Goal: Task Accomplishment & Management: Use online tool/utility

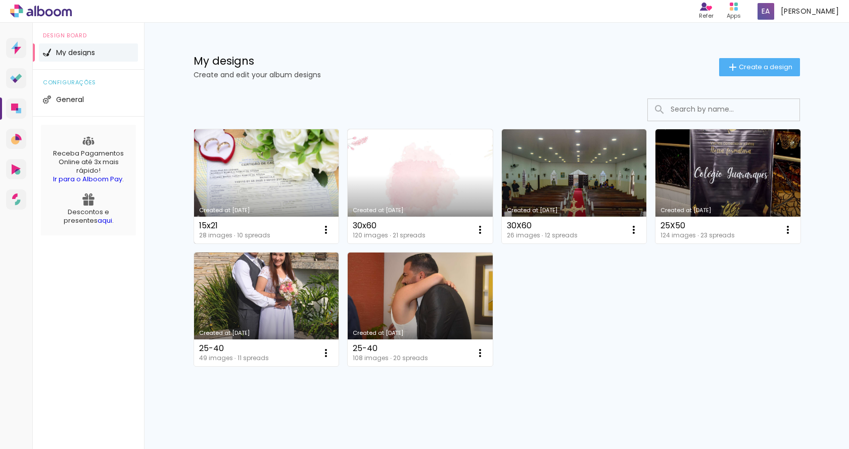
click at [281, 187] on link "Created at [DATE]" at bounding box center [266, 186] width 145 height 114
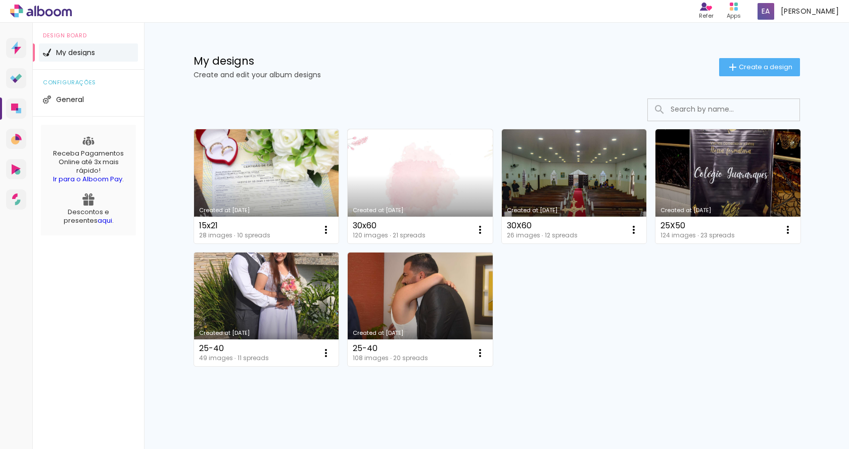
click at [312, 294] on link "Created at [DATE]" at bounding box center [266, 310] width 145 height 114
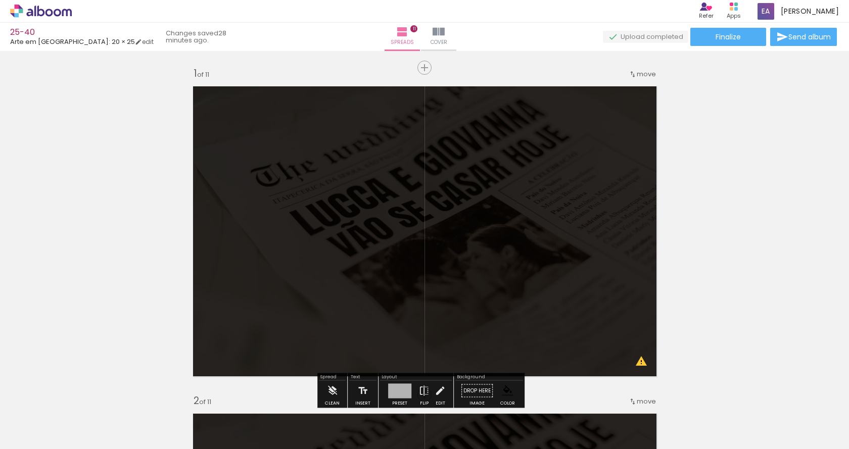
click at [30, 435] on span "Add Images" at bounding box center [31, 435] width 21 height 11
click at [0, 0] on input "file" at bounding box center [0, 0] width 0 height 0
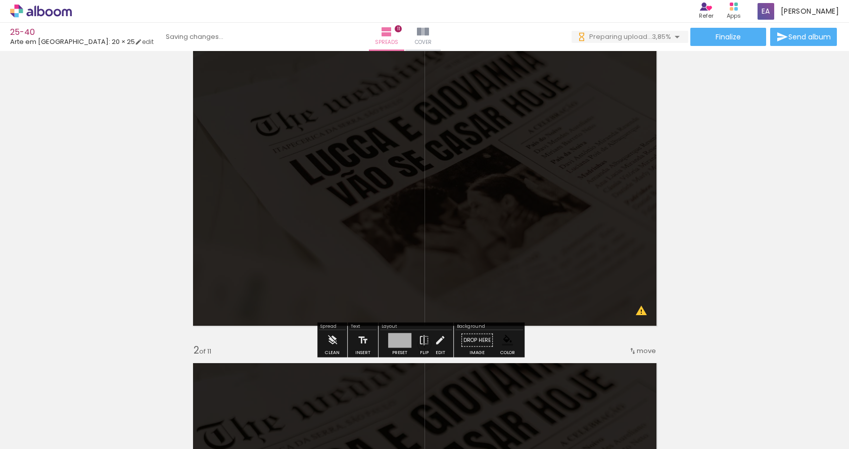
click at [365, 242] on quentale-layouter at bounding box center [424, 181] width 475 height 302
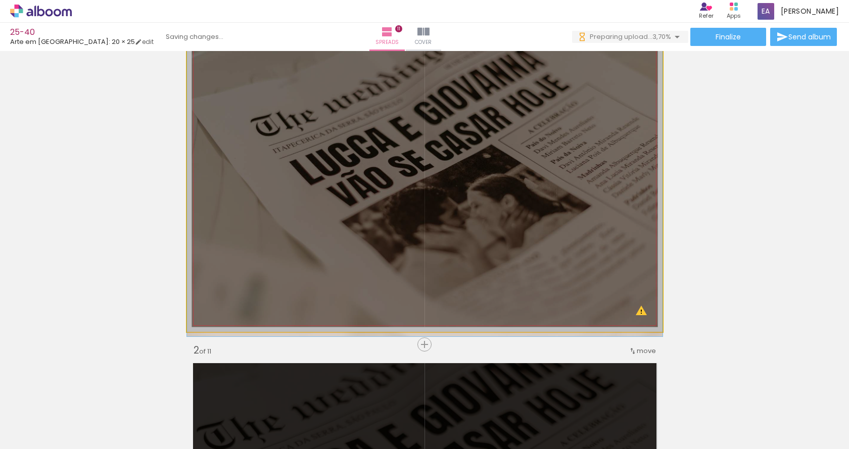
click at [364, 233] on quentale-photo at bounding box center [424, 181] width 475 height 302
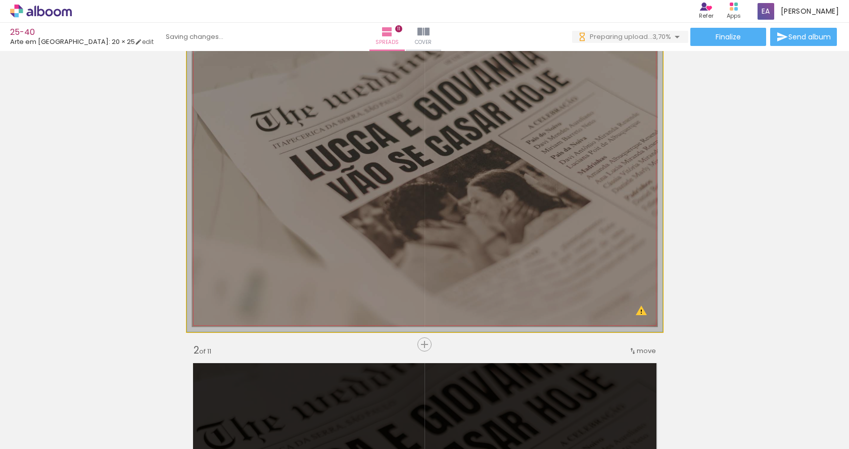
drag, startPoint x: 362, startPoint y: 179, endPoint x: 106, endPoint y: 126, distance: 262.1
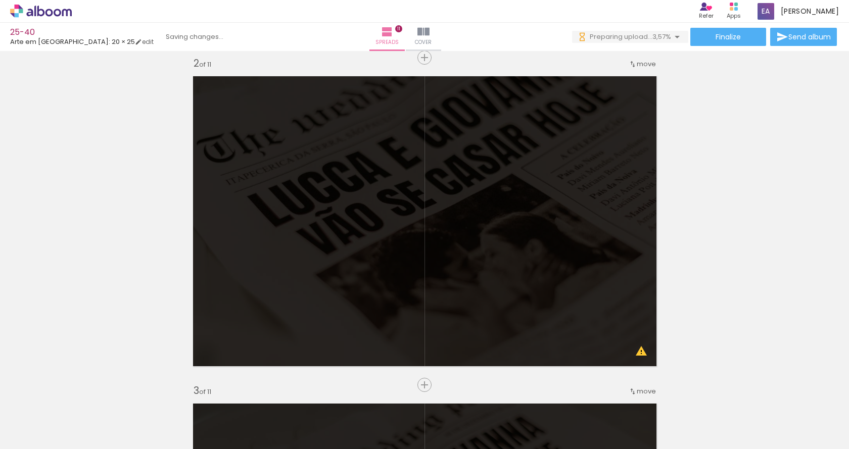
scroll to position [354, 0]
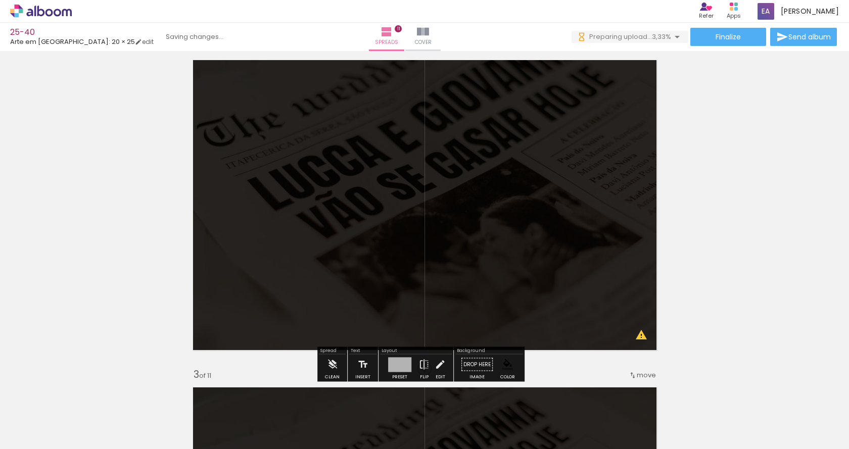
click at [336, 221] on quentale-layouter at bounding box center [424, 205] width 475 height 302
click at [336, 221] on quentale-photo at bounding box center [424, 205] width 475 height 302
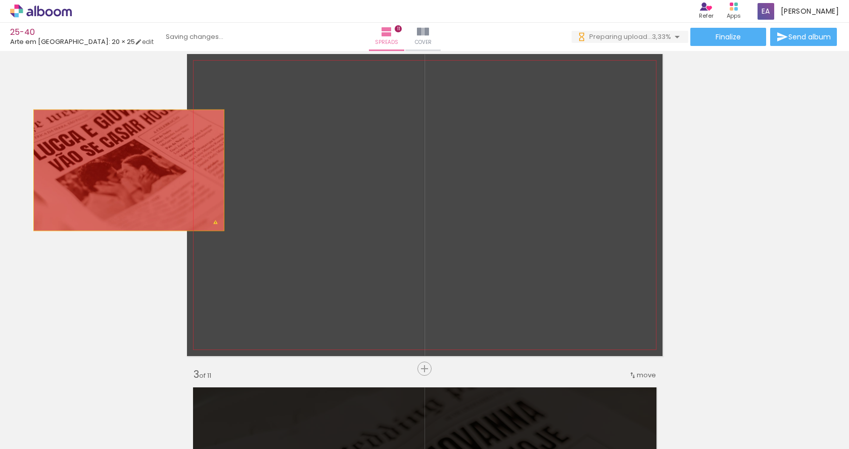
drag, startPoint x: 308, startPoint y: 217, endPoint x: 227, endPoint y: 192, distance: 84.9
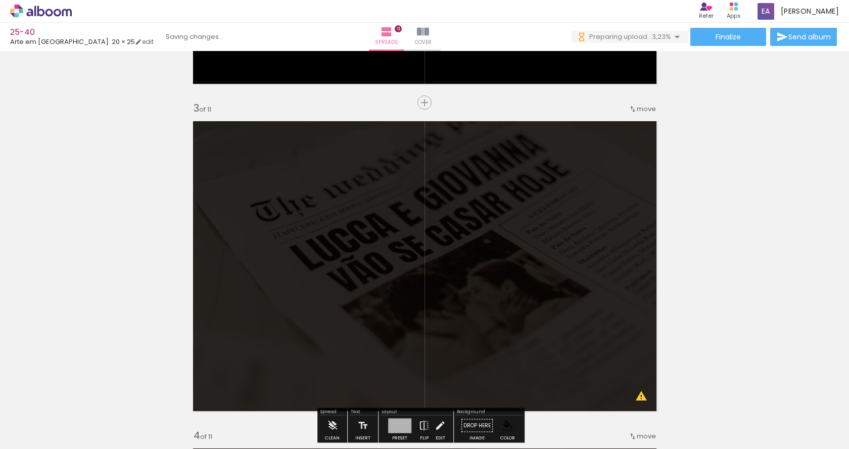
scroll to position [707, 0]
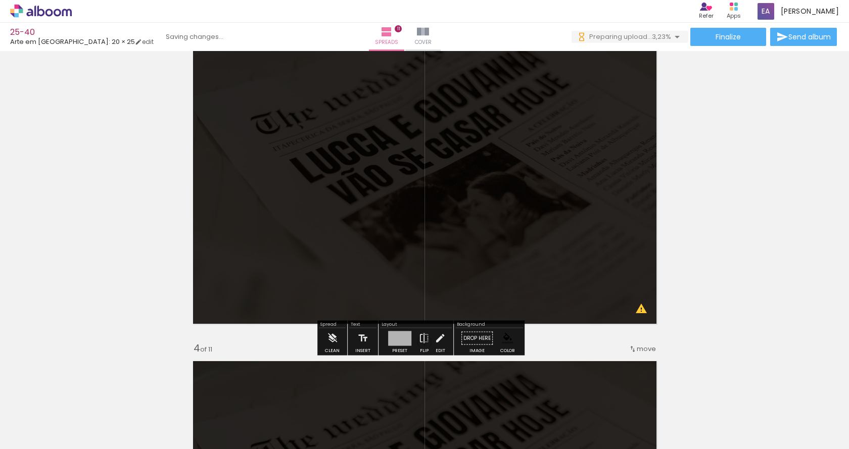
click at [335, 210] on quentale-layouter at bounding box center [424, 179] width 475 height 302
click at [335, 210] on quentale-photo at bounding box center [424, 179] width 475 height 302
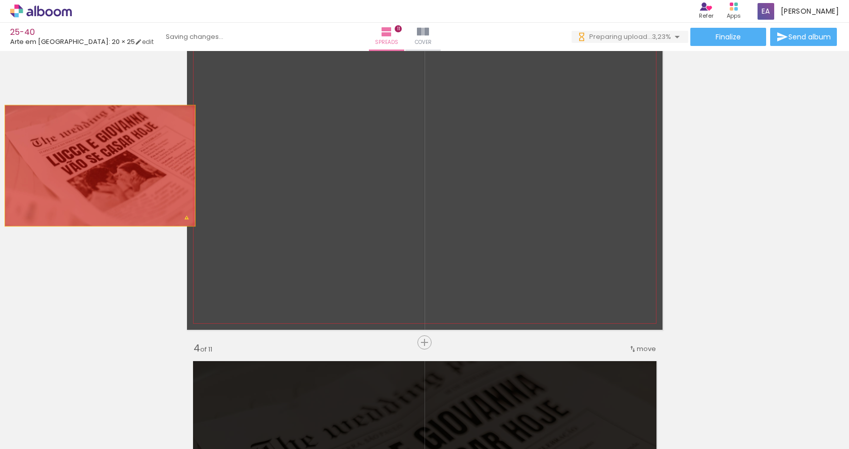
drag, startPoint x: 335, startPoint y: 210, endPoint x: 155, endPoint y: 172, distance: 183.8
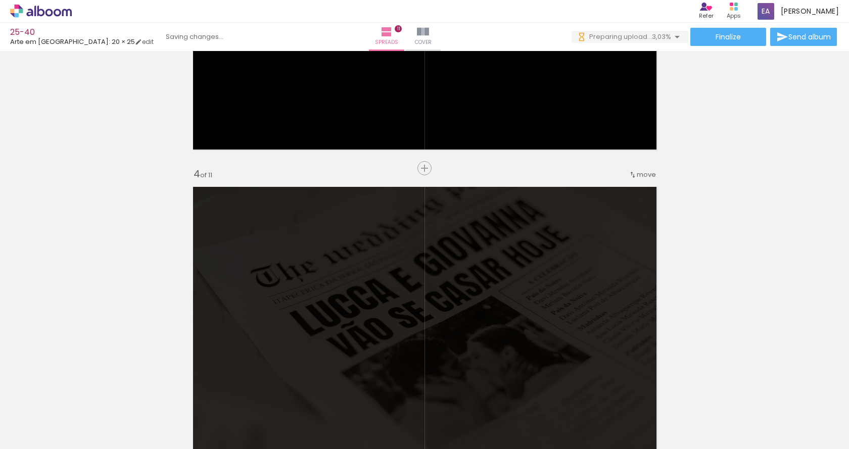
scroll to position [1010, 0]
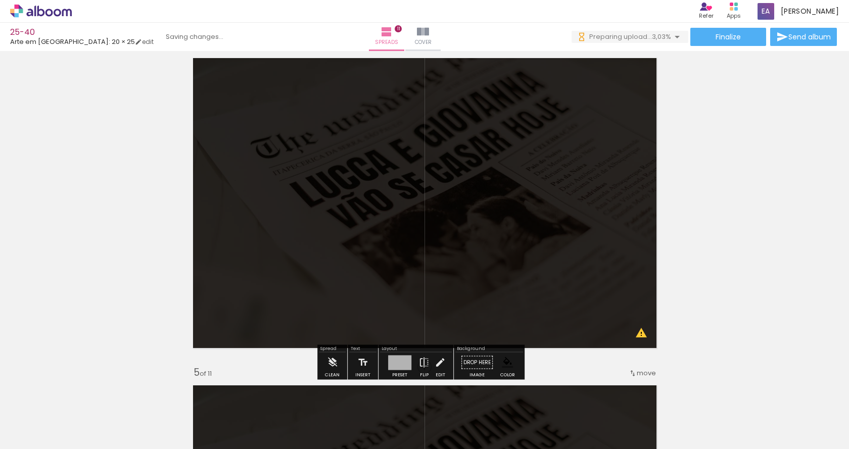
click at [311, 191] on quentale-layouter at bounding box center [424, 203] width 475 height 302
click at [311, 191] on quentale-photo at bounding box center [424, 203] width 475 height 302
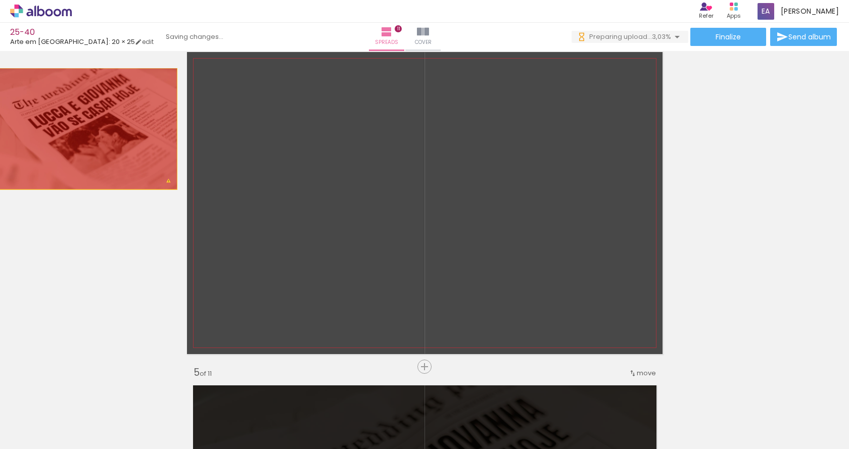
drag, startPoint x: 319, startPoint y: 184, endPoint x: 78, endPoint y: 129, distance: 247.8
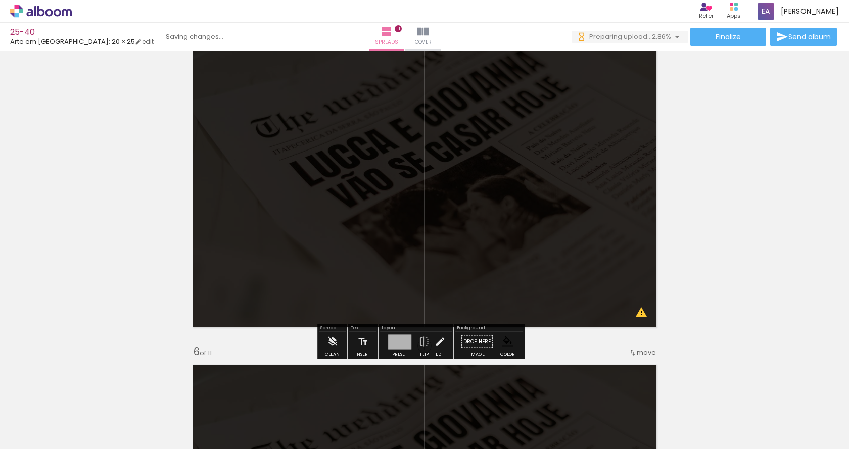
scroll to position [1364, 0]
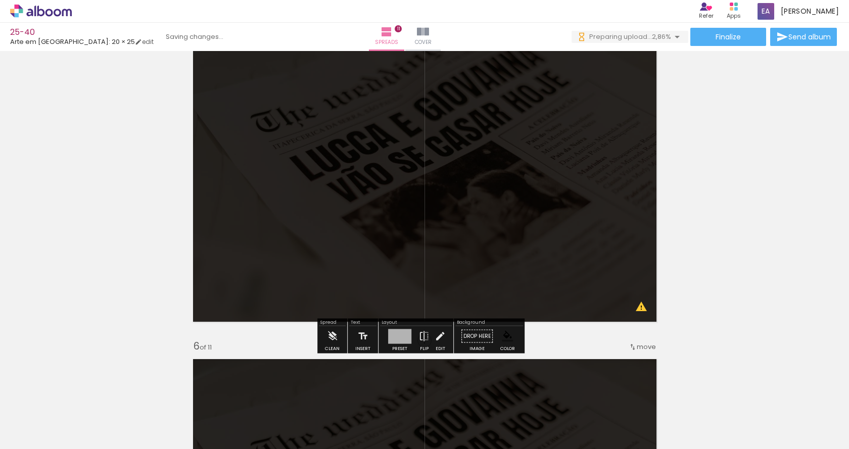
click at [349, 216] on quentale-layouter at bounding box center [424, 177] width 475 height 302
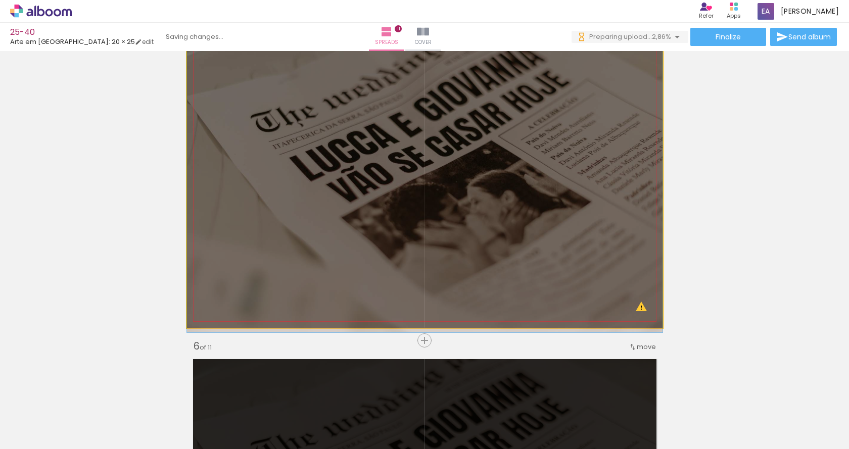
click at [349, 216] on quentale-photo at bounding box center [424, 177] width 475 height 302
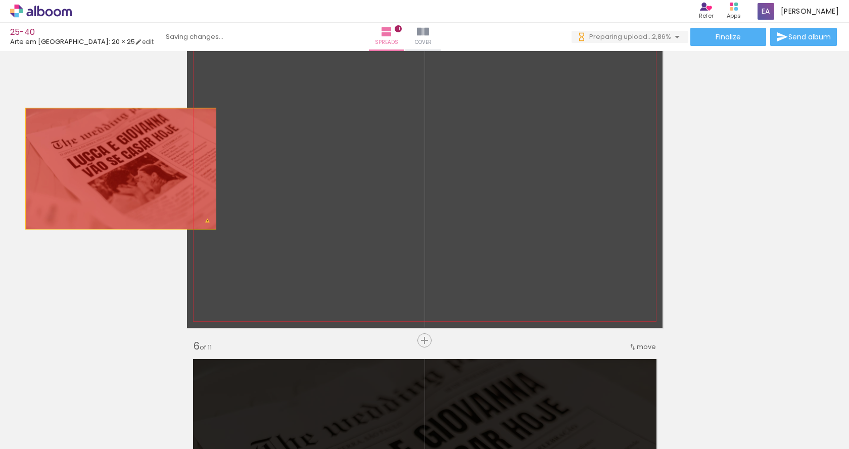
drag, startPoint x: 343, startPoint y: 214, endPoint x: 92, endPoint y: 161, distance: 256.5
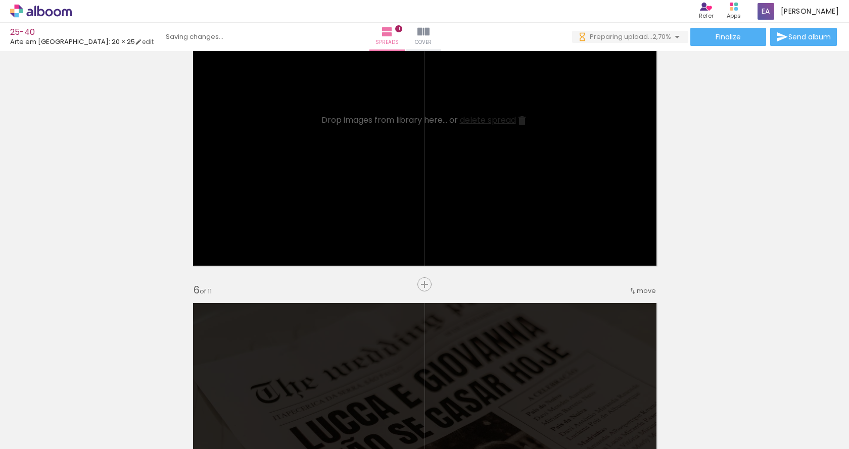
scroll to position [1667, 0]
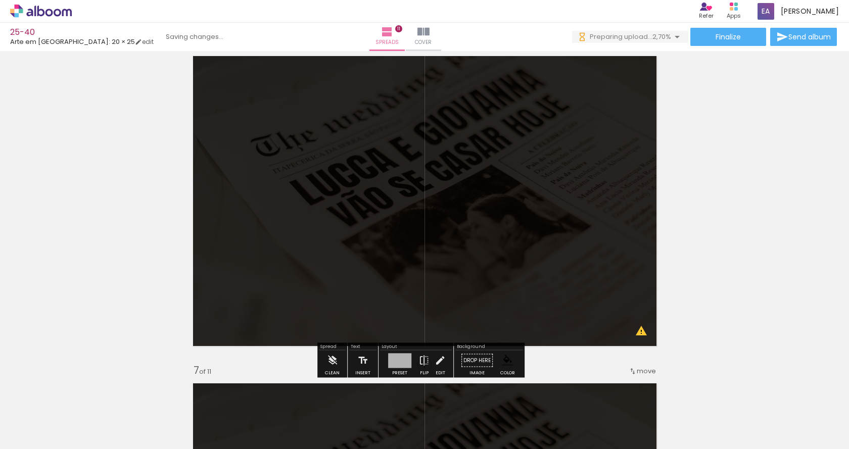
click at [365, 196] on quentale-layouter at bounding box center [424, 201] width 475 height 302
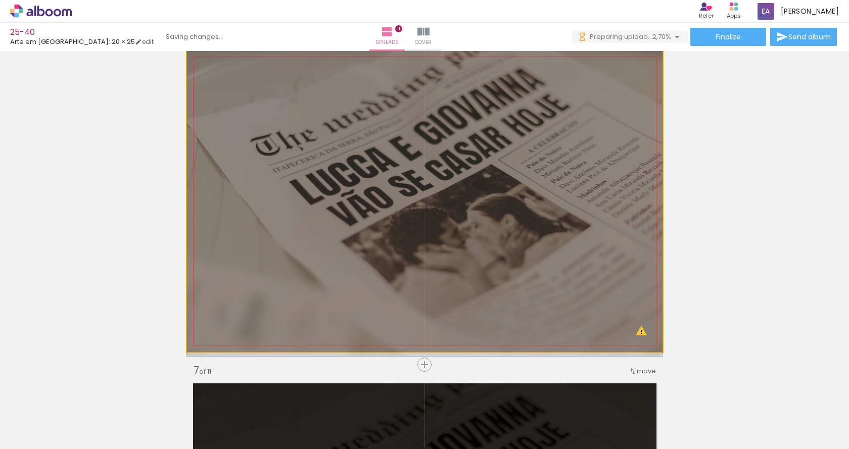
drag, startPoint x: 365, startPoint y: 196, endPoint x: 199, endPoint y: 178, distance: 166.7
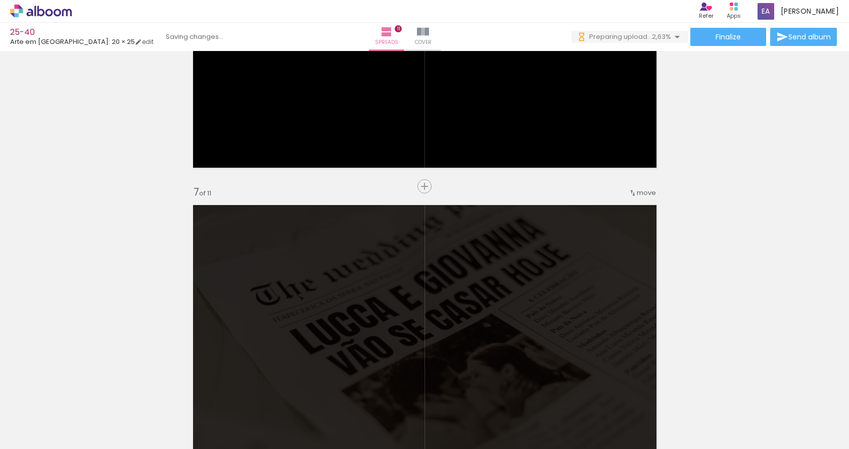
scroll to position [1970, 0]
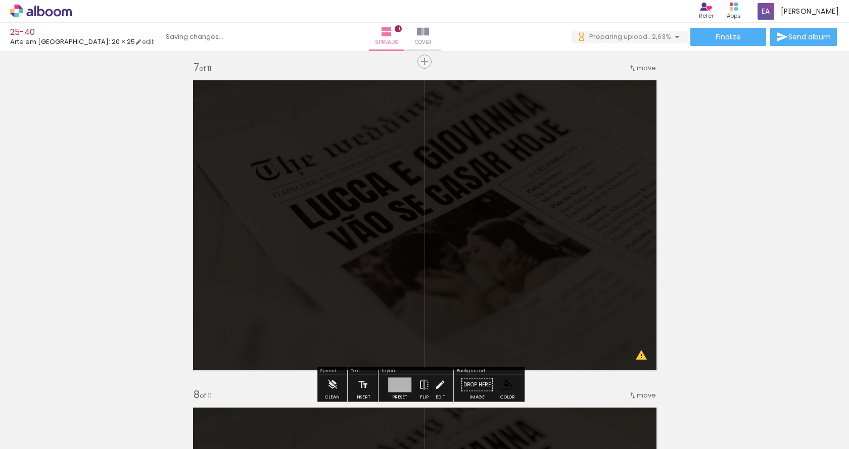
click at [352, 240] on quentale-layouter at bounding box center [424, 225] width 475 height 302
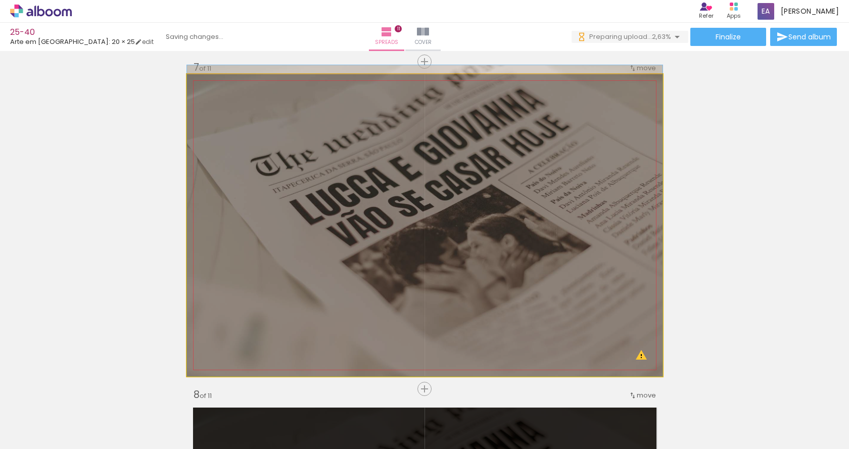
drag, startPoint x: 352, startPoint y: 240, endPoint x: 156, endPoint y: 169, distance: 208.2
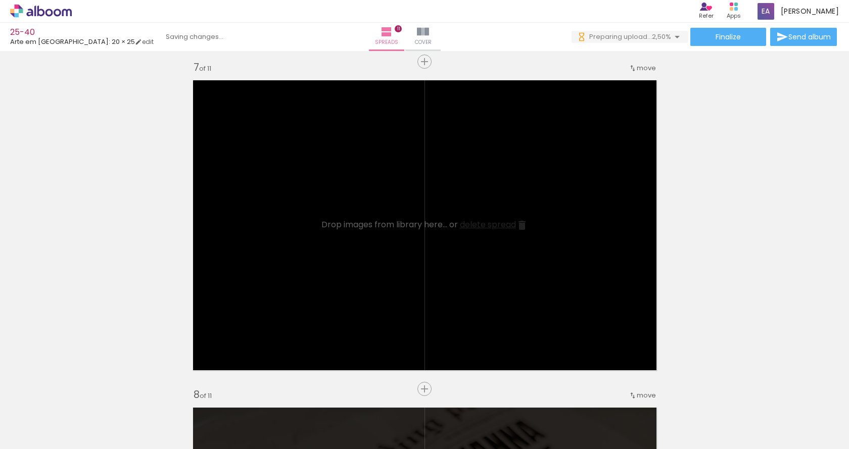
scroll to position [2323, 0]
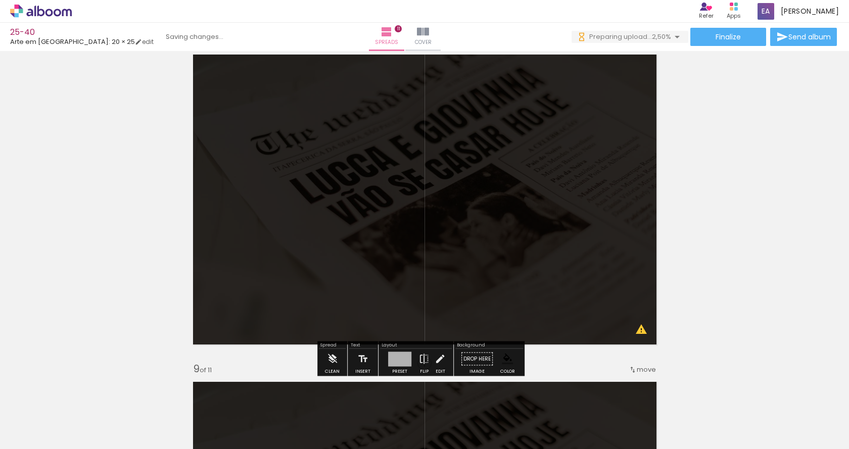
click at [352, 210] on quentale-layouter at bounding box center [424, 199] width 475 height 302
drag, startPoint x: 352, startPoint y: 210, endPoint x: 60, endPoint y: 156, distance: 296.4
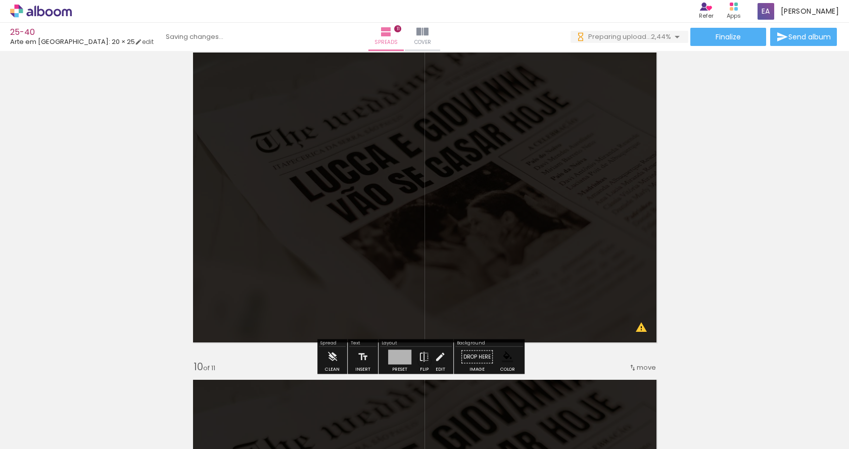
click at [308, 216] on quentale-layouter at bounding box center [424, 197] width 475 height 302
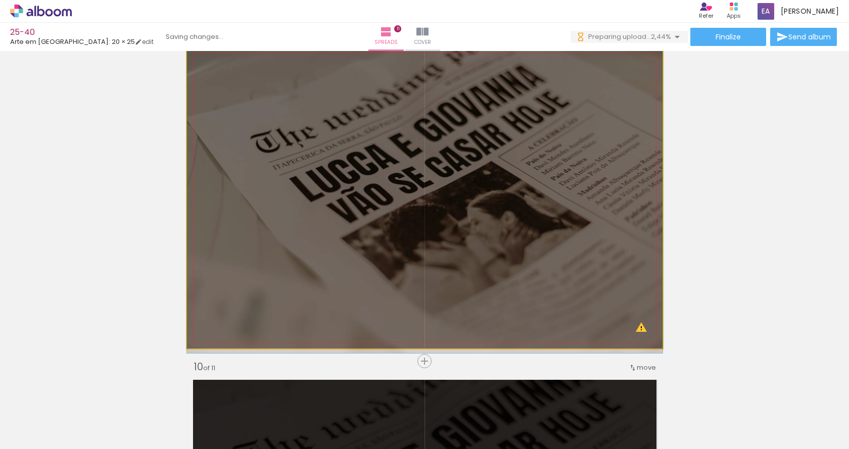
scroll to position [2677, 0]
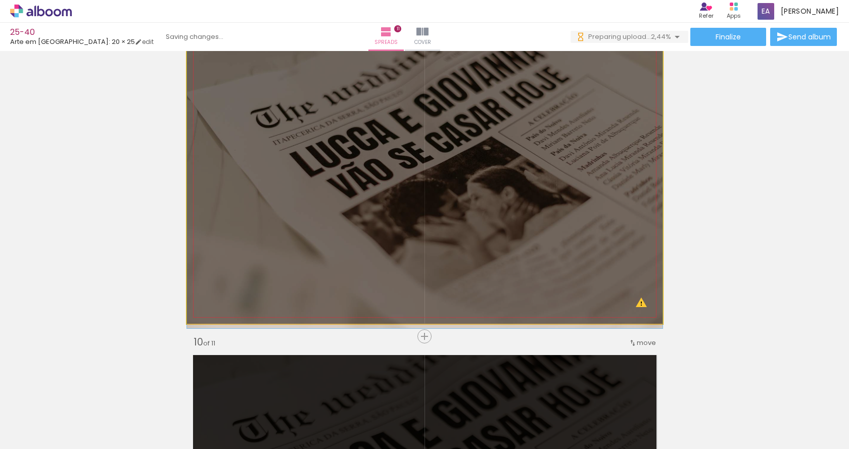
click at [308, 217] on quentale-photo at bounding box center [424, 173] width 475 height 302
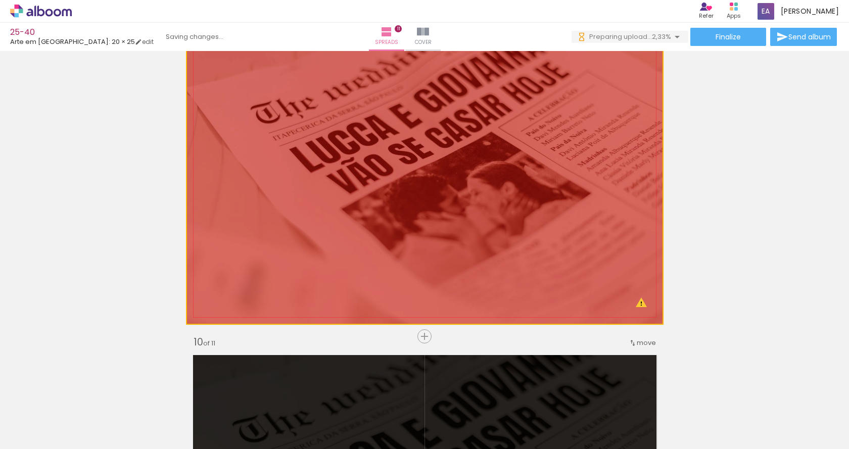
drag, startPoint x: 237, startPoint y: 193, endPoint x: 44, endPoint y: 156, distance: 197.0
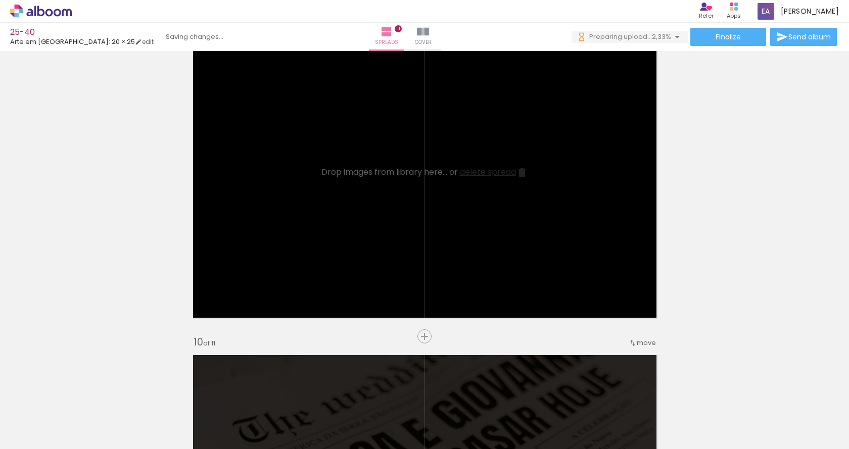
scroll to position [2980, 0]
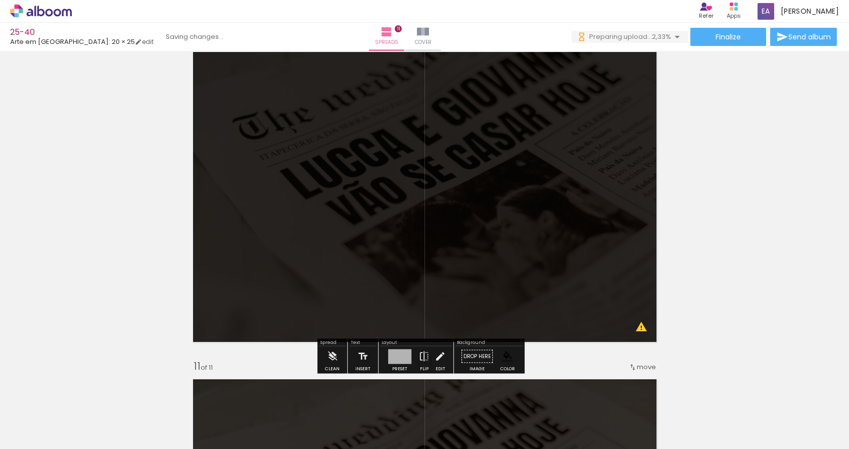
click at [314, 199] on quentale-layouter at bounding box center [424, 197] width 475 height 302
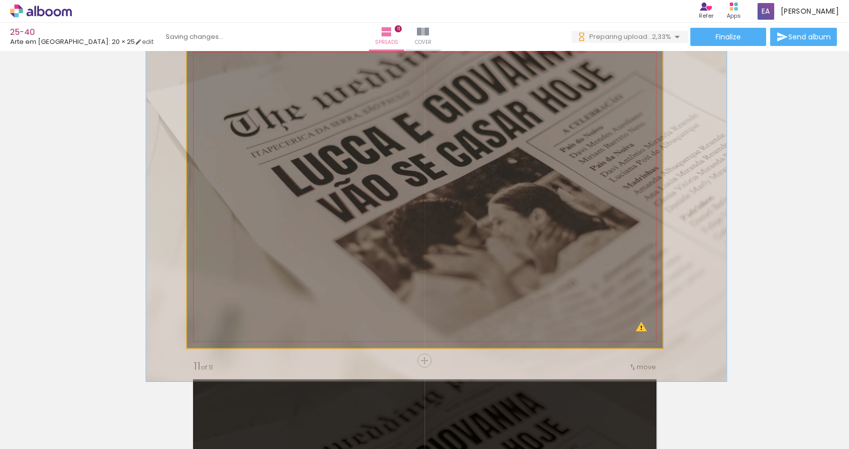
drag, startPoint x: 314, startPoint y: 199, endPoint x: 67, endPoint y: 136, distance: 254.3
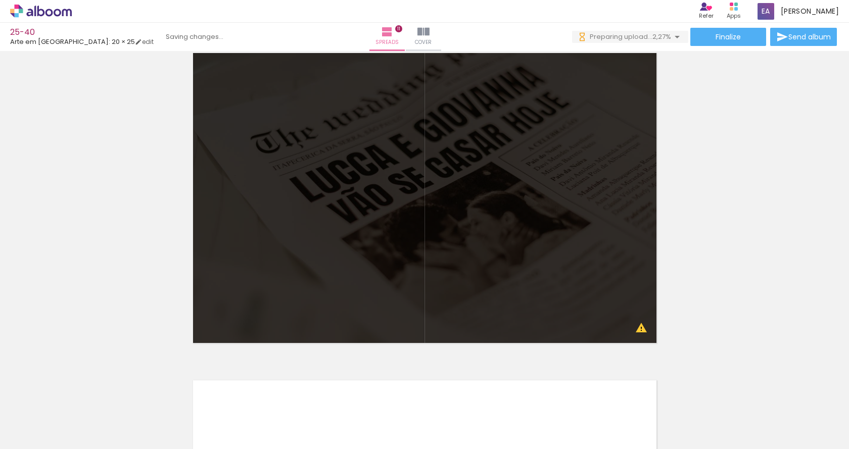
scroll to position [3384, 0]
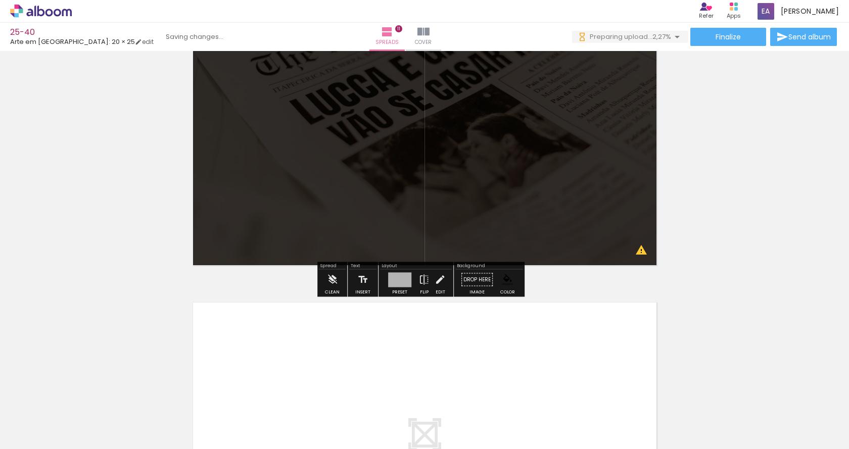
click at [307, 143] on quentale-layouter at bounding box center [424, 120] width 475 height 302
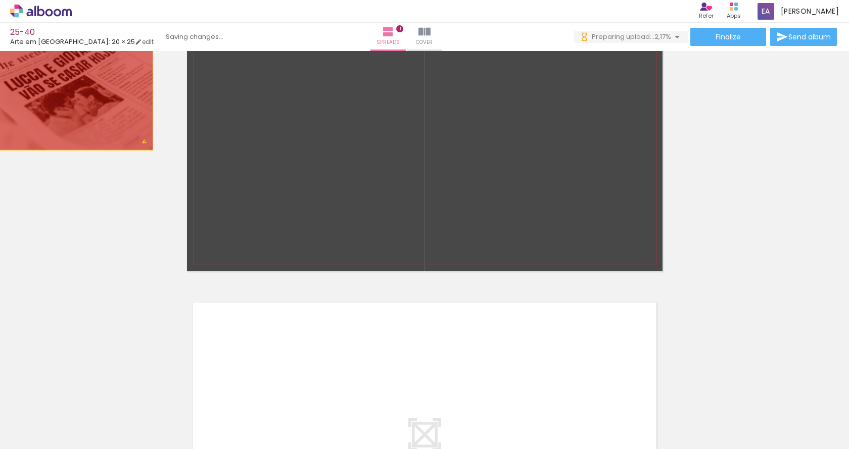
drag, startPoint x: 307, startPoint y: 143, endPoint x: 54, endPoint y: 89, distance: 259.2
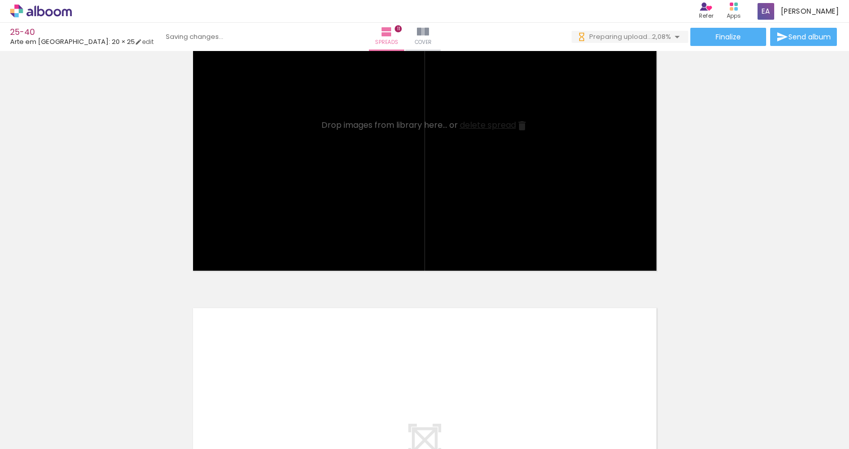
scroll to position [3380, 0]
click at [375, 171] on quentale-layouter at bounding box center [424, 125] width 475 height 302
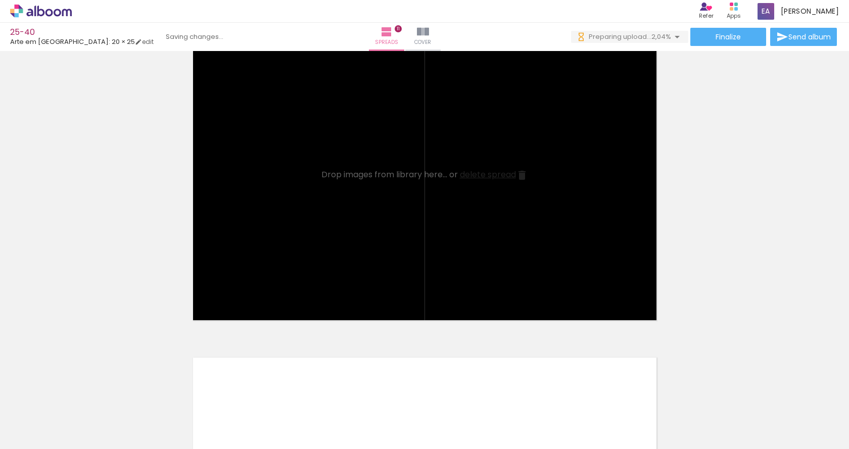
click at [297, 183] on quentale-layouter at bounding box center [424, 175] width 475 height 302
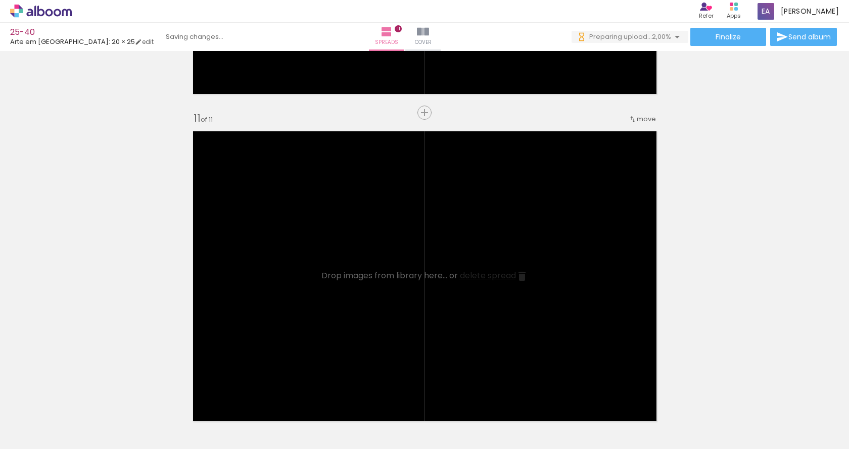
scroll to position [3279, 0]
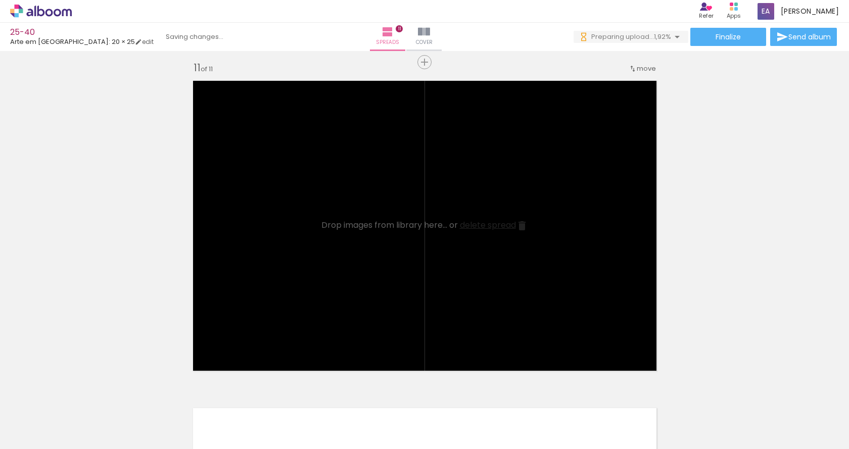
click at [555, 221] on quentale-layouter at bounding box center [424, 226] width 475 height 302
click at [251, 161] on quentale-layouter at bounding box center [424, 226] width 475 height 302
drag, startPoint x: 252, startPoint y: 160, endPoint x: 267, endPoint y: 125, distance: 37.7
click at [267, 126] on quentale-layouter at bounding box center [424, 226] width 475 height 302
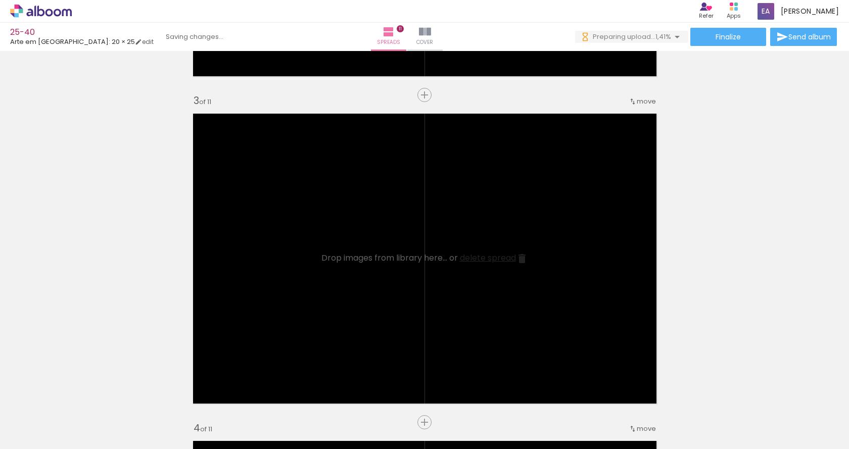
scroll to position [0, 0]
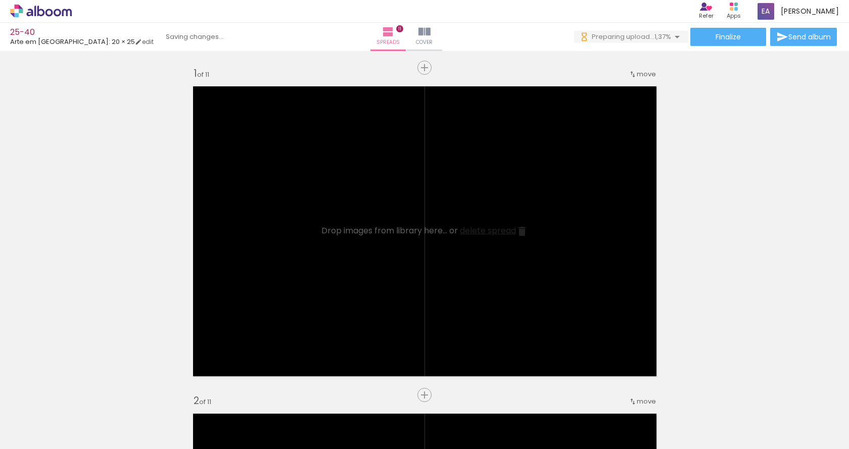
click at [551, 186] on quentale-layouter at bounding box center [424, 231] width 475 height 302
click at [412, 159] on quentale-layouter at bounding box center [424, 231] width 475 height 302
click at [518, 232] on iron-icon at bounding box center [522, 231] width 12 height 12
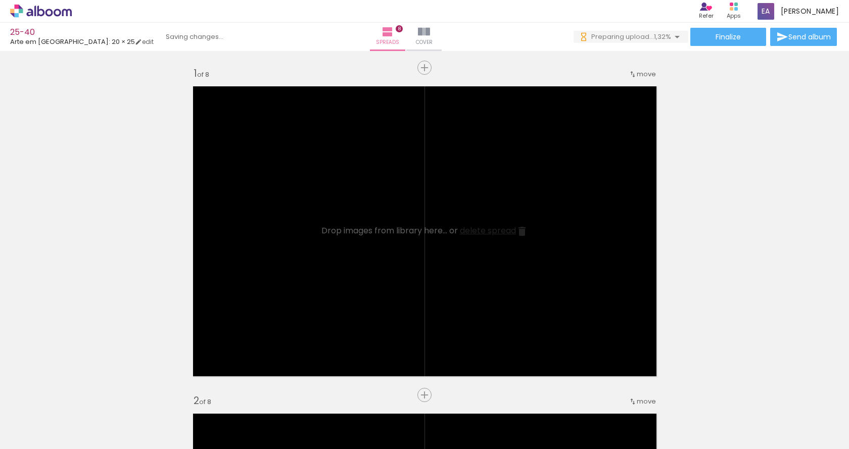
click at [518, 232] on iron-icon at bounding box center [522, 231] width 12 height 12
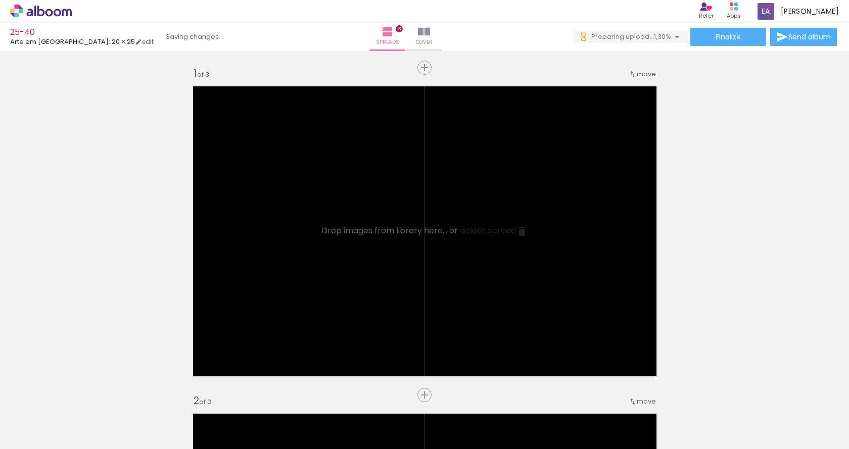
click at [518, 232] on iron-icon at bounding box center [522, 231] width 12 height 12
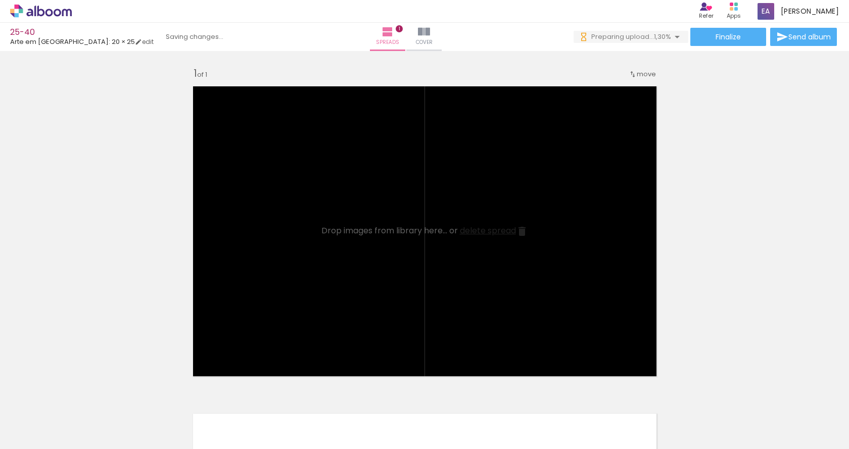
click at [518, 232] on iron-icon at bounding box center [522, 231] width 12 height 12
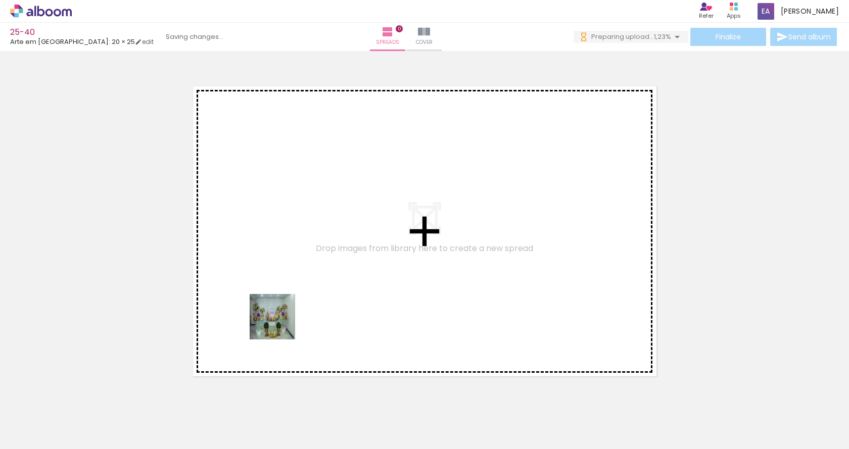
drag, startPoint x: 174, startPoint y: 415, endPoint x: 286, endPoint y: 314, distance: 150.6
click at [286, 314] on quentale-workspace at bounding box center [424, 224] width 849 height 449
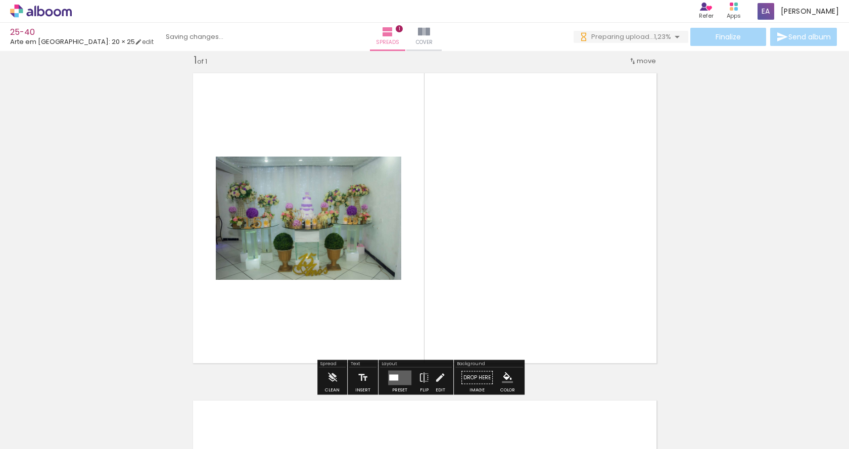
scroll to position [13, 0]
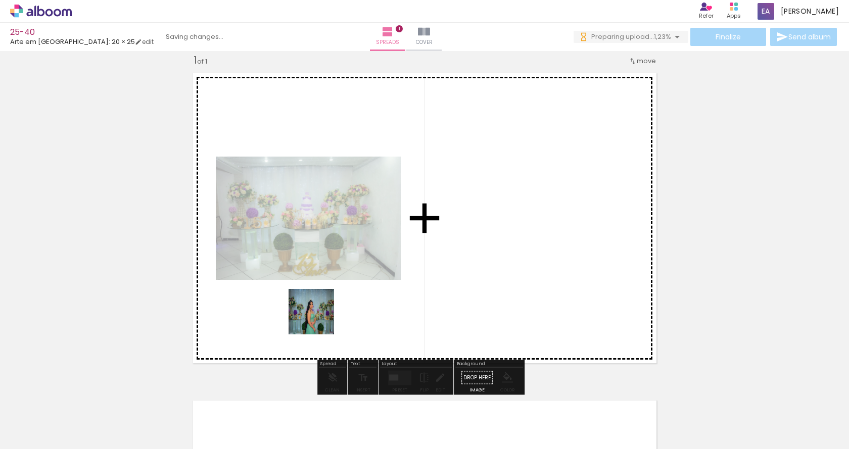
drag, startPoint x: 232, startPoint y: 417, endPoint x: 306, endPoint y: 375, distance: 84.8
click at [320, 317] on quentale-workspace at bounding box center [424, 224] width 849 height 449
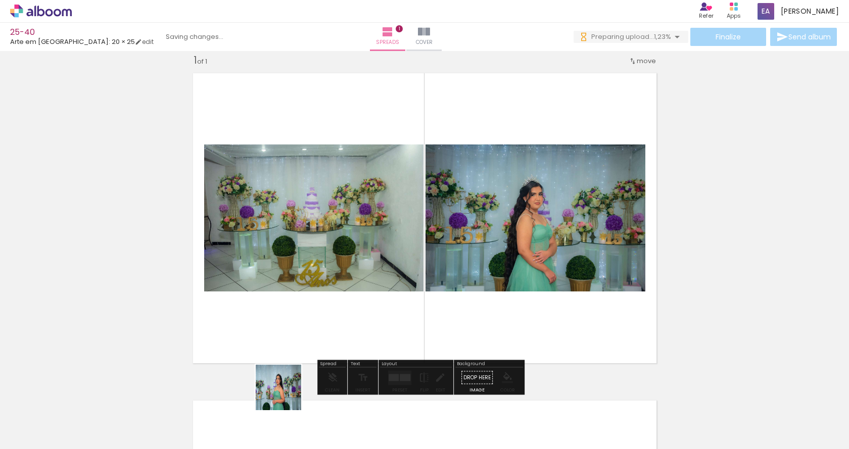
drag, startPoint x: 280, startPoint y: 419, endPoint x: 316, endPoint y: 330, distance: 95.6
click at [312, 340] on quentale-workspace at bounding box center [424, 224] width 849 height 449
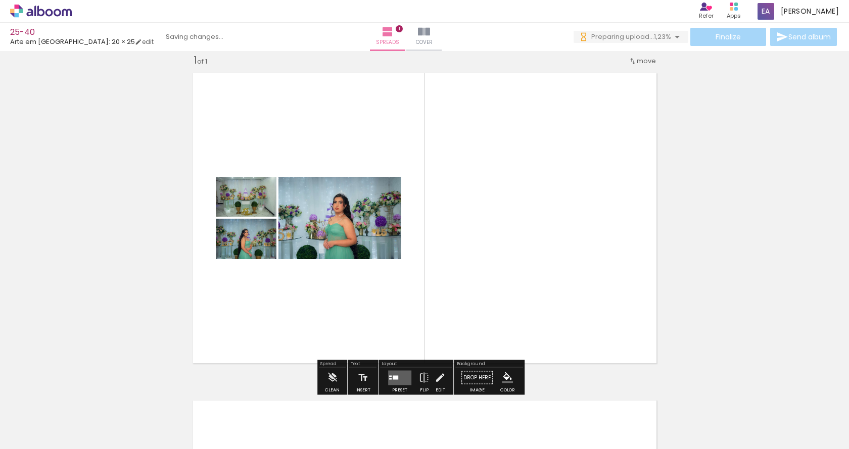
drag, startPoint x: 342, startPoint y: 420, endPoint x: 341, endPoint y: 335, distance: 85.4
click at [342, 342] on quentale-workspace at bounding box center [424, 224] width 849 height 449
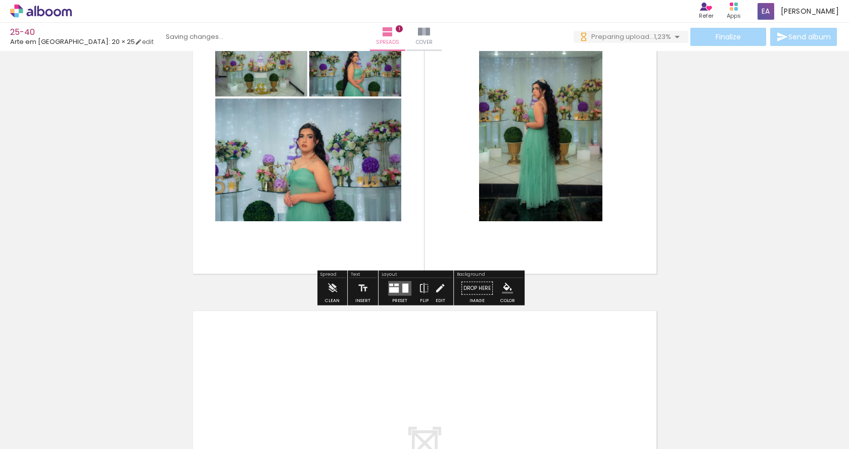
scroll to position [114, 0]
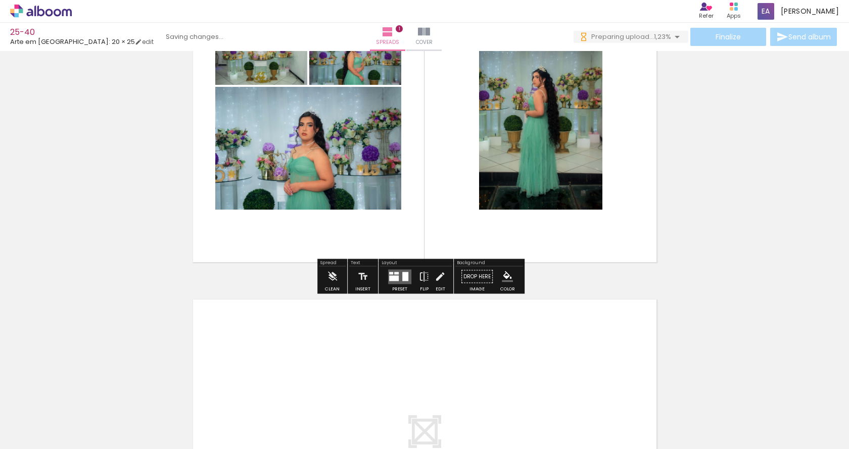
click at [396, 275] on quentale-layouter at bounding box center [399, 276] width 23 height 15
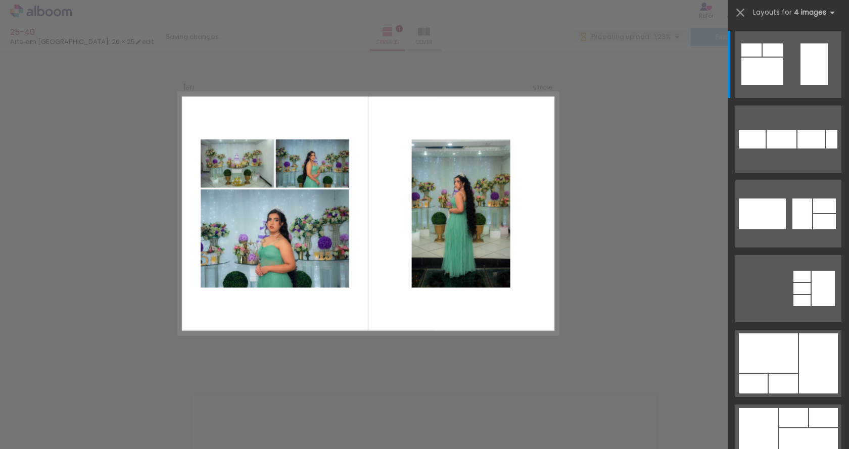
scroll to position [13, 0]
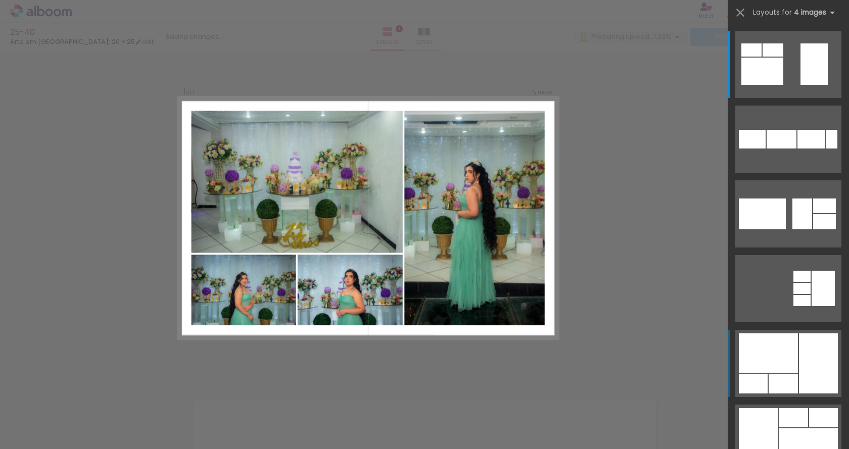
click at [799, 370] on div at bounding box center [818, 363] width 39 height 60
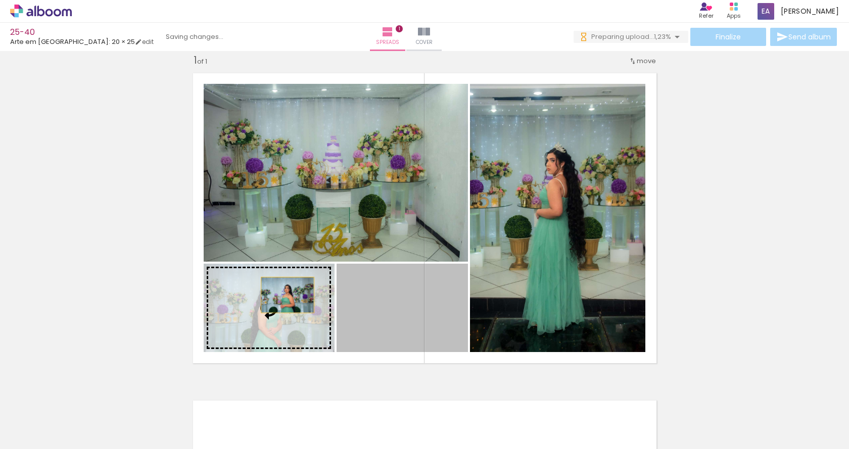
drag, startPoint x: 397, startPoint y: 311, endPoint x: 264, endPoint y: 297, distance: 133.6
click at [0, 0] on slot at bounding box center [0, 0] width 0 height 0
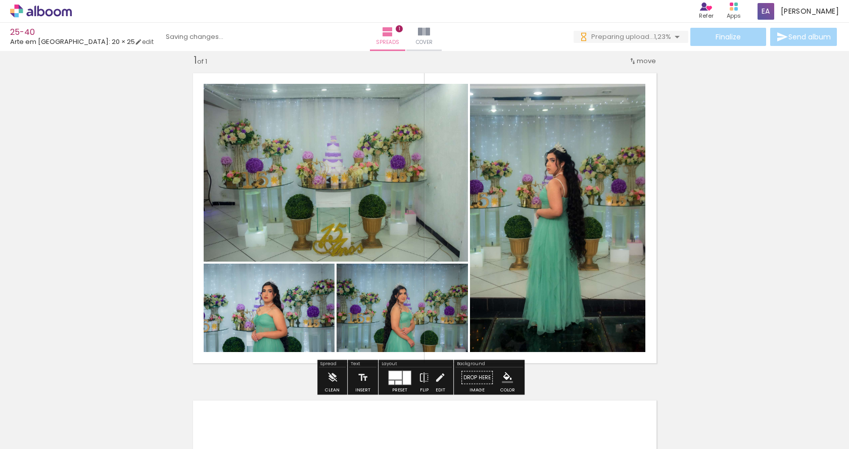
click at [365, 196] on quentale-photo at bounding box center [336, 173] width 264 height 178
click at [303, 127] on paper-item at bounding box center [306, 125] width 18 height 7
click at [308, 157] on iron-icon "color picker" at bounding box center [307, 159] width 12 height 10
click at [164, 153] on paper-item "#4527a0" at bounding box center [167, 152] width 10 height 10
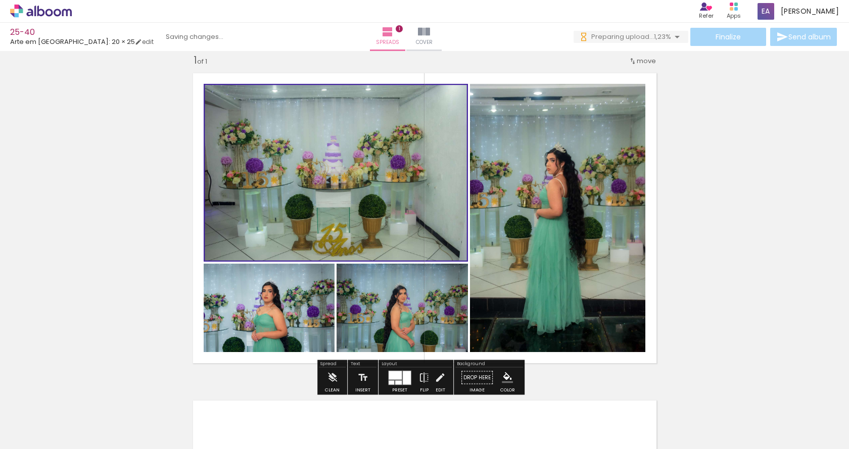
click at [305, 128] on paper-item at bounding box center [306, 125] width 18 height 7
click at [306, 154] on paper-icon-button "color picker" at bounding box center [307, 159] width 20 height 18
click at [306, 70] on paper-item "#ffffff" at bounding box center [309, 72] width 10 height 10
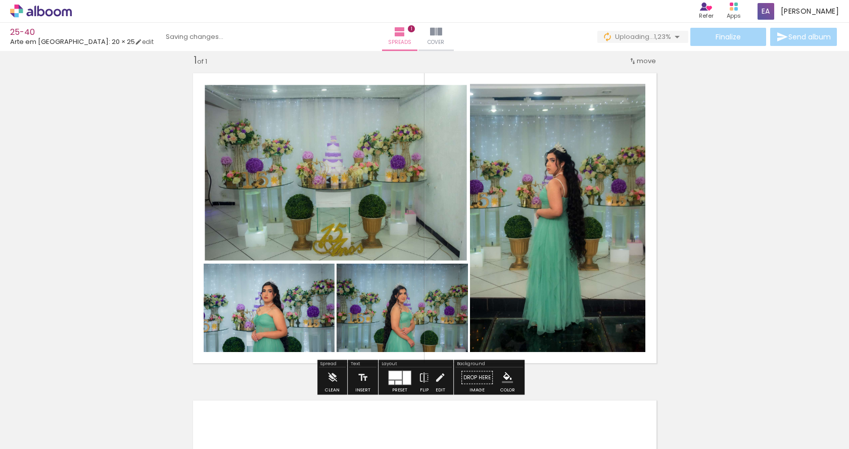
click at [671, 162] on div "Add spread 1 of 1 Designbox will upscale your image in 177% when exporting. Des…" at bounding box center [424, 368] width 849 height 655
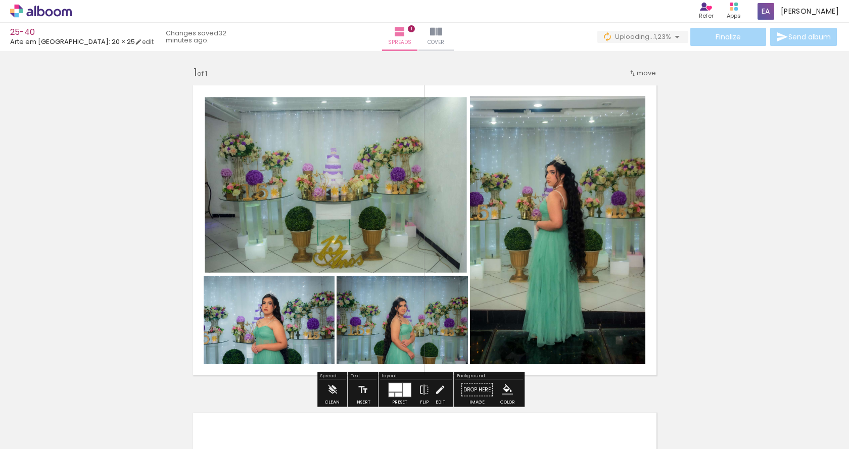
scroll to position [0, 0]
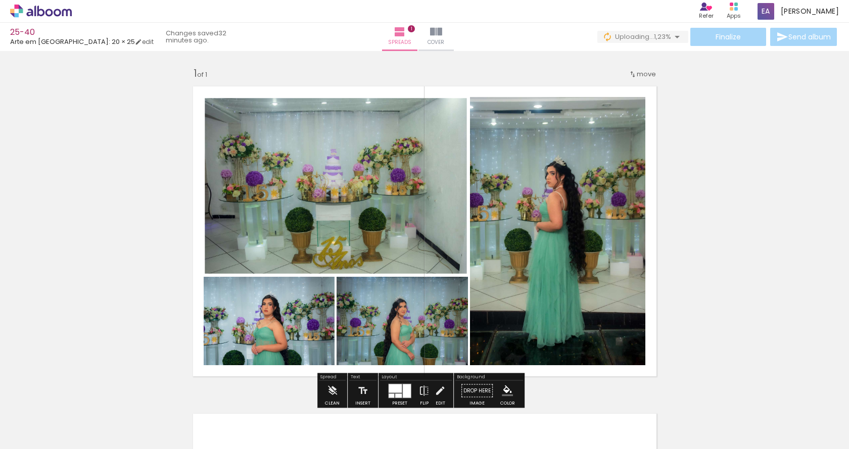
click at [378, 173] on quentale-photo at bounding box center [336, 186] width 264 height 178
click at [306, 139] on paper-item at bounding box center [306, 138] width 18 height 7
click at [308, 171] on iron-icon "color picker" at bounding box center [307, 172] width 12 height 10
click at [311, 177] on paper-item "#000000" at bounding box center [309, 176] width 10 height 10
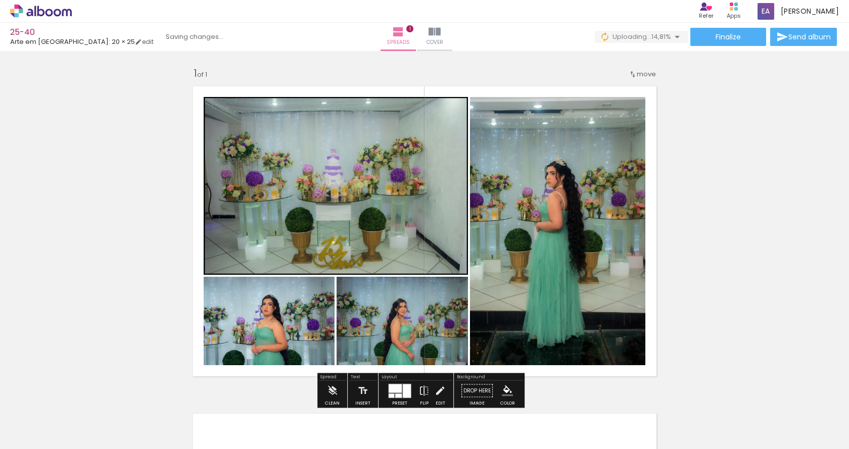
click at [306, 173] on iron-icon "color picker" at bounding box center [307, 172] width 12 height 10
click at [313, 84] on paper-item "#ffffff" at bounding box center [309, 85] width 10 height 10
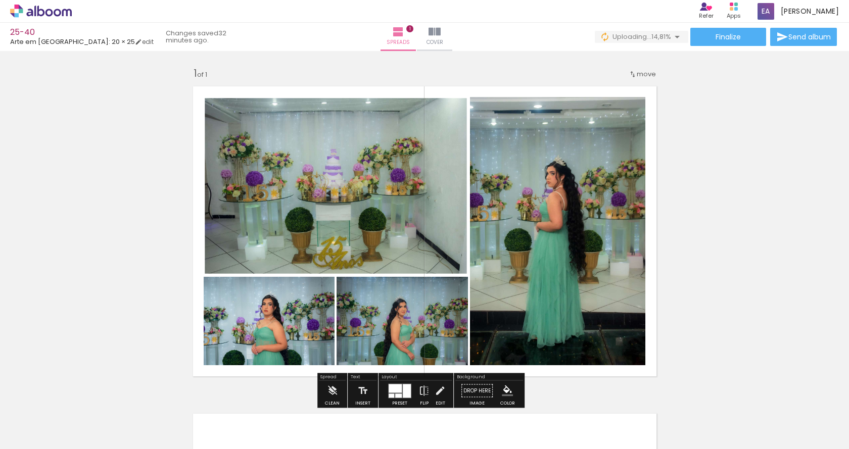
click at [301, 106] on div at bounding box center [306, 108] width 12 height 10
click at [304, 124] on span at bounding box center [306, 124] width 10 height 2
click at [740, 144] on div "Add spread 1 of 1 Designbox will upscale your image in 177% when exporting. Des…" at bounding box center [424, 382] width 849 height 655
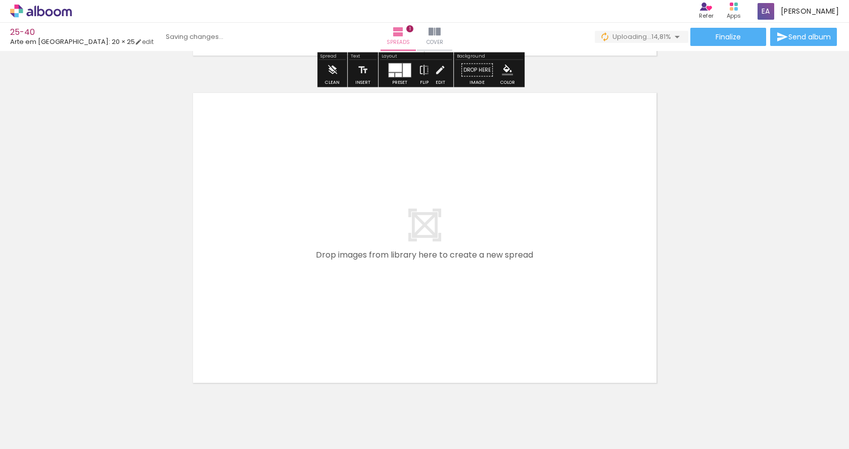
scroll to position [354, 0]
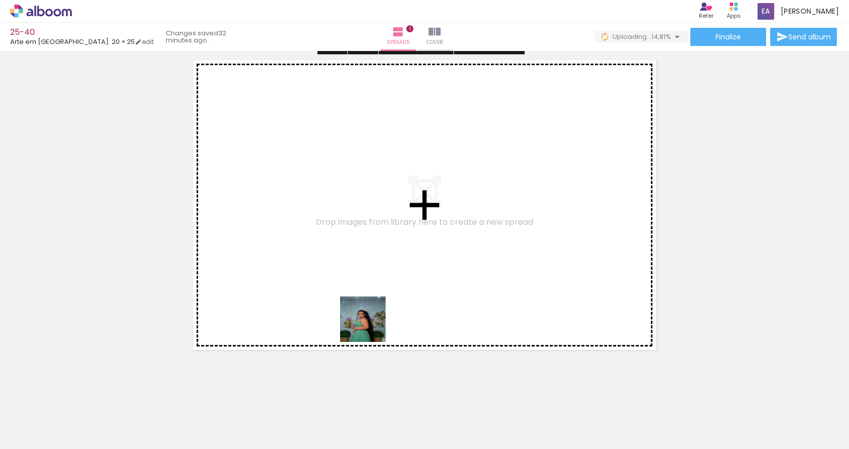
drag, startPoint x: 393, startPoint y: 416, endPoint x: 423, endPoint y: 386, distance: 42.5
click at [329, 255] on quentale-workspace at bounding box center [424, 224] width 849 height 449
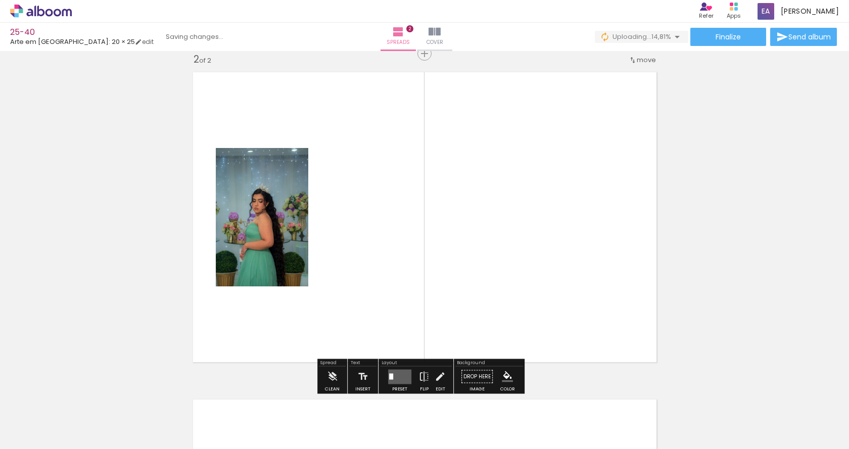
scroll to position [340, 0]
drag, startPoint x: 429, startPoint y: 393, endPoint x: 396, endPoint y: 290, distance: 108.6
click at [396, 290] on quentale-workspace at bounding box center [424, 224] width 849 height 449
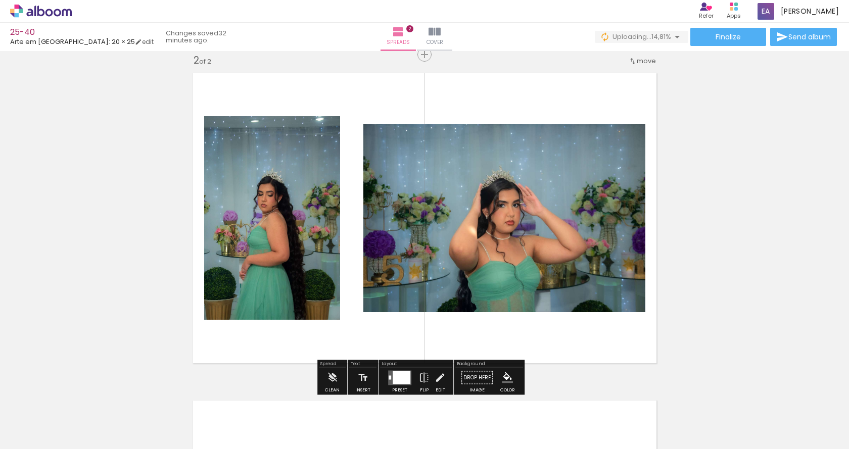
click at [398, 377] on div at bounding box center [401, 377] width 18 height 13
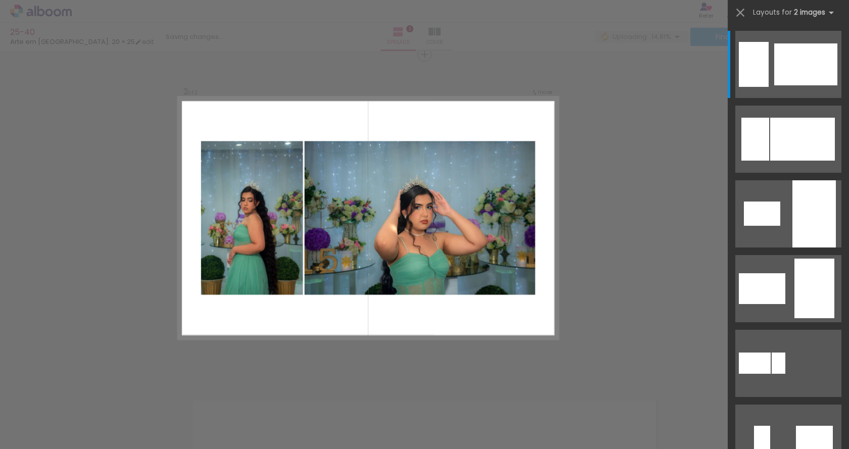
click at [483, 409] on div at bounding box center [488, 415] width 50 height 33
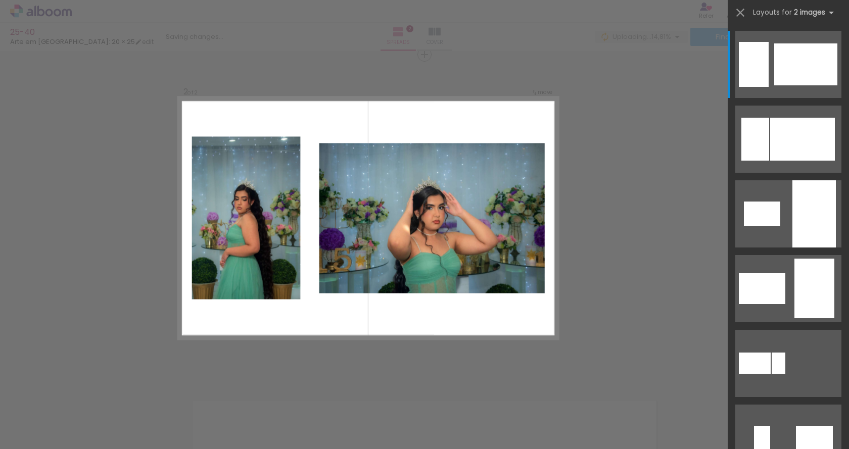
drag, startPoint x: 510, startPoint y: 417, endPoint x: 540, endPoint y: 353, distance: 71.2
click at [465, 248] on quentale-workspace at bounding box center [424, 224] width 849 height 449
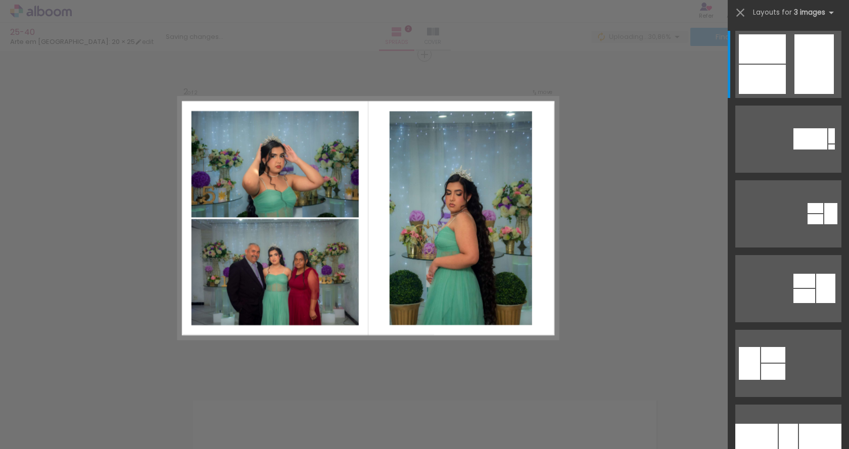
drag, startPoint x: 547, startPoint y: 410, endPoint x: 599, endPoint y: 408, distance: 52.1
click at [509, 310] on quentale-workspace at bounding box center [424, 224] width 849 height 449
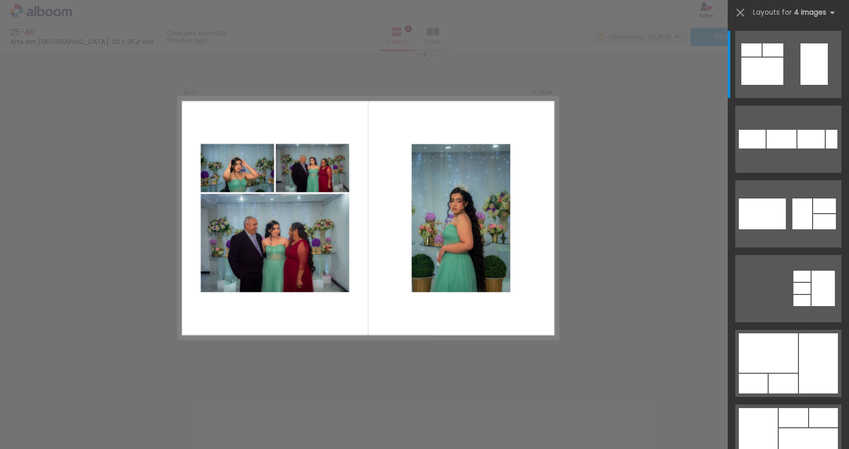
drag, startPoint x: 615, startPoint y: 415, endPoint x: 672, endPoint y: 449, distance: 66.1
click at [473, 325] on quentale-workspace at bounding box center [424, 224] width 849 height 449
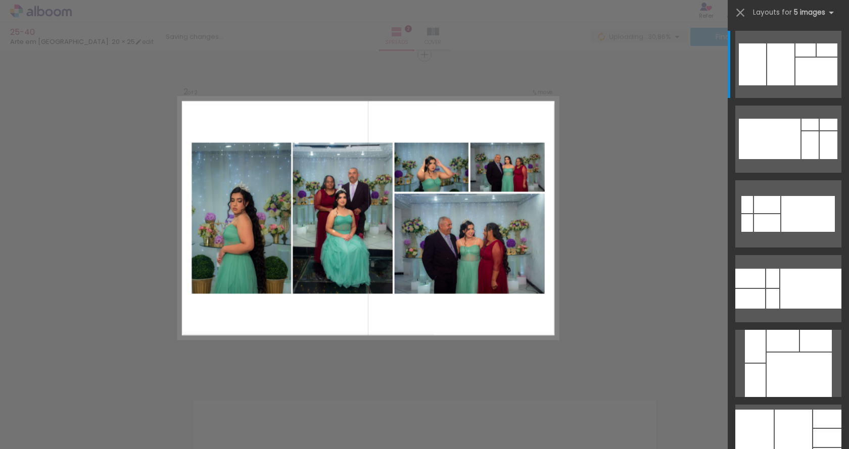
drag, startPoint x: 550, startPoint y: 351, endPoint x: 439, endPoint y: 289, distance: 127.1
click at [461, 312] on quentale-workspace at bounding box center [424, 224] width 849 height 449
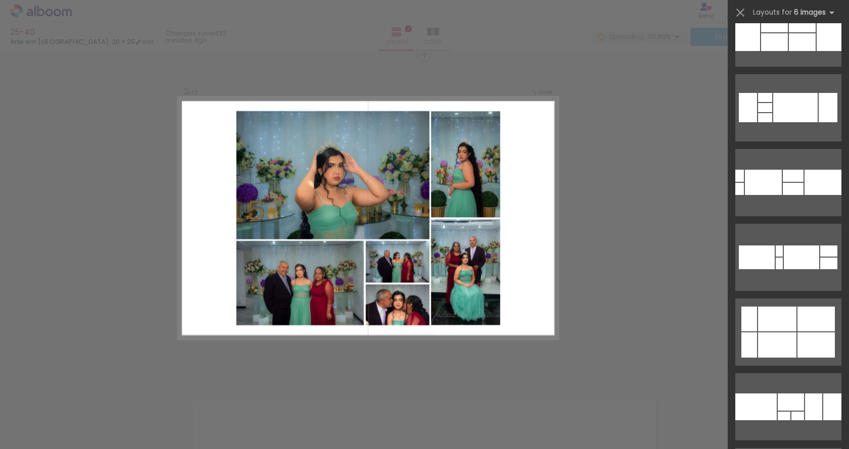
scroll to position [354, 0]
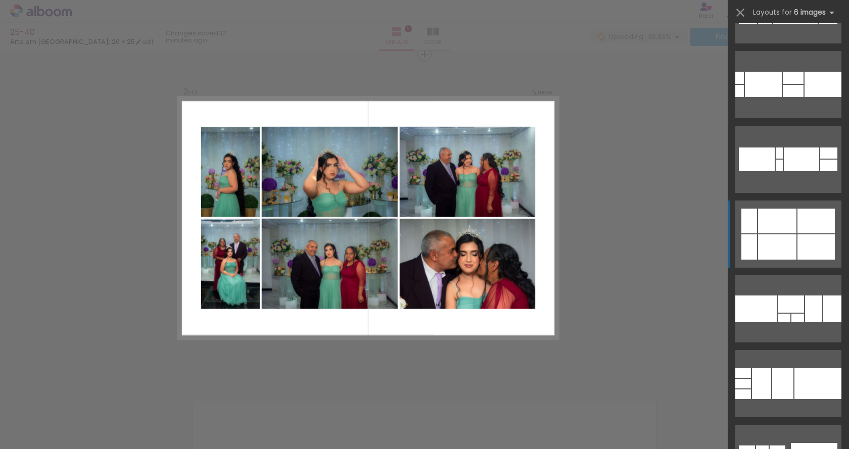
click at [780, 238] on div at bounding box center [777, 246] width 38 height 25
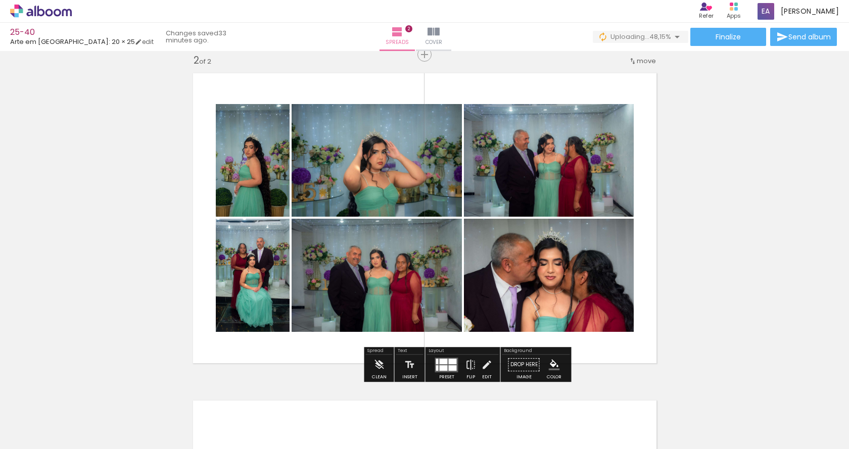
scroll to position [391, 0]
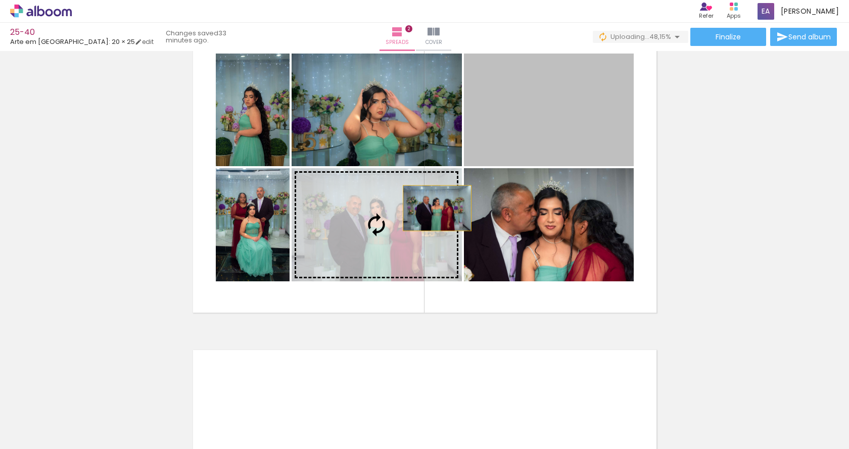
drag, startPoint x: 566, startPoint y: 128, endPoint x: 371, endPoint y: 233, distance: 221.7
click at [0, 0] on slot at bounding box center [0, 0] width 0 height 0
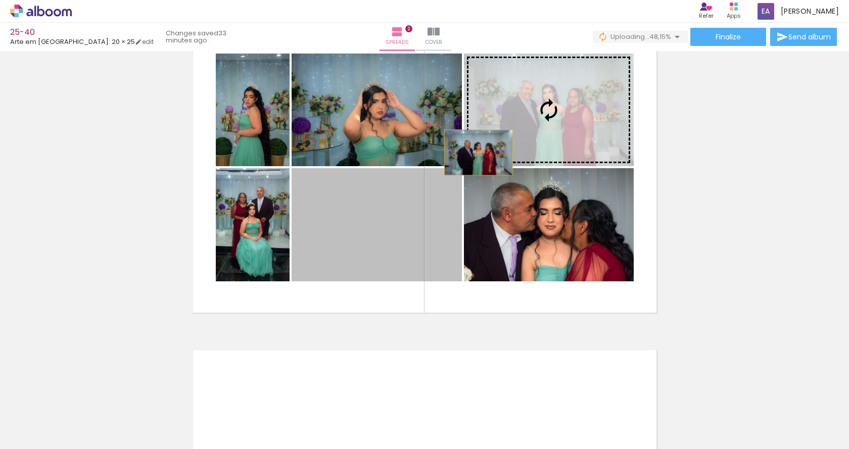
drag, startPoint x: 366, startPoint y: 224, endPoint x: 360, endPoint y: 203, distance: 22.4
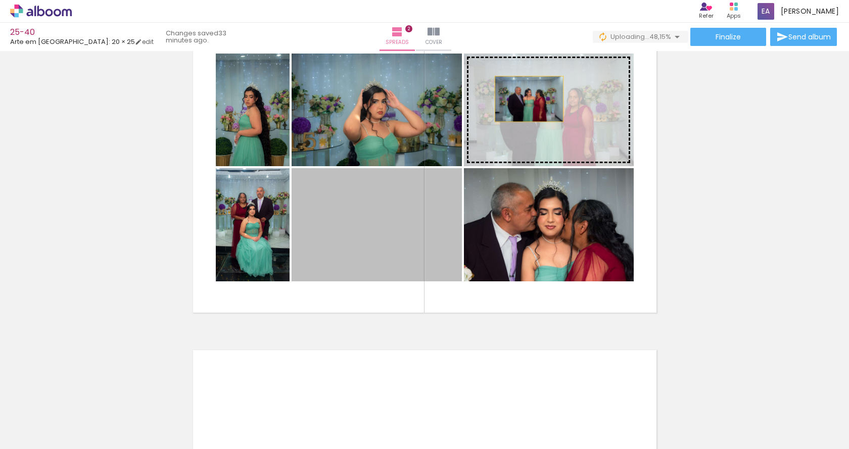
drag, startPoint x: 370, startPoint y: 211, endPoint x: 526, endPoint y: 95, distance: 195.0
click at [0, 0] on slot at bounding box center [0, 0] width 0 height 0
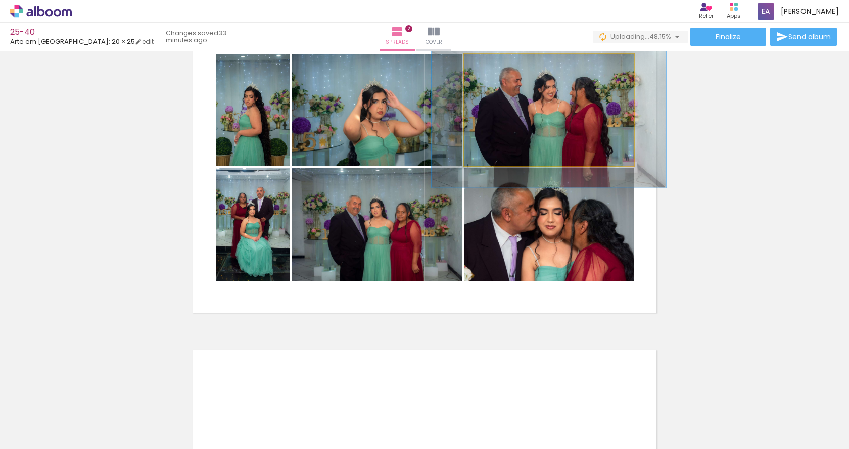
drag, startPoint x: 493, startPoint y: 63, endPoint x: 501, endPoint y: 63, distance: 7.6
type paper-slider "138"
click at [501, 63] on div at bounding box center [506, 64] width 39 height 16
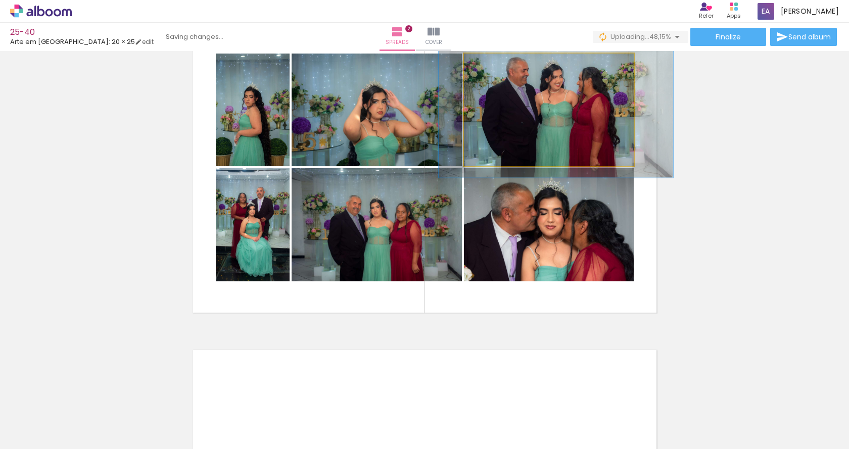
drag, startPoint x: 576, startPoint y: 138, endPoint x: 582, endPoint y: 131, distance: 9.7
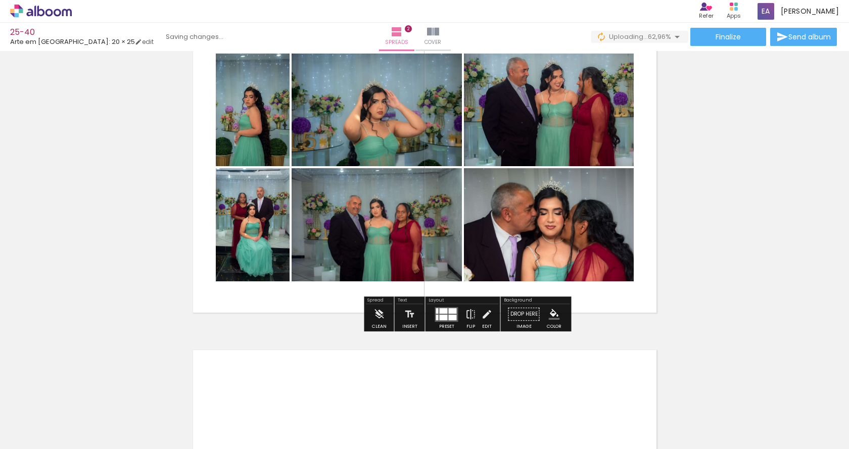
click at [727, 161] on div "Add spread 1 of 2 Add spread 2 of 2 Designbox will upscale your image in 177% w…" at bounding box center [424, 155] width 849 height 982
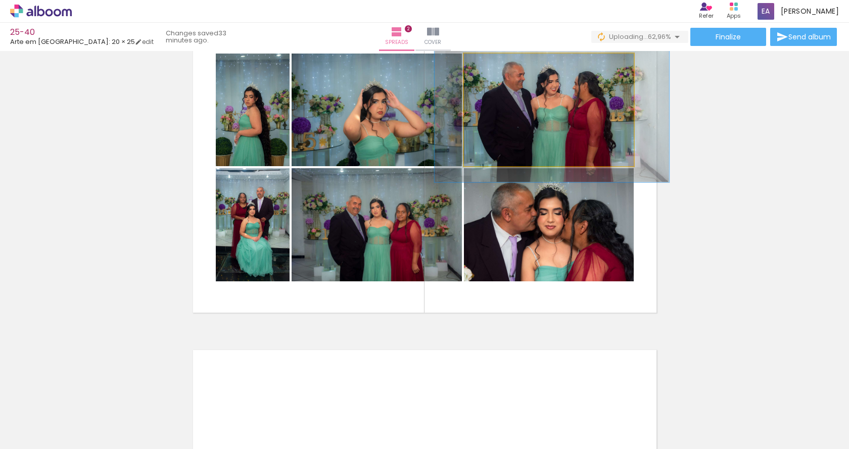
drag, startPoint x: 577, startPoint y: 120, endPoint x: 573, endPoint y: 125, distance: 6.1
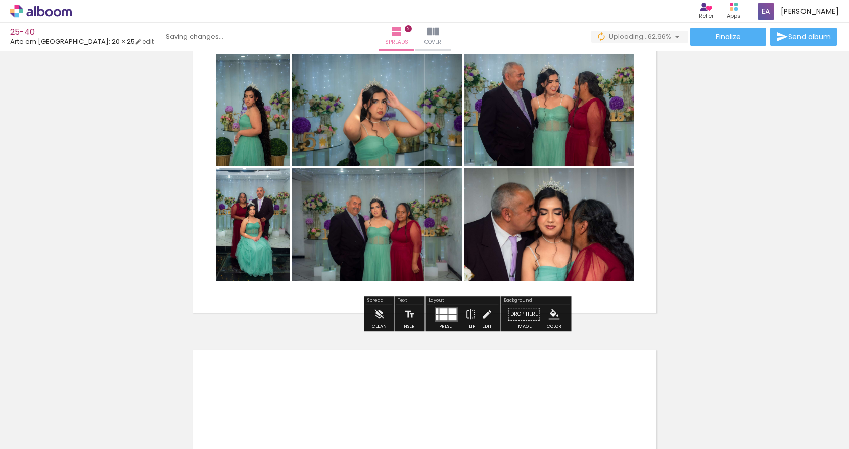
click at [697, 128] on div "Add spread 1 of 2 Add spread 2 of 2 Designbox will upscale your image in 177% w…" at bounding box center [424, 155] width 849 height 982
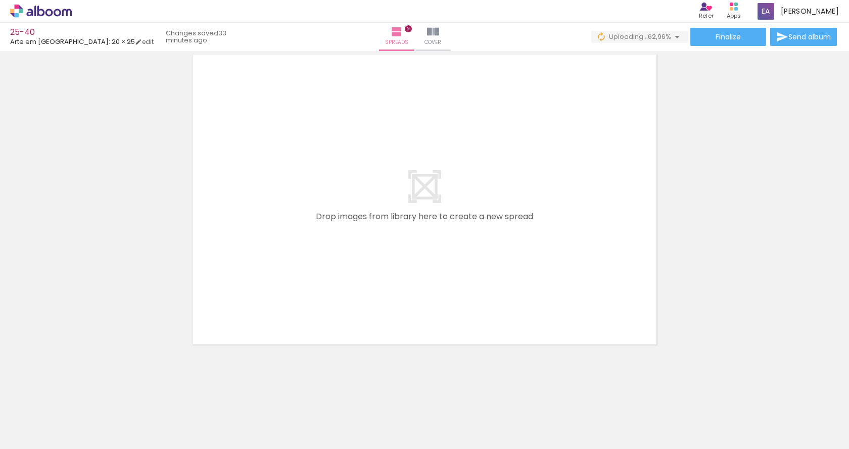
scroll to position [0, 535]
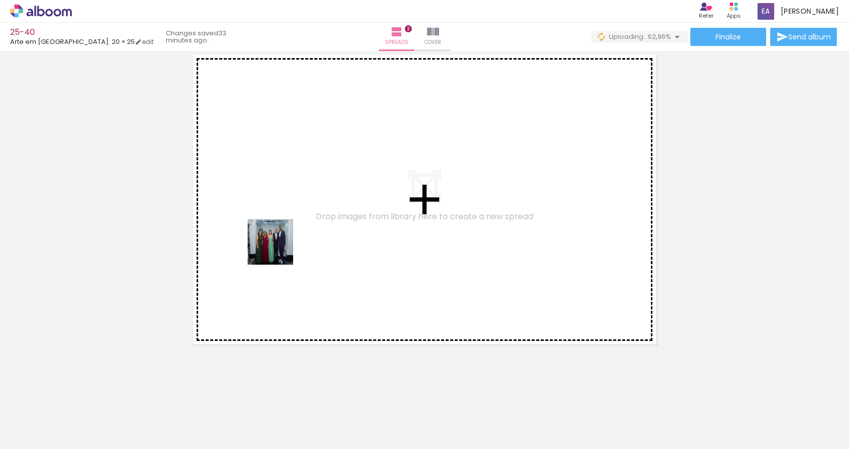
drag, startPoint x: 208, startPoint y: 424, endPoint x: 268, endPoint y: 394, distance: 66.6
click at [285, 232] on quentale-workspace at bounding box center [424, 224] width 849 height 449
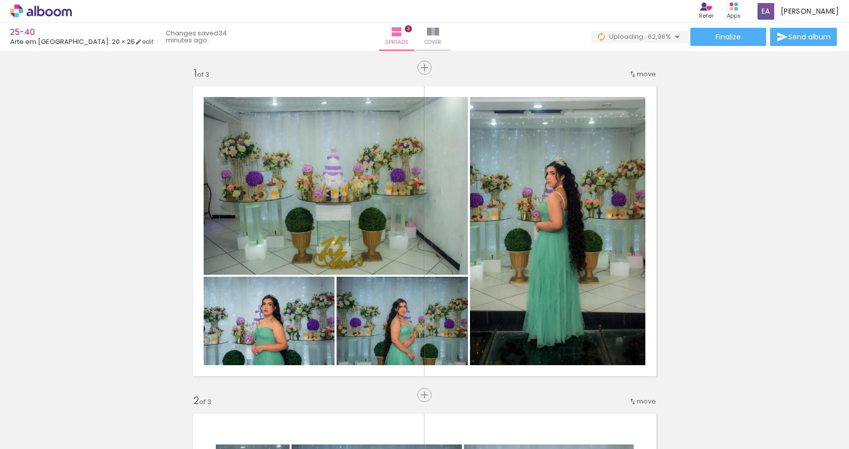
click at [0, 0] on div at bounding box center [0, 0] width 0 height 0
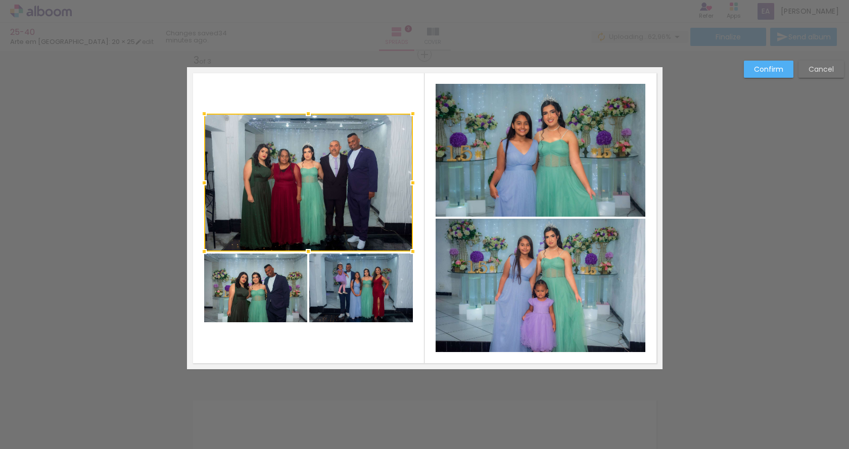
scroll to position [0, 535]
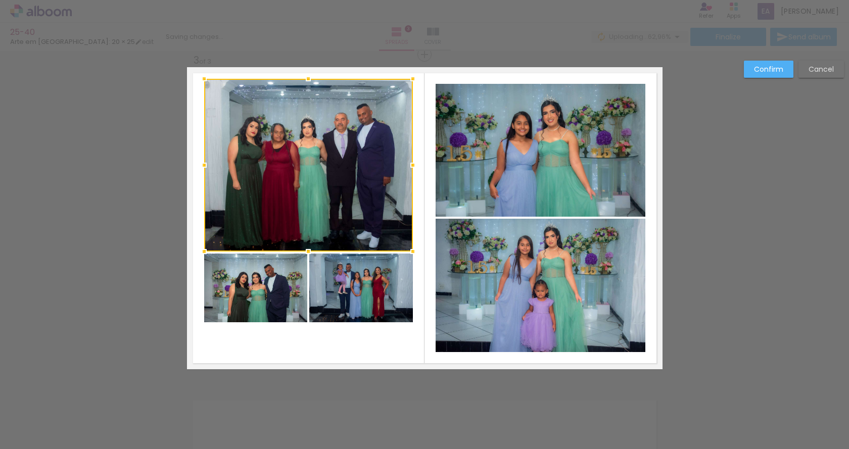
drag, startPoint x: 306, startPoint y: 114, endPoint x: 308, endPoint y: 79, distance: 34.4
click at [308, 79] on div at bounding box center [308, 79] width 20 height 20
click at [253, 303] on quentale-photo at bounding box center [255, 288] width 103 height 69
click at [253, 252] on div at bounding box center [308, 165] width 209 height 173
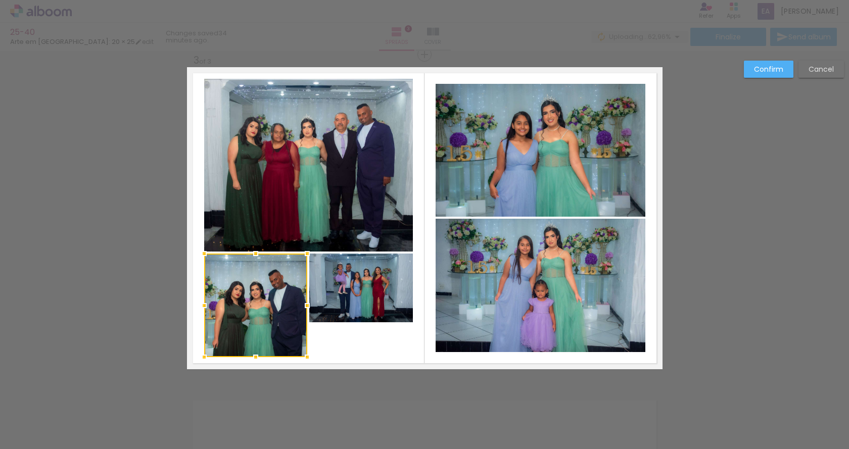
drag, startPoint x: 253, startPoint y: 325, endPoint x: 255, endPoint y: 360, distance: 34.9
click at [255, 360] on div at bounding box center [255, 357] width 20 height 20
click at [0, 0] on slot "Confirm" at bounding box center [0, 0] width 0 height 0
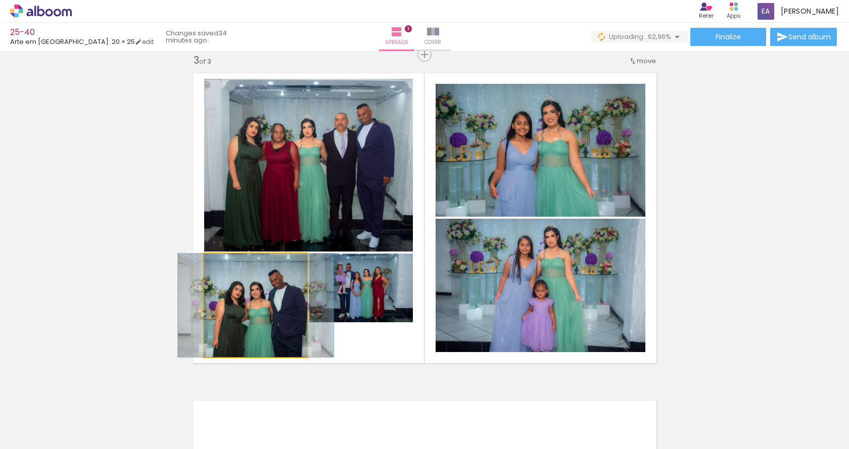
click at [226, 333] on quentale-photo at bounding box center [255, 306] width 103 height 104
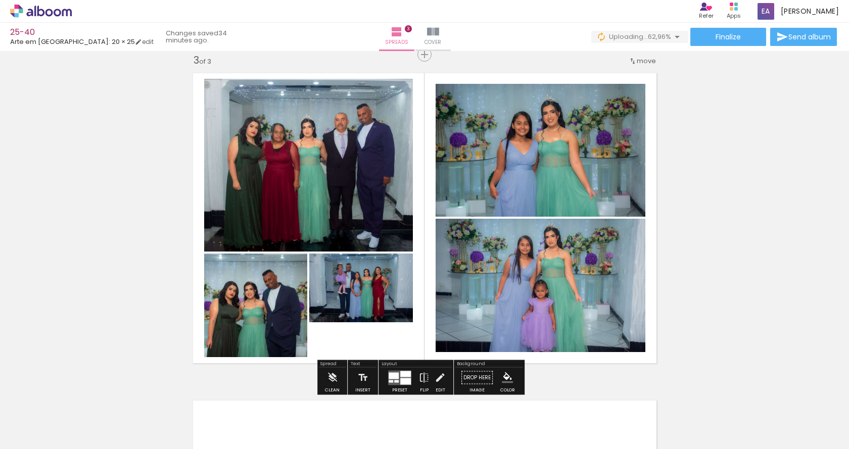
click at [380, 289] on quentale-photo at bounding box center [361, 288] width 104 height 69
click at [367, 304] on quentale-photo at bounding box center [361, 288] width 104 height 69
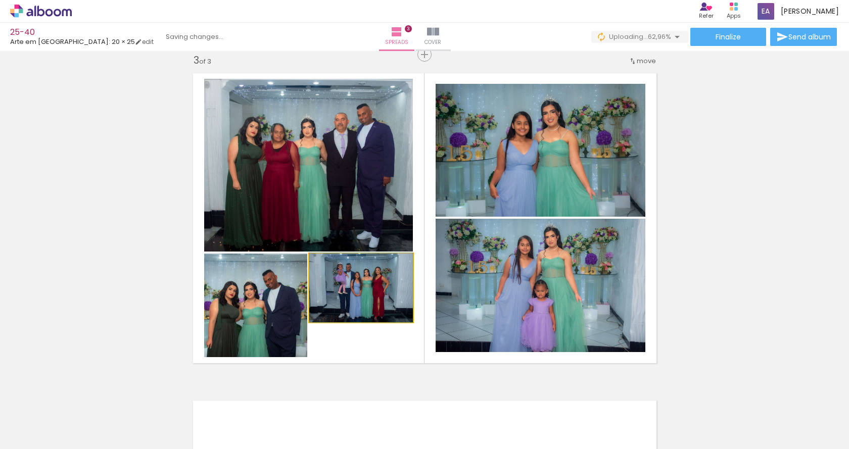
click at [367, 304] on quentale-photo at bounding box center [361, 288] width 104 height 69
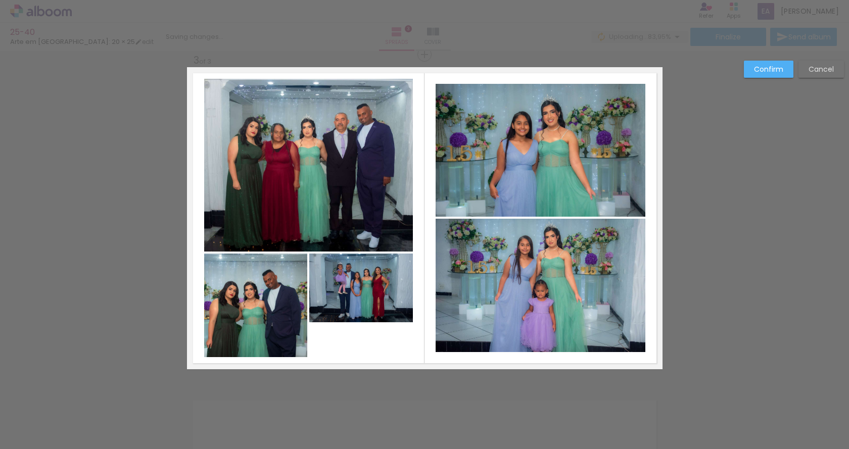
click at [363, 306] on quentale-photo at bounding box center [361, 288] width 104 height 69
click at [307, 306] on div at bounding box center [255, 306] width 103 height 104
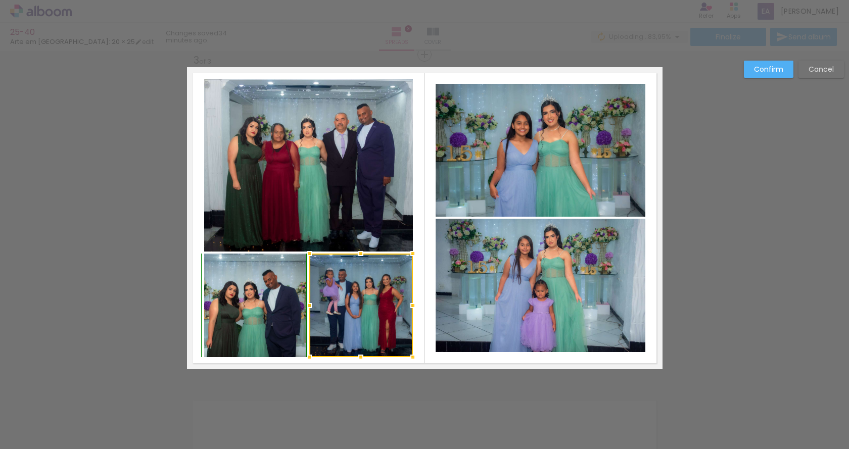
drag, startPoint x: 360, startPoint y: 332, endPoint x: 360, endPoint y: 361, distance: 28.3
click at [360, 361] on div at bounding box center [361, 357] width 20 height 20
click at [771, 62] on paper-button "Confirm" at bounding box center [769, 69] width 50 height 17
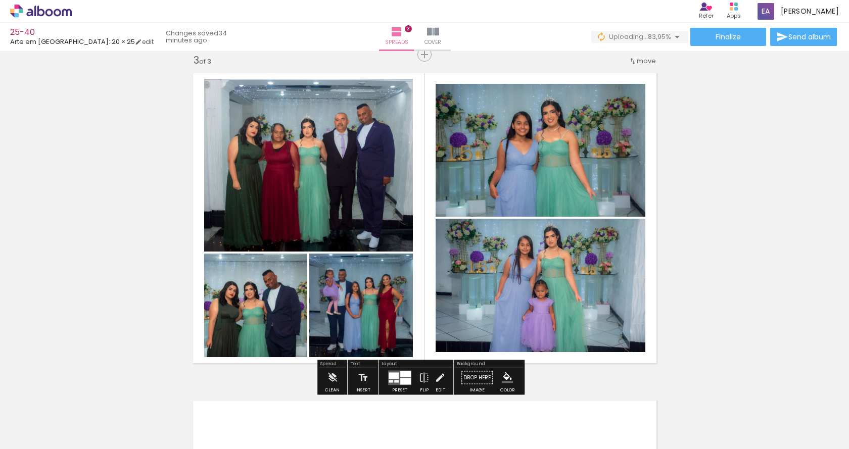
click at [766, 164] on div "Add spread 1 of 3 Add spread 2 of 3 Add spread 3 of 3 Designbox will upscale yo…" at bounding box center [424, 42] width 849 height 1310
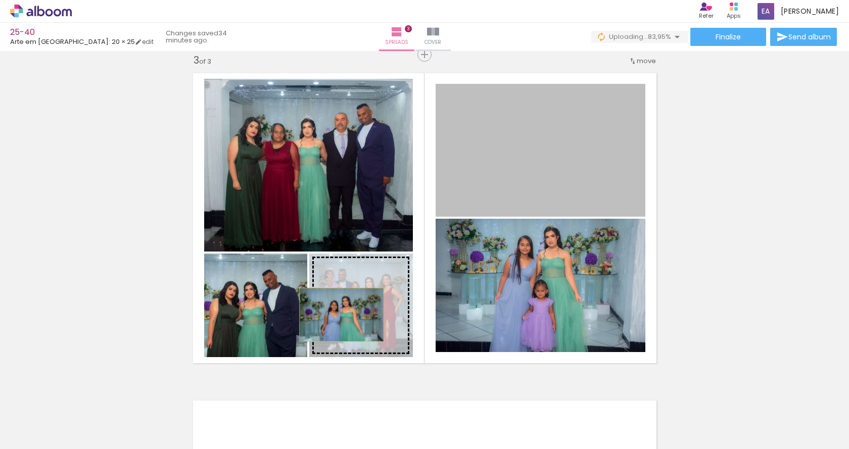
drag, startPoint x: 524, startPoint y: 135, endPoint x: 337, endPoint y: 315, distance: 258.6
click at [0, 0] on slot at bounding box center [0, 0] width 0 height 0
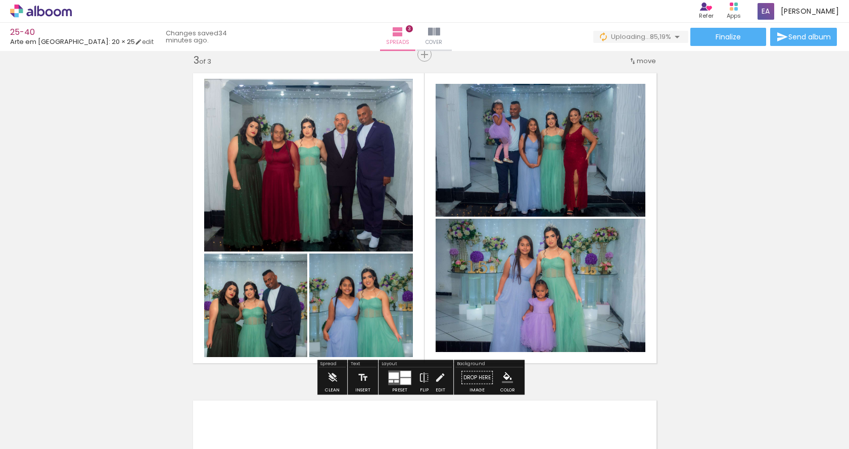
click at [566, 144] on quentale-photo at bounding box center [540, 150] width 210 height 133
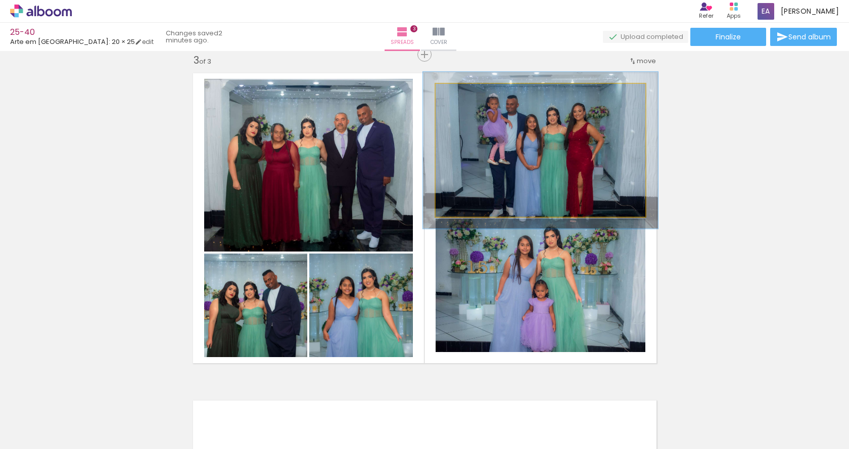
click at [460, 96] on div at bounding box center [463, 94] width 9 height 9
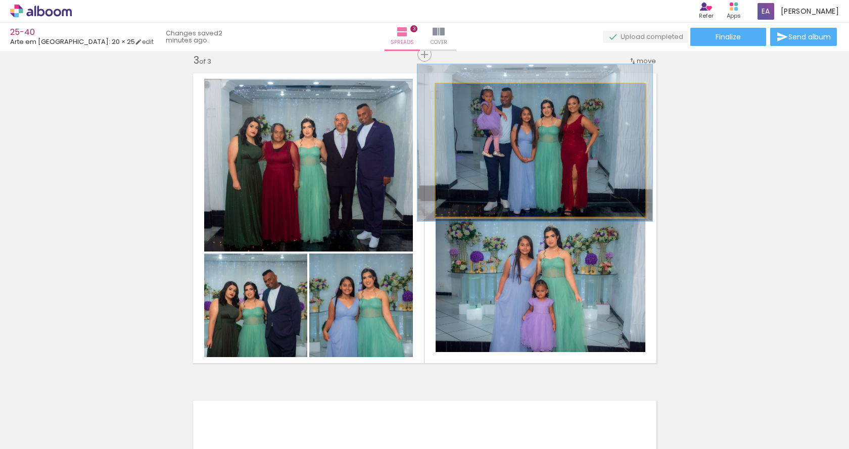
drag, startPoint x: 518, startPoint y: 137, endPoint x: 511, endPoint y: 131, distance: 9.0
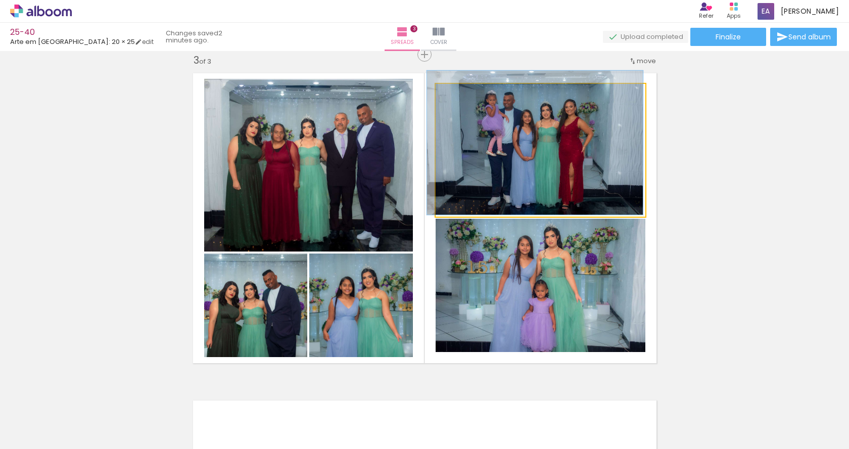
type paper-slider "103"
click at [460, 96] on div at bounding box center [460, 94] width 16 height 16
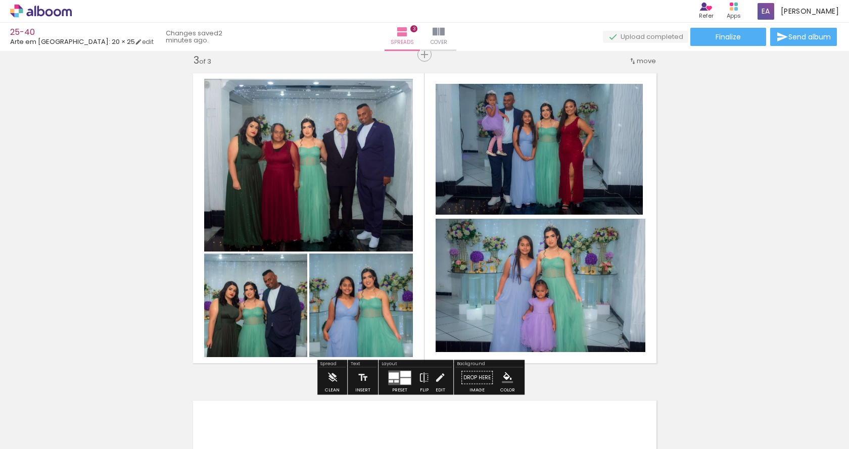
click at [694, 124] on div "Add spread 1 of 3 Add spread 2 of 3 Add spread 3 of 3 Designbox will upscale yo…" at bounding box center [424, 42] width 849 height 1310
click at [508, 163] on quentale-photo at bounding box center [540, 150] width 210 height 133
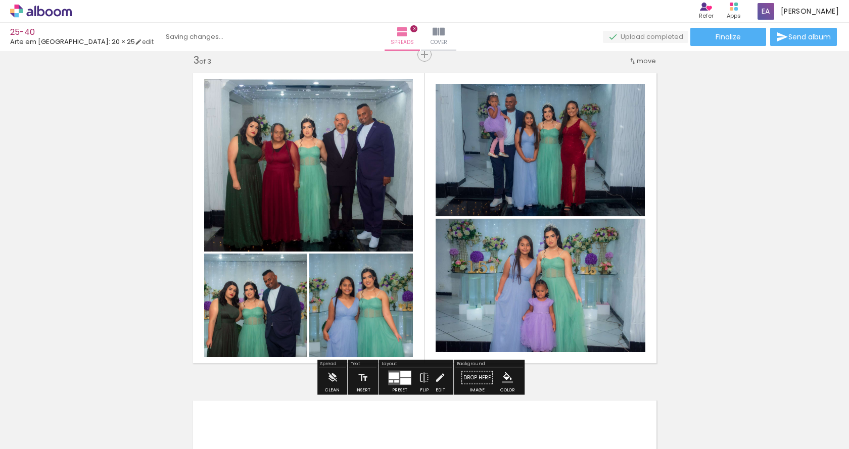
click at [801, 154] on div "Add spread 1 of 3 Add spread 2 of 3 Add spread 3 of 3 Designbox will upscale yo…" at bounding box center [424, 42] width 849 height 1310
click at [705, 194] on div "Add spread 1 of 3 Add spread 2 of 3 Add spread 3 of 3 Designbox will upscale yo…" at bounding box center [424, 42] width 849 height 1310
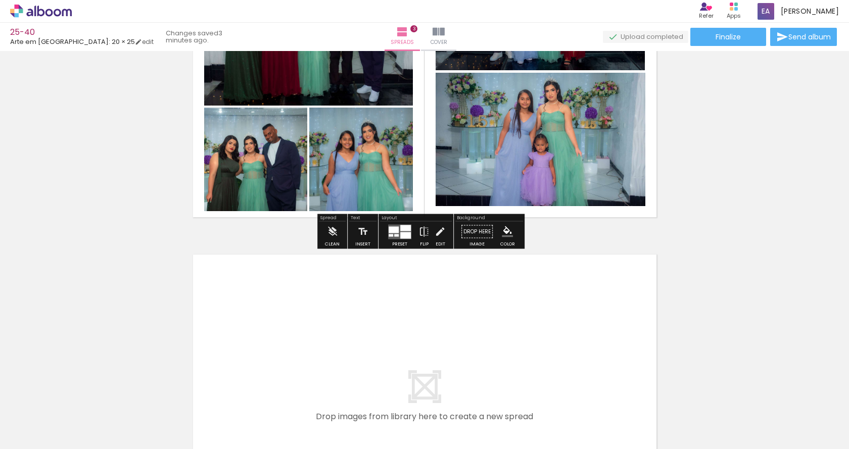
scroll to position [819, 0]
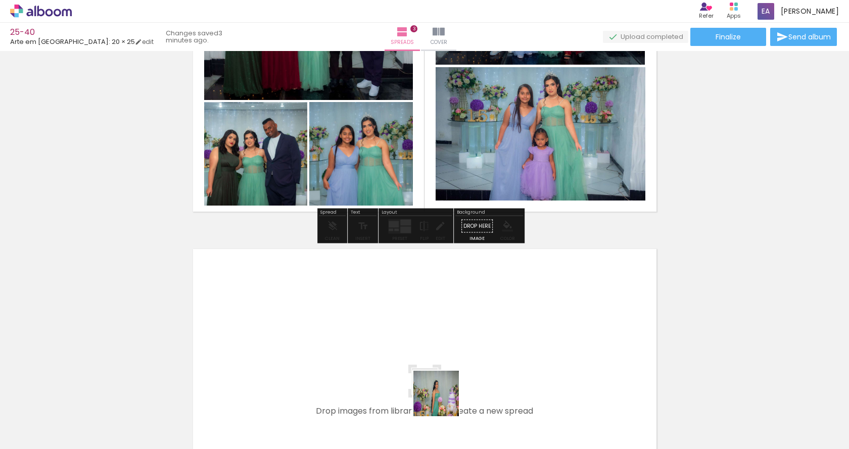
drag, startPoint x: 475, startPoint y: 425, endPoint x: 473, endPoint y: 388, distance: 36.9
click at [341, 310] on quentale-workspace at bounding box center [424, 224] width 849 height 449
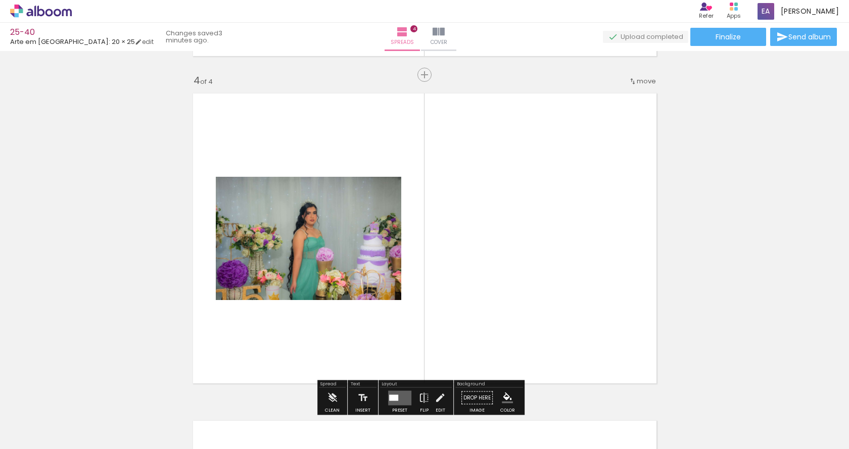
scroll to position [995, 0]
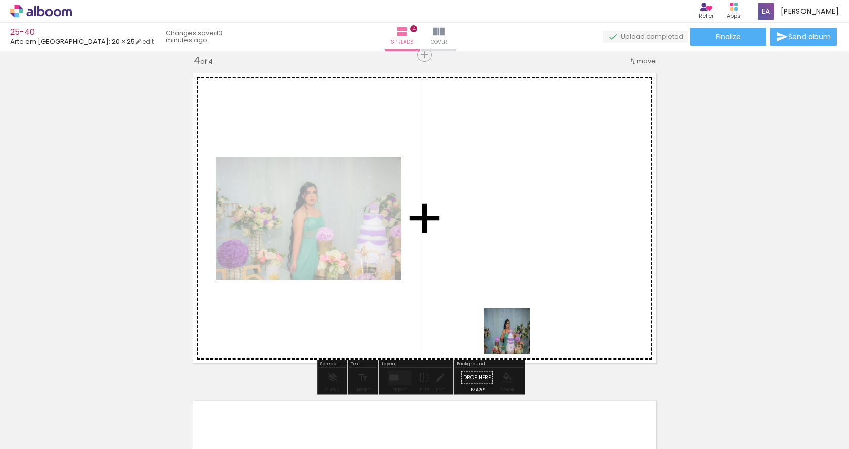
drag, startPoint x: 527, startPoint y: 405, endPoint x: 509, endPoint y: 313, distance: 93.8
click at [513, 332] on quentale-workspace at bounding box center [424, 224] width 849 height 449
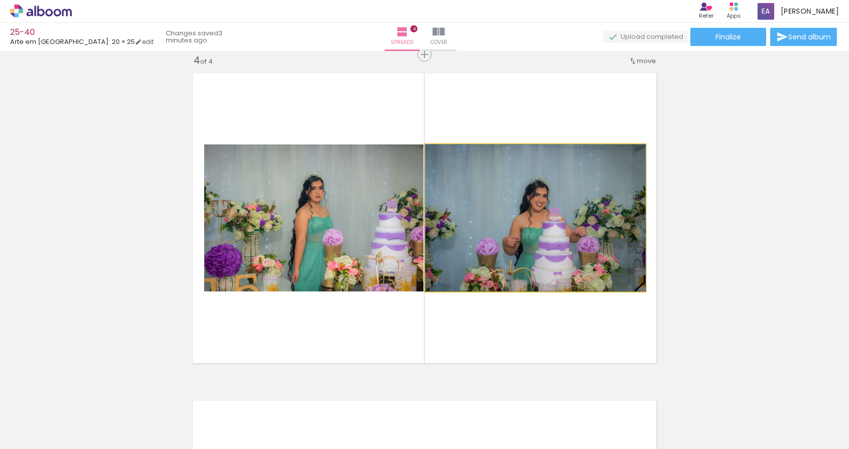
click at [533, 210] on quentale-photo at bounding box center [535, 217] width 220 height 147
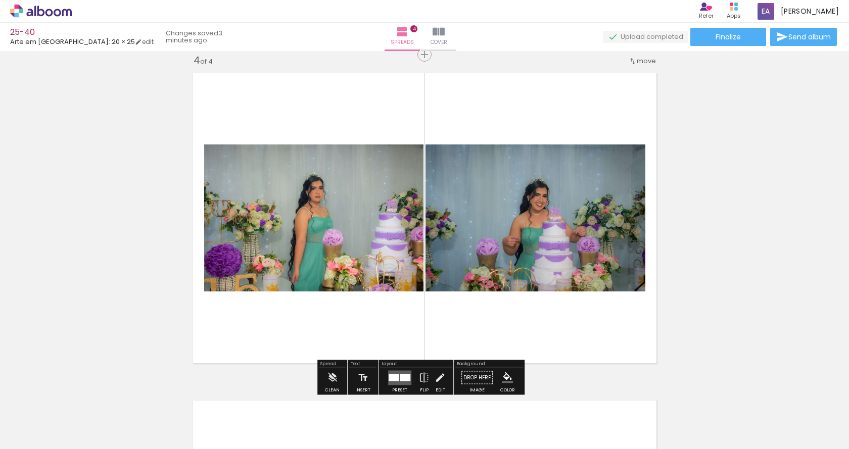
click at [345, 221] on quentale-photo at bounding box center [313, 217] width 219 height 147
click at [422, 375] on iron-icon at bounding box center [423, 378] width 11 height 20
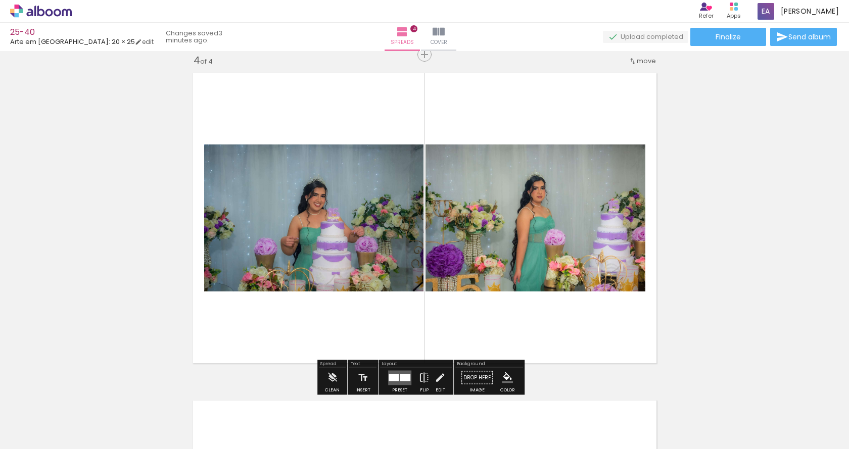
click at [422, 375] on iron-icon at bounding box center [423, 378] width 11 height 20
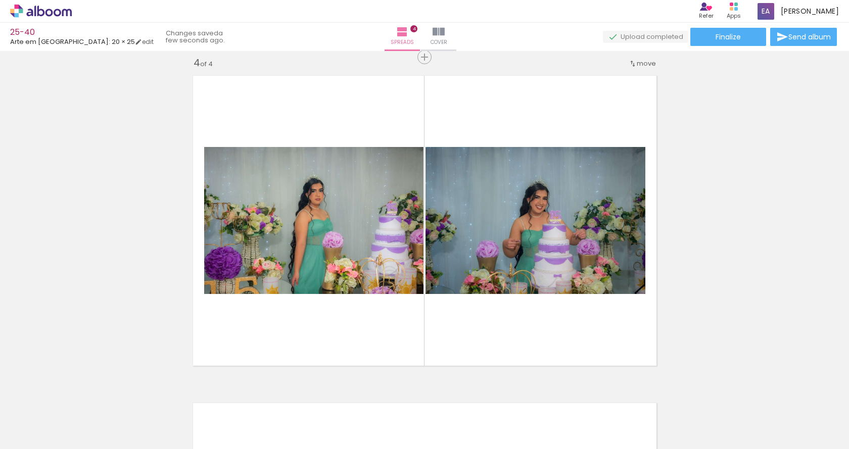
scroll to position [1096, 0]
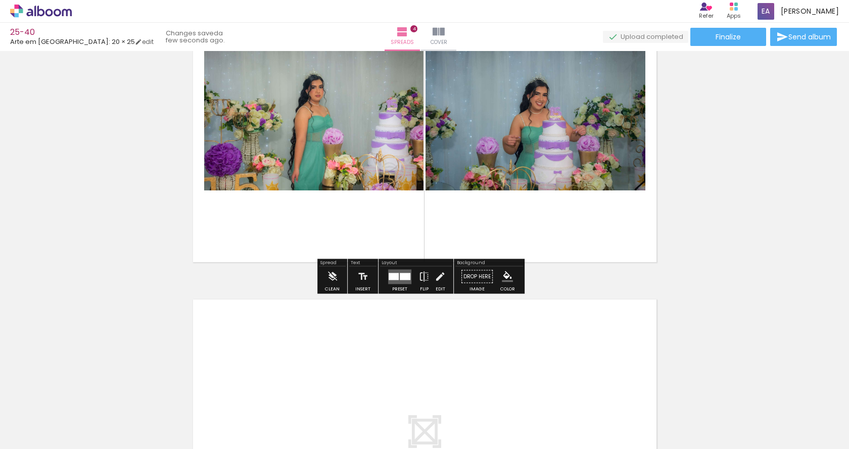
click at [400, 276] on div at bounding box center [405, 276] width 11 height 7
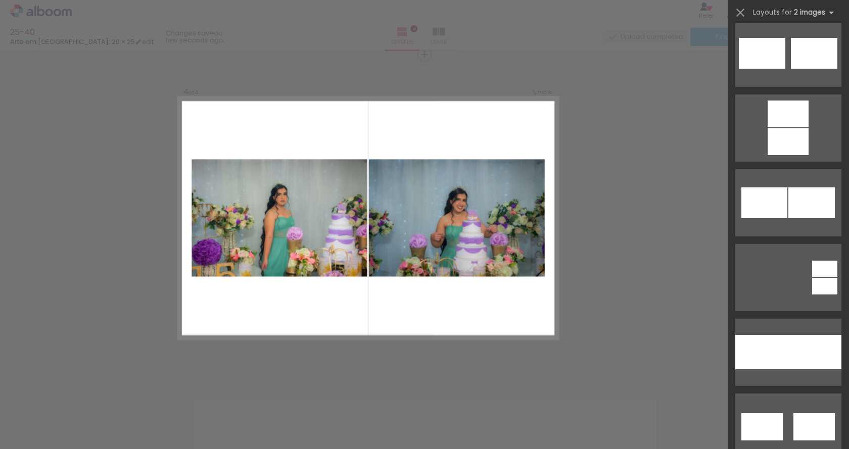
scroll to position [556, 0]
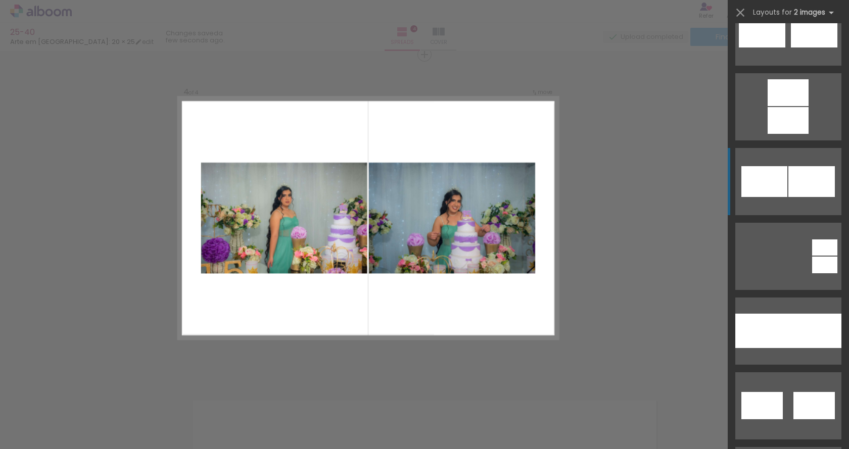
click at [811, 185] on div at bounding box center [811, 181] width 46 height 31
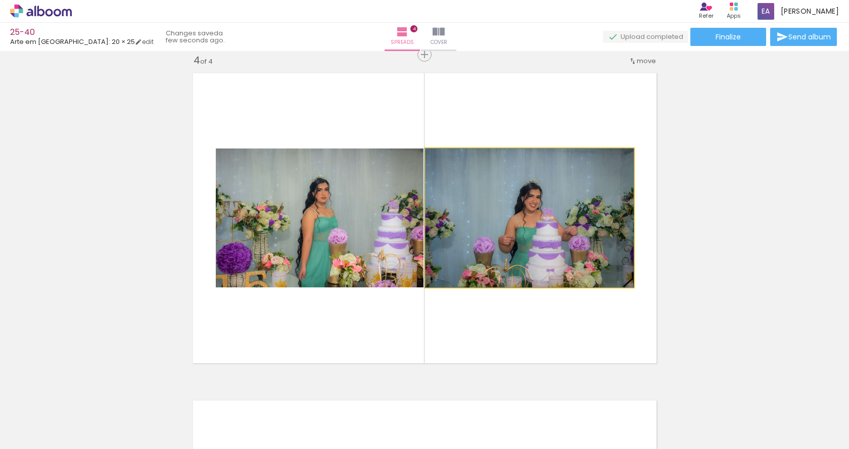
click at [571, 231] on quentale-photo at bounding box center [529, 218] width 208 height 139
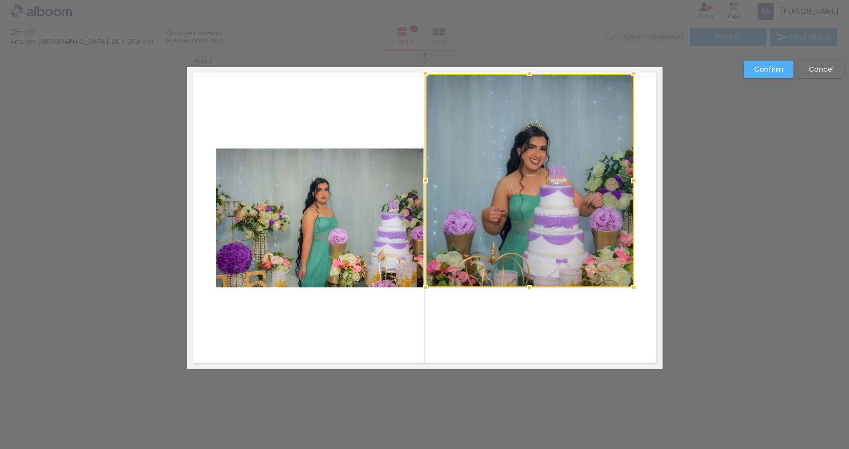
drag, startPoint x: 523, startPoint y: 147, endPoint x: 536, endPoint y: 71, distance: 77.4
click at [536, 71] on album-spread "4 of 4" at bounding box center [424, 218] width 475 height 302
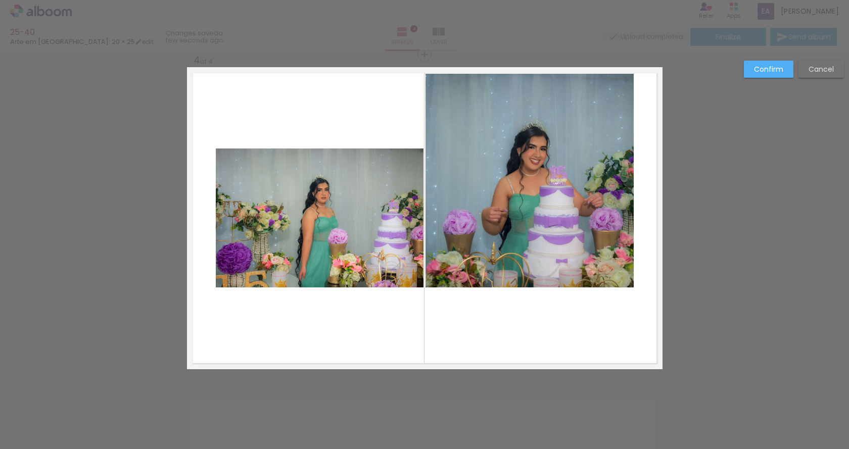
click at [530, 251] on quentale-photo at bounding box center [529, 181] width 208 height 214
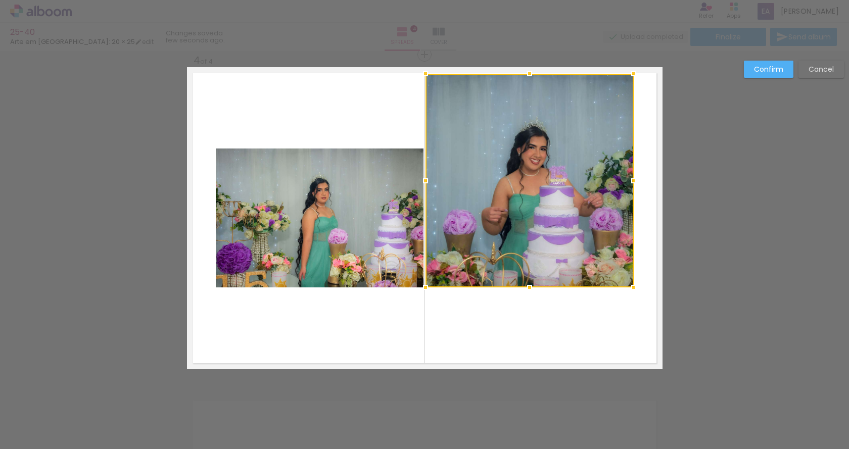
click at [530, 250] on div at bounding box center [529, 181] width 208 height 214
click at [803, 79] on div "Confirm Cancel" at bounding box center [790, 73] width 105 height 25
click at [0, 0] on slot "Cancel" at bounding box center [0, 0] width 0 height 0
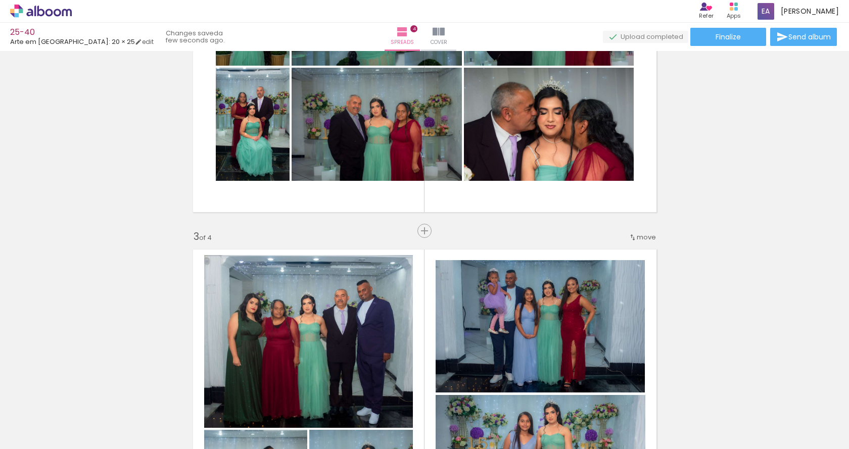
scroll to position [389, 0]
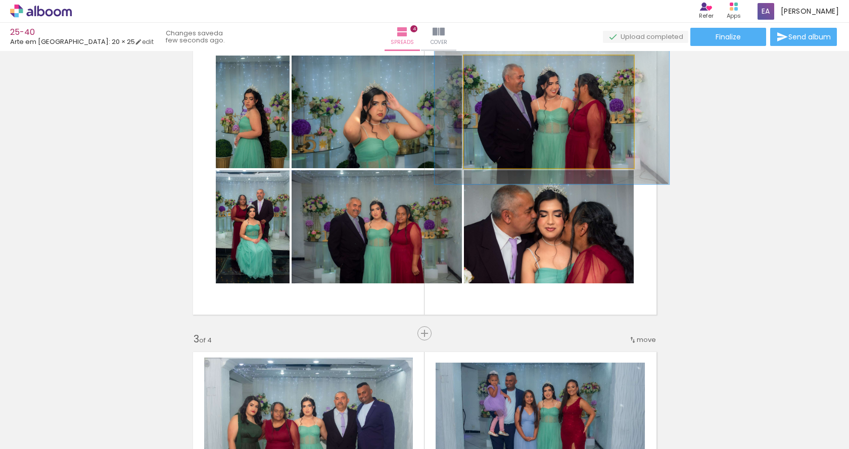
drag, startPoint x: 575, startPoint y: 131, endPoint x: 576, endPoint y: 221, distance: 90.4
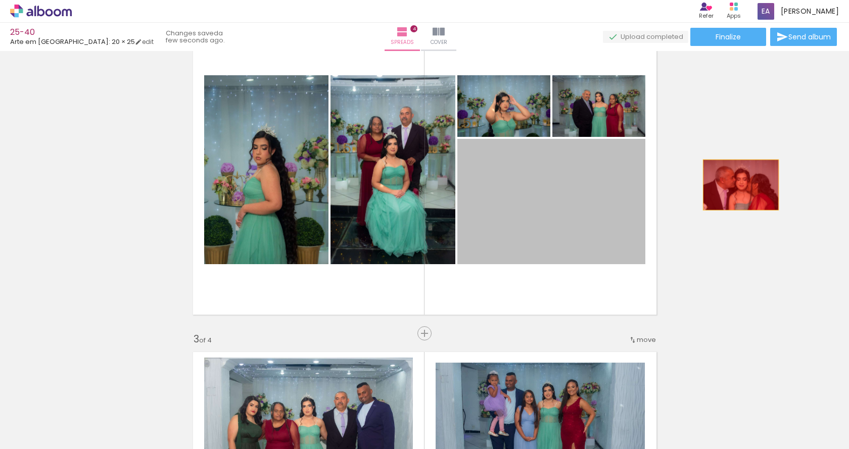
drag, startPoint x: 551, startPoint y: 203, endPoint x: 577, endPoint y: 168, distance: 43.7
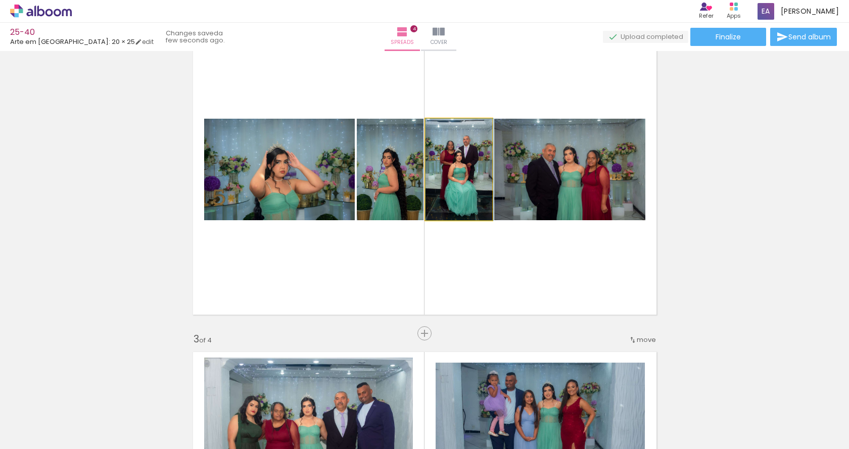
drag, startPoint x: 442, startPoint y: 194, endPoint x: 554, endPoint y: 216, distance: 113.2
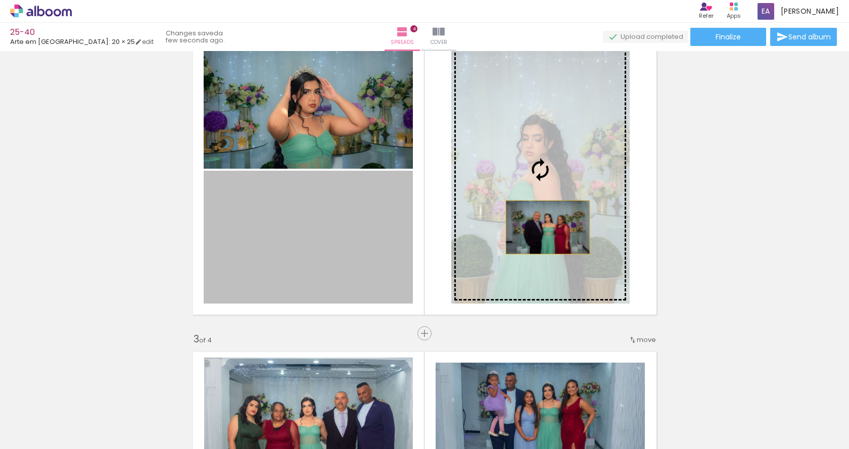
drag, startPoint x: 411, startPoint y: 237, endPoint x: 738, endPoint y: 187, distance: 331.1
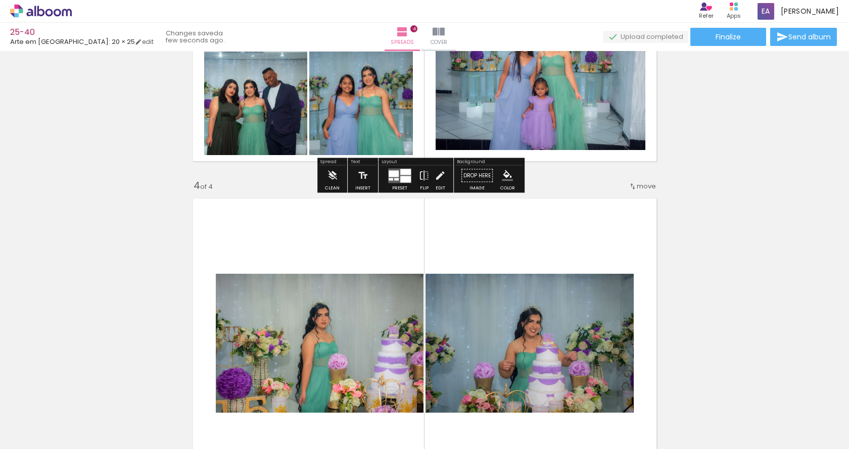
scroll to position [945, 0]
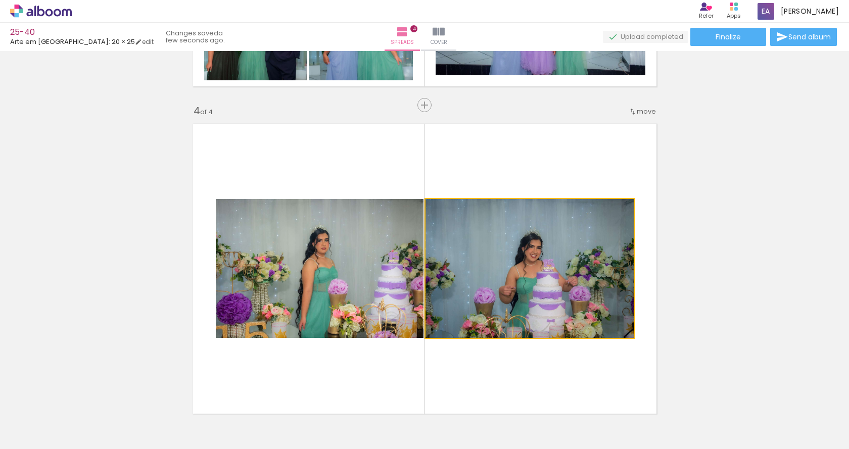
drag, startPoint x: 522, startPoint y: 255, endPoint x: 564, endPoint y: 187, distance: 79.9
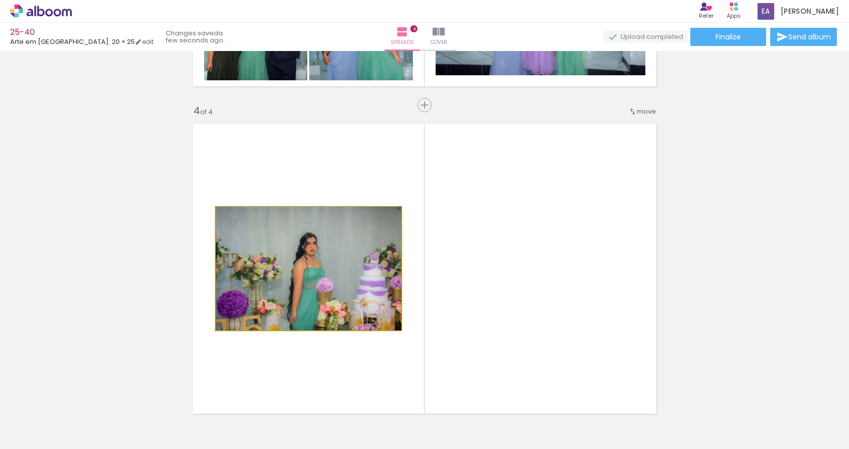
drag, startPoint x: 344, startPoint y: 262, endPoint x: 123, endPoint y: 231, distance: 223.4
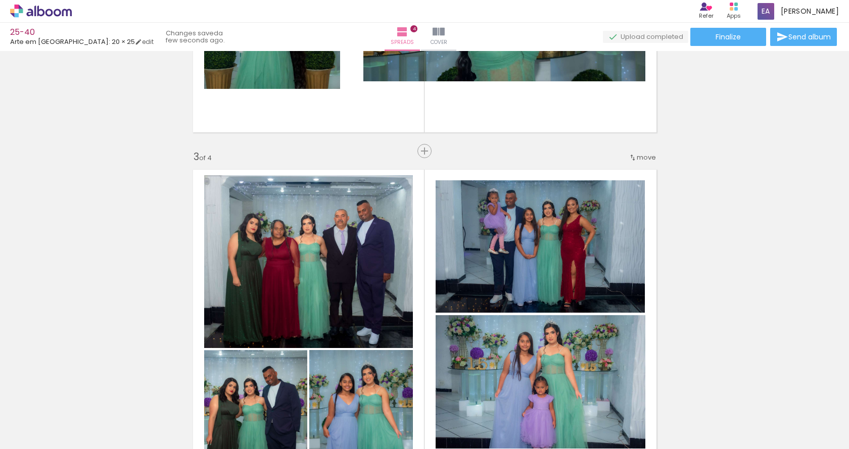
scroll to position [389, 0]
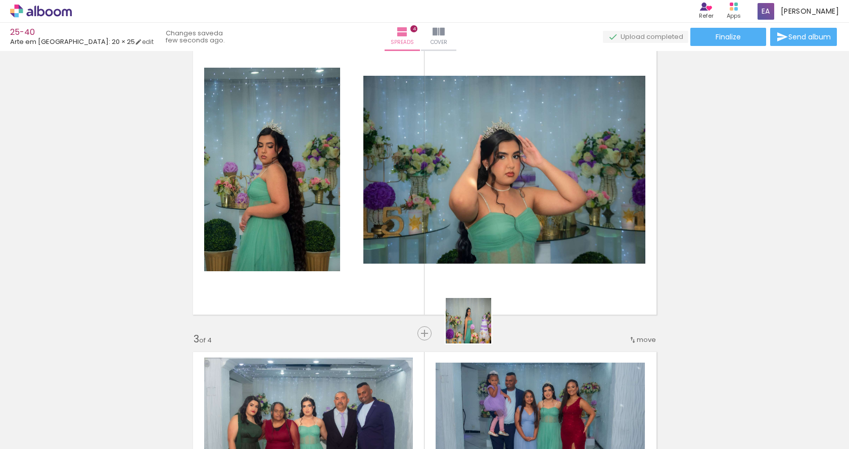
drag, startPoint x: 471, startPoint y: 417, endPoint x: 516, endPoint y: 391, distance: 51.6
click at [455, 180] on quentale-workspace at bounding box center [424, 224] width 849 height 449
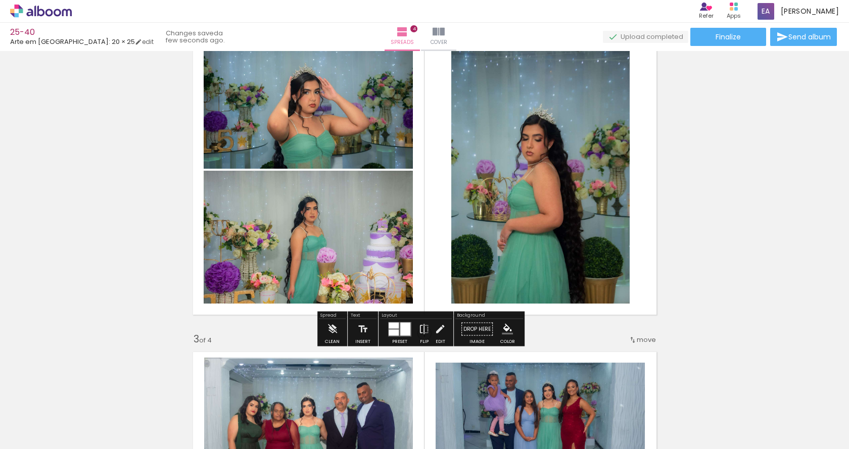
drag, startPoint x: 536, startPoint y: 429, endPoint x: 493, endPoint y: 218, distance: 215.5
click at [501, 231] on quentale-workspace at bounding box center [424, 224] width 849 height 449
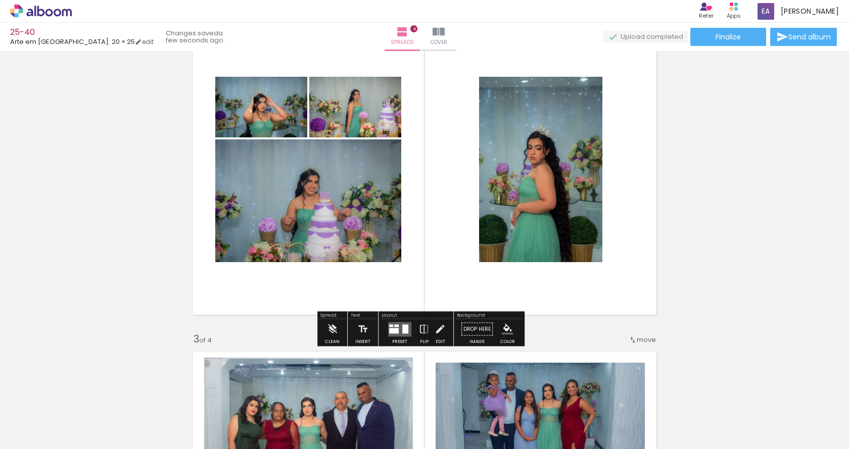
click at [391, 333] on div at bounding box center [394, 331] width 10 height 6
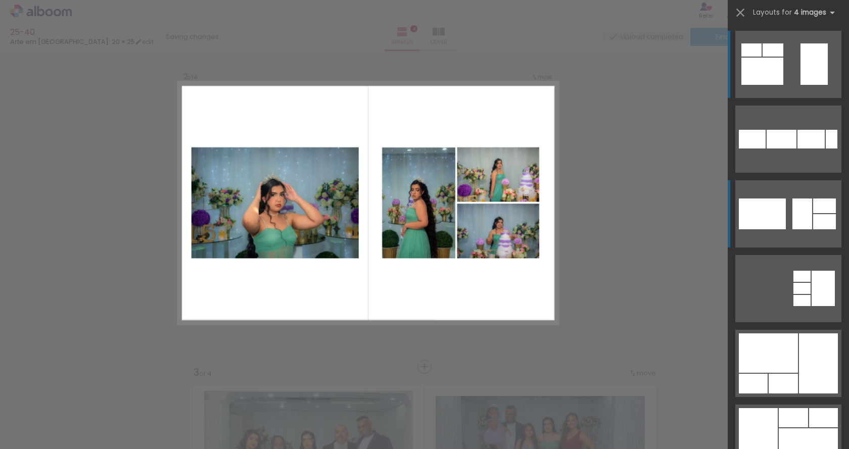
scroll to position [340, 0]
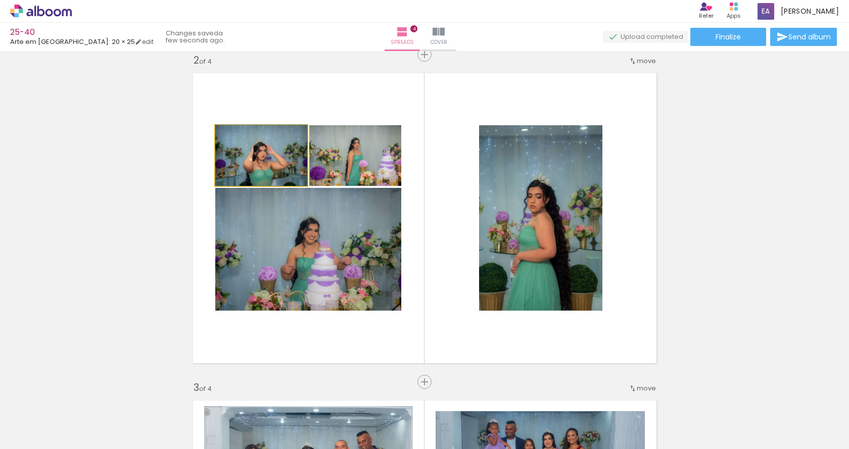
click at [266, 161] on quentale-photo at bounding box center [261, 155] width 92 height 61
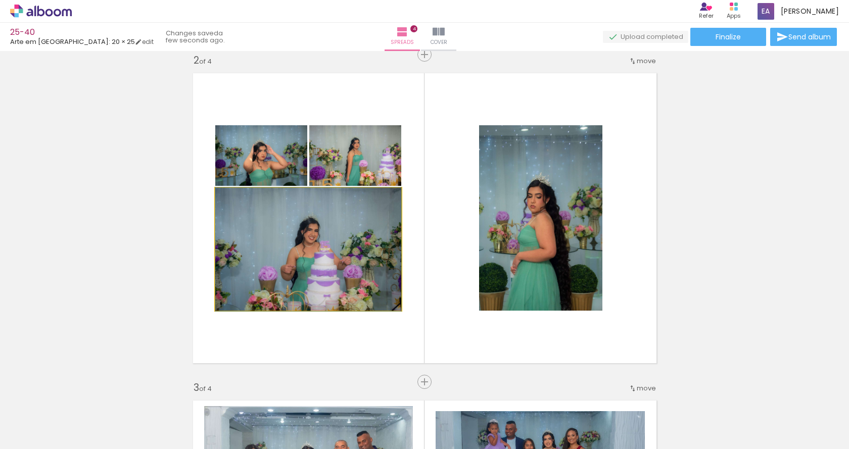
click at [319, 269] on quentale-photo at bounding box center [308, 249] width 186 height 123
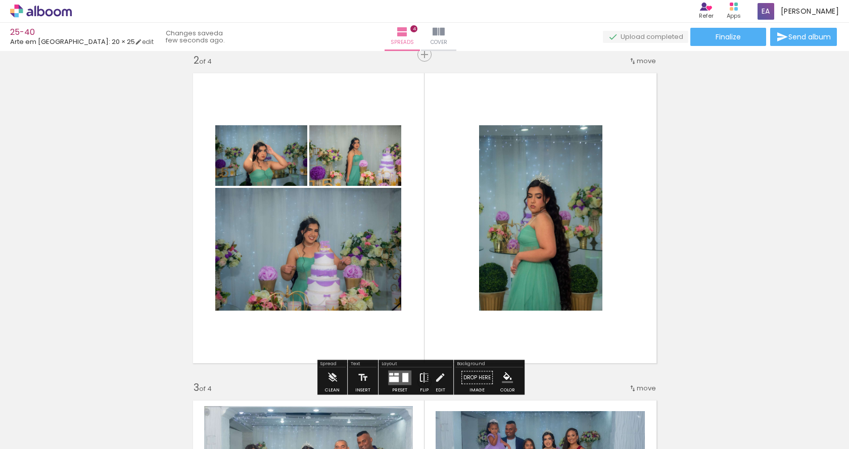
click at [427, 381] on paper-button "Flip" at bounding box center [424, 381] width 16 height 26
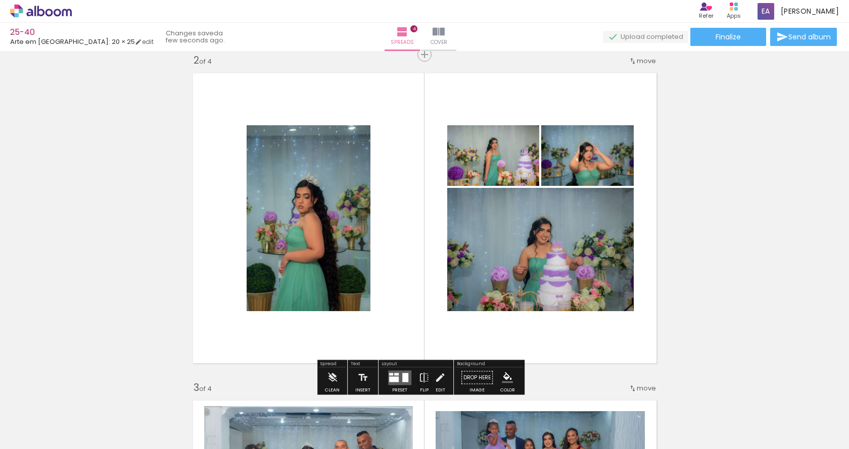
click at [305, 224] on quentale-photo at bounding box center [308, 218] width 124 height 186
drag, startPoint x: 390, startPoint y: 377, endPoint x: 396, endPoint y: 376, distance: 5.8
click at [390, 377] on div at bounding box center [394, 379] width 10 height 6
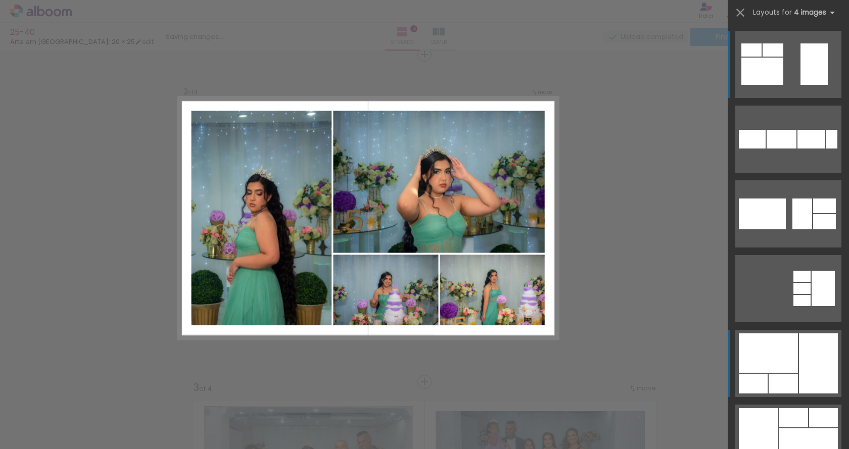
click at [791, 357] on div at bounding box center [767, 352] width 59 height 39
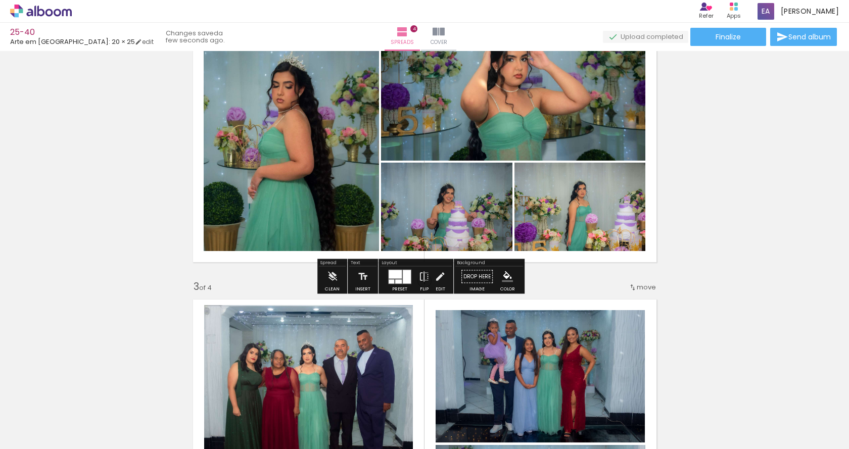
scroll to position [391, 0]
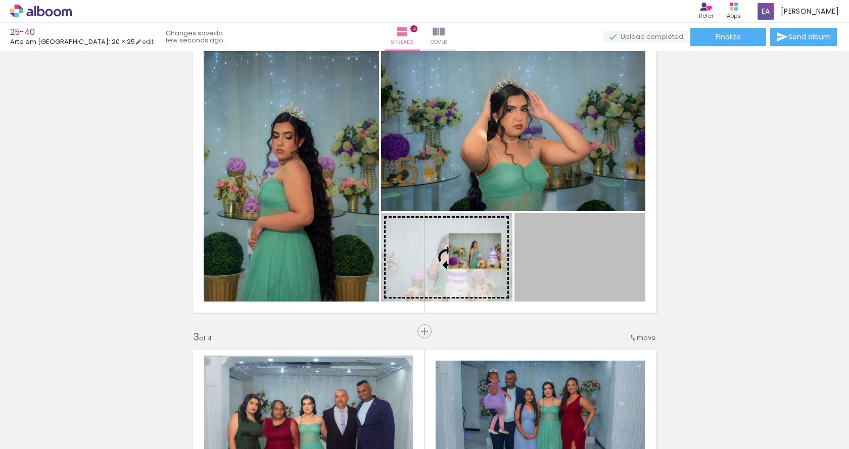
drag, startPoint x: 578, startPoint y: 257, endPoint x: 463, endPoint y: 251, distance: 115.3
click at [0, 0] on slot at bounding box center [0, 0] width 0 height 0
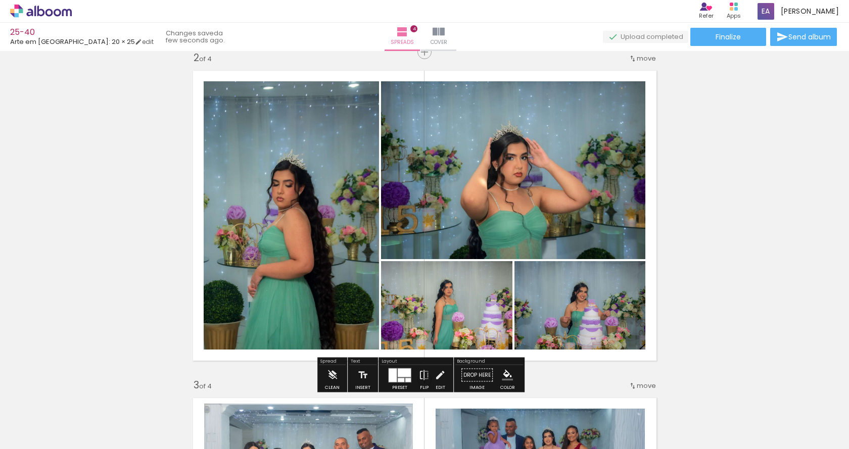
scroll to position [340, 0]
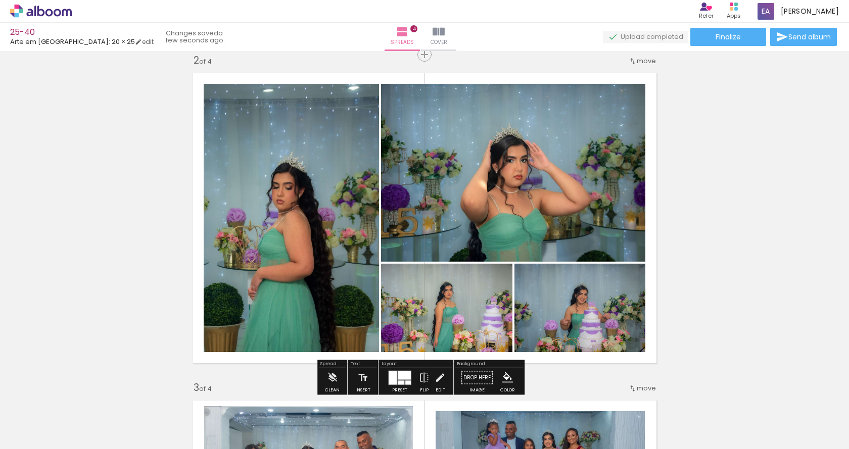
click at [304, 124] on paper-item at bounding box center [306, 125] width 18 height 7
click at [481, 124] on paper-item at bounding box center [483, 125] width 18 height 7
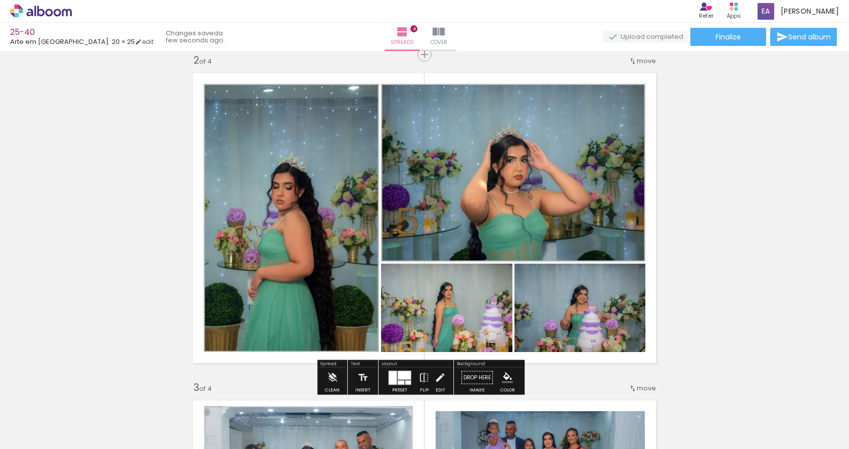
scroll to position [441, 0]
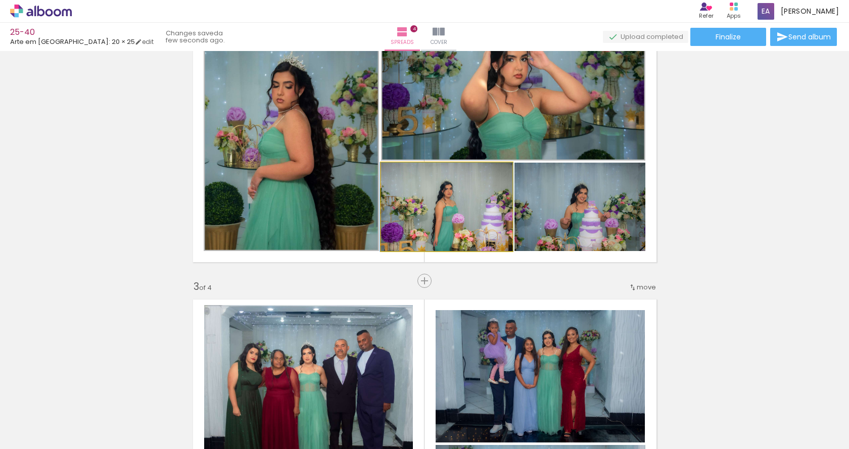
click at [461, 221] on quentale-photo at bounding box center [446, 207] width 131 height 88
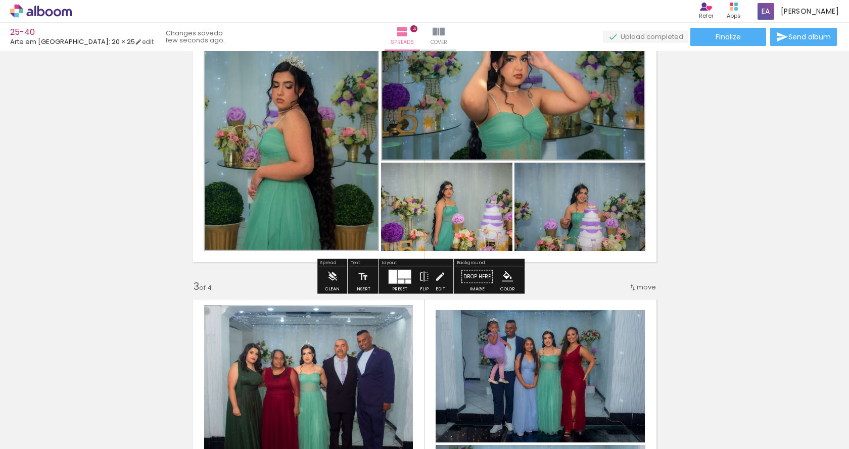
click at [484, 202] on paper-item at bounding box center [483, 204] width 18 height 7
click at [613, 205] on paper-item at bounding box center [617, 204] width 18 height 7
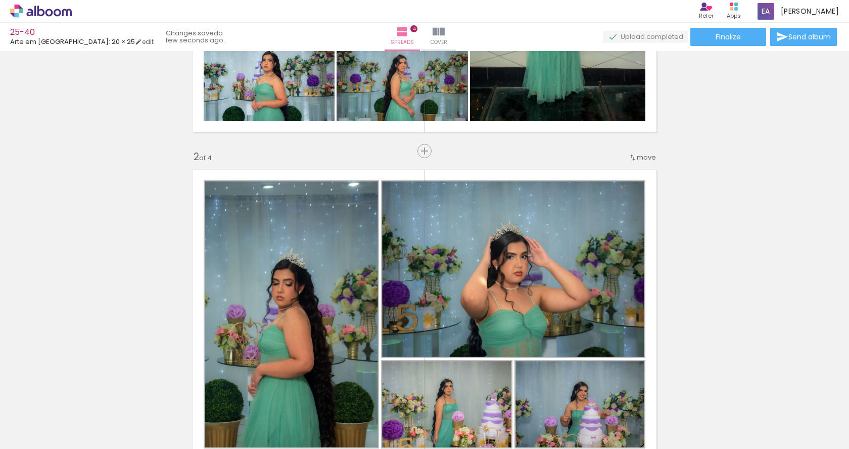
scroll to position [239, 0]
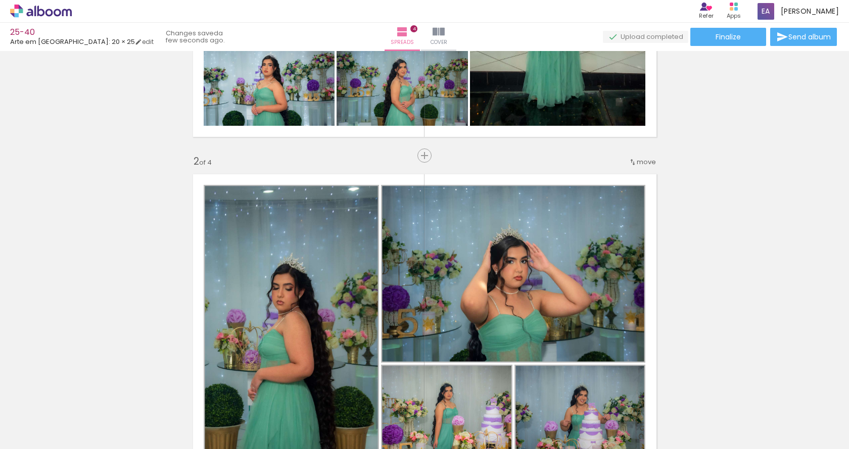
click at [304, 259] on iron-icon "color picker" at bounding box center [307, 260] width 12 height 10
click at [218, 223] on paper-item "#009688" at bounding box center [218, 223] width 10 height 10
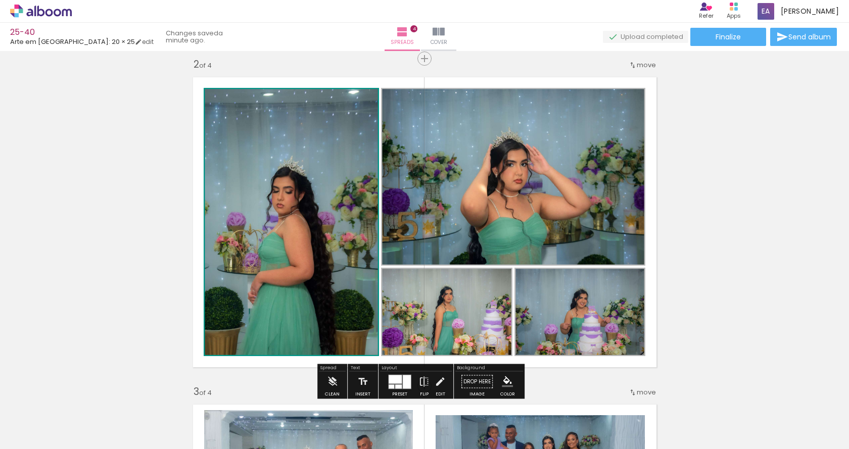
scroll to position [340, 0]
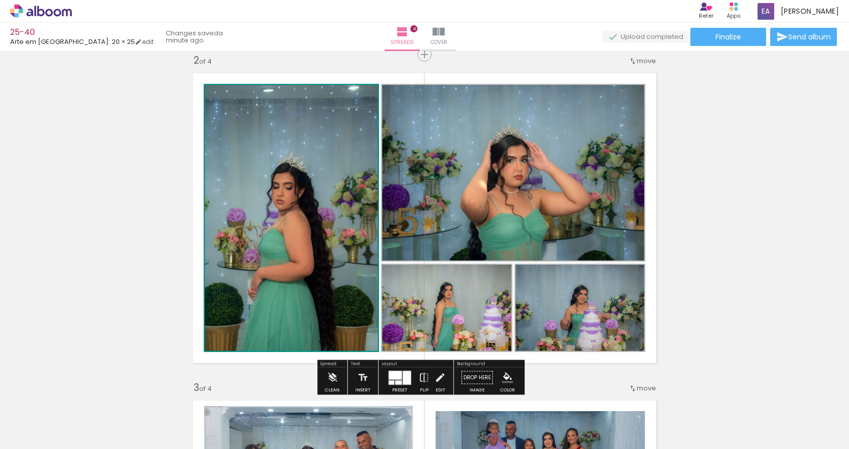
click at [305, 157] on iron-icon "color picker" at bounding box center [307, 159] width 12 height 10
click at [309, 123] on paper-item "#9e9e9e" at bounding box center [309, 122] width 10 height 10
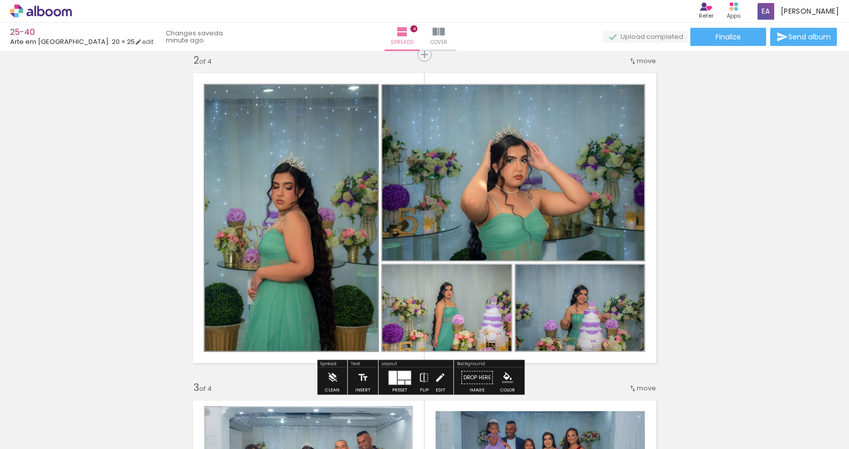
click at [303, 155] on iron-icon "color picker" at bounding box center [307, 159] width 12 height 10
click at [306, 111] on paper-item "#bdbdbd" at bounding box center [309, 112] width 10 height 10
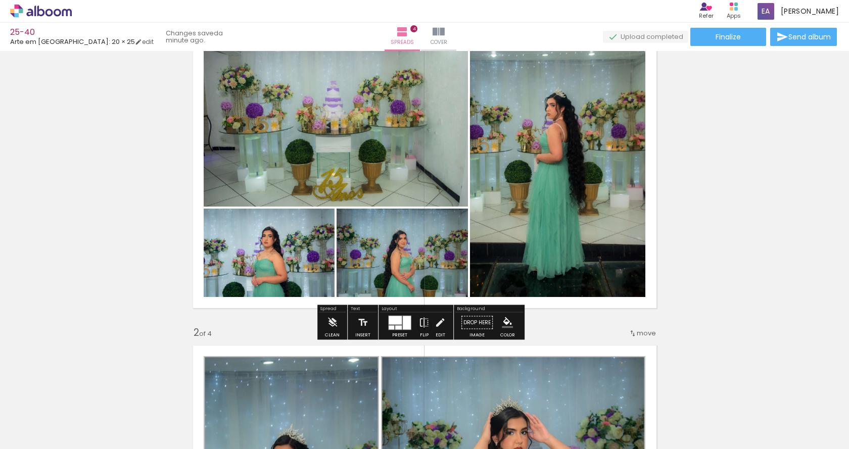
scroll to position [51, 0]
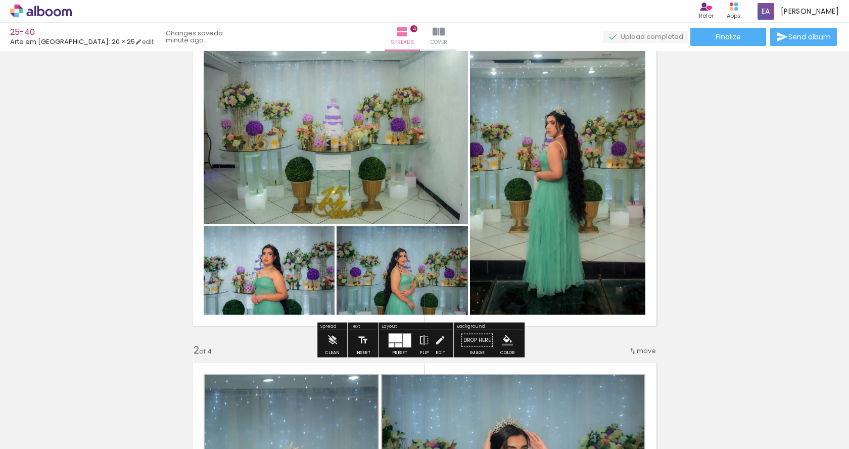
click at [305, 89] on paper-item at bounding box center [306, 87] width 18 height 7
click at [303, 123] on iron-icon "color picker" at bounding box center [307, 122] width 12 height 10
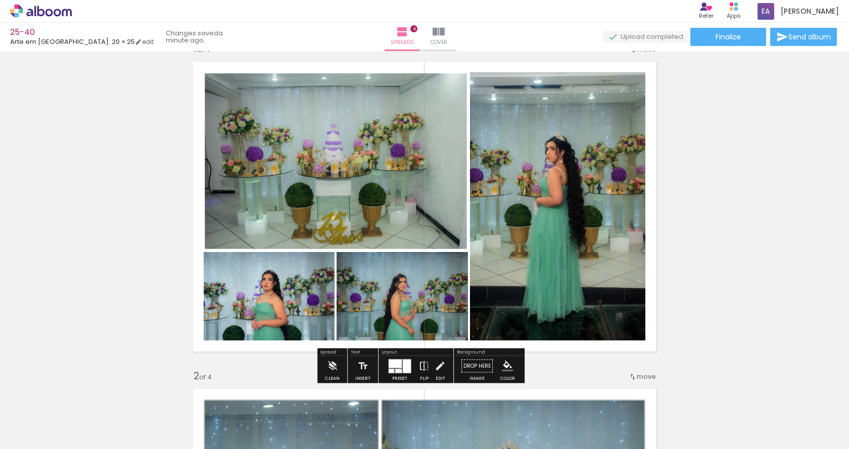
scroll to position [0, 0]
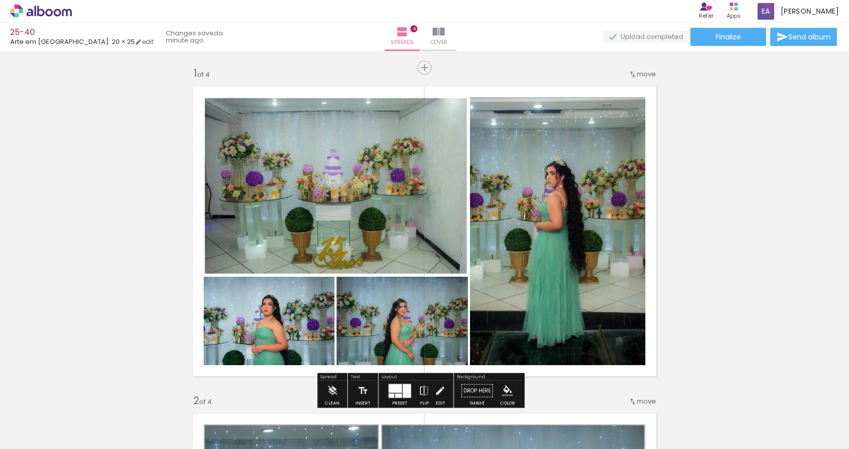
click at [307, 137] on paper-item at bounding box center [306, 138] width 18 height 7
click at [570, 139] on paper-item at bounding box center [572, 138] width 18 height 7
click at [307, 172] on iron-icon "color picker" at bounding box center [307, 172] width 12 height 10
click at [308, 124] on paper-item "#bdbdbd" at bounding box center [309, 125] width 10 height 10
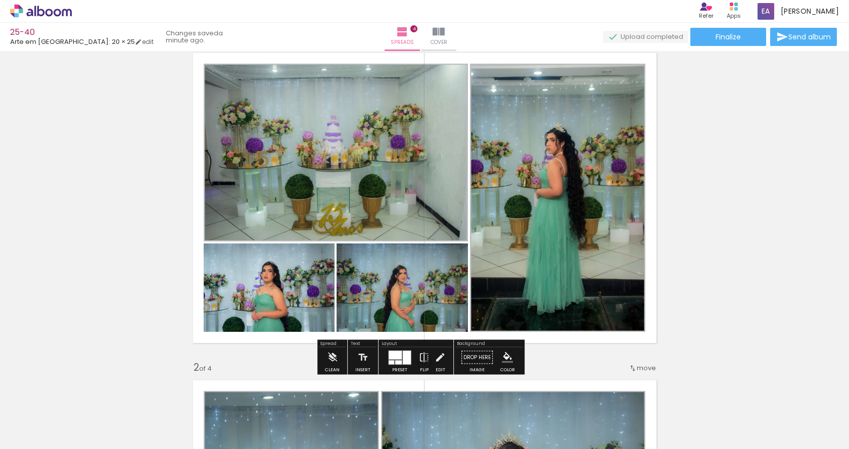
scroll to position [202, 0]
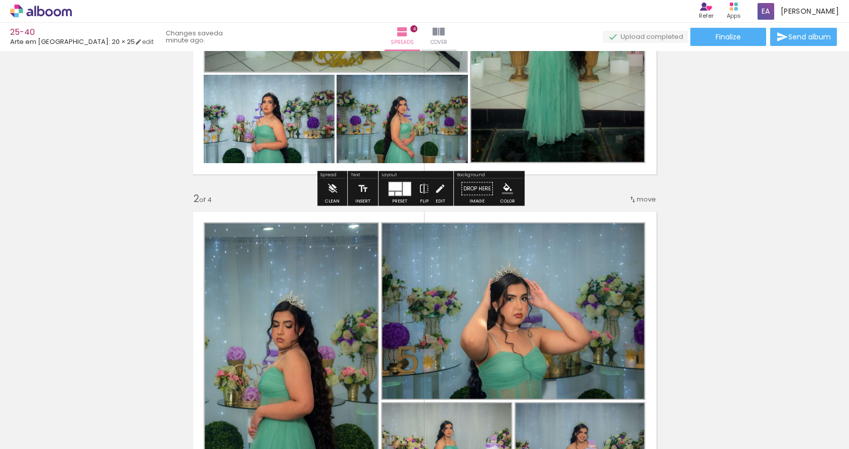
click at [302, 115] on paper-item at bounding box center [306, 116] width 18 height 7
click at [440, 117] on paper-item at bounding box center [439, 116] width 18 height 7
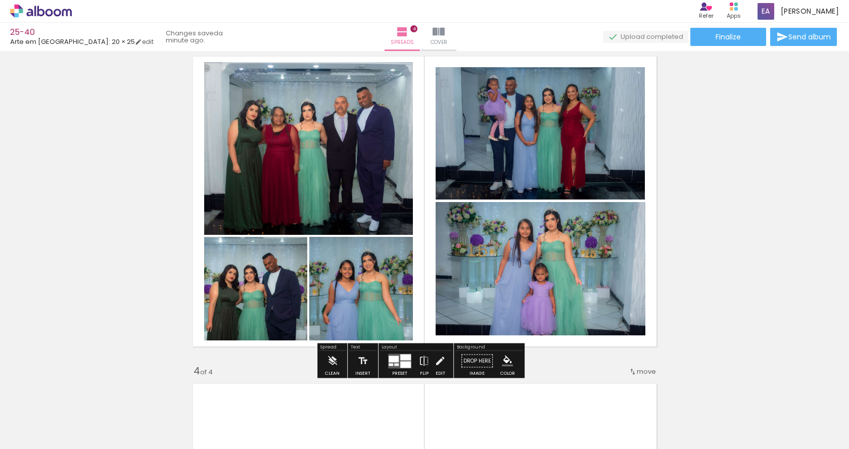
scroll to position [707, 0]
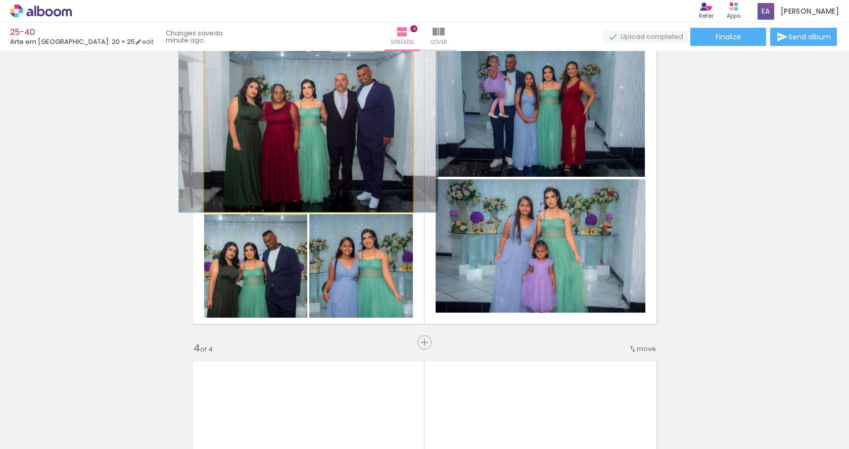
click at [347, 154] on quentale-photo at bounding box center [308, 125] width 209 height 173
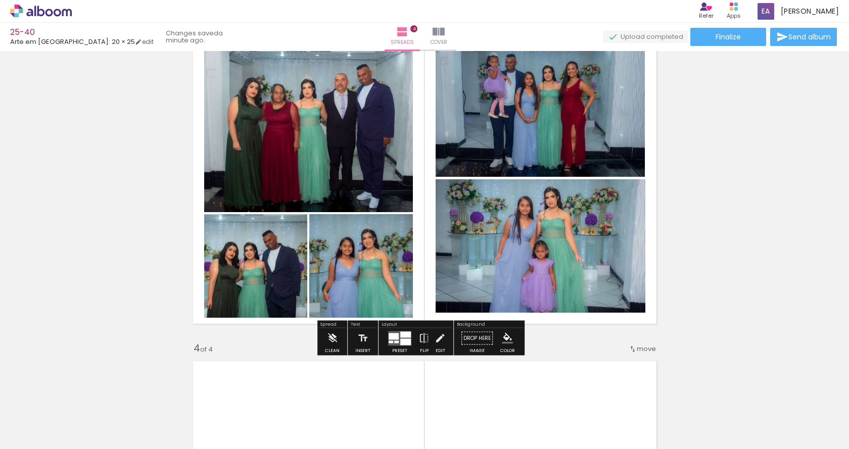
click at [307, 81] on paper-item at bounding box center [307, 80] width 18 height 7
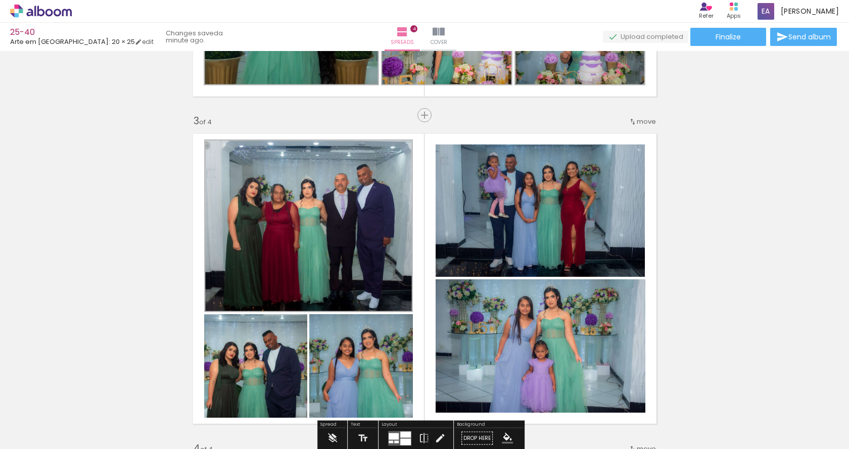
scroll to position [606, 0]
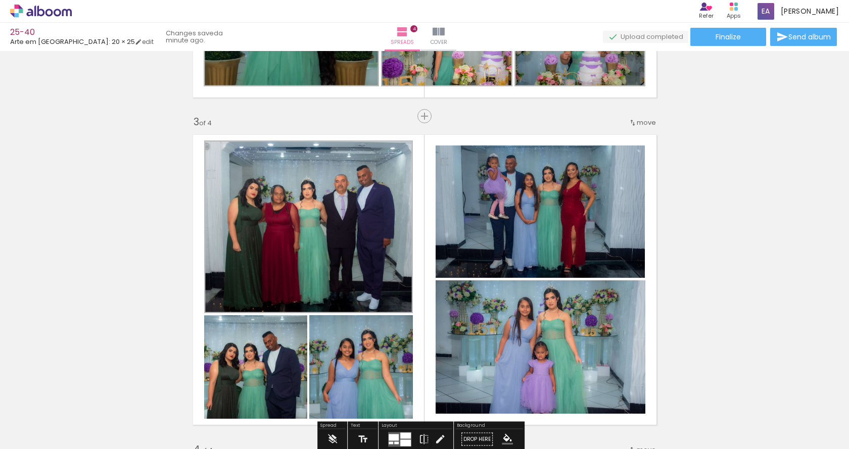
click at [305, 215] on iron-icon "color picker" at bounding box center [308, 216] width 12 height 10
click at [683, 169] on div "Add spread 1 of 4 Add spread 2 of 4 Add spread 3 of 4 Add spread 4 of 4 Designb…" at bounding box center [424, 266] width 849 height 1637
click at [535, 186] on paper-item at bounding box center [538, 186] width 18 height 7
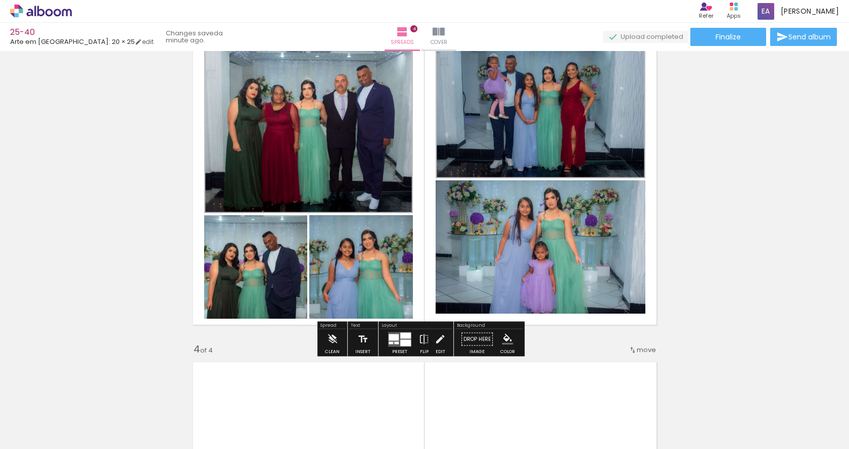
scroll to position [707, 0]
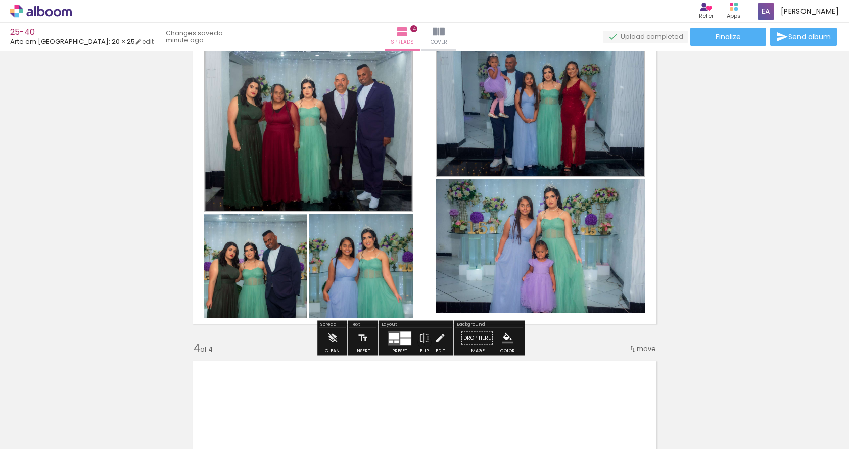
click at [213, 272] on paper-item at bounding box center [216, 271] width 18 height 7
click at [320, 270] on paper-item at bounding box center [321, 271] width 18 height 7
click at [534, 218] on paper-item at bounding box center [538, 220] width 18 height 7
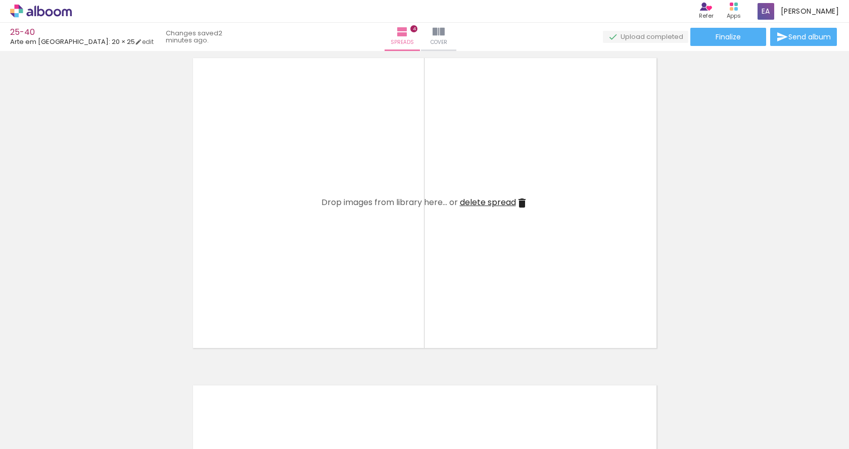
scroll to position [0, 240]
drag, startPoint x: 269, startPoint y: 415, endPoint x: 330, endPoint y: 390, distance: 66.4
click at [291, 249] on quentale-workspace at bounding box center [424, 224] width 849 height 449
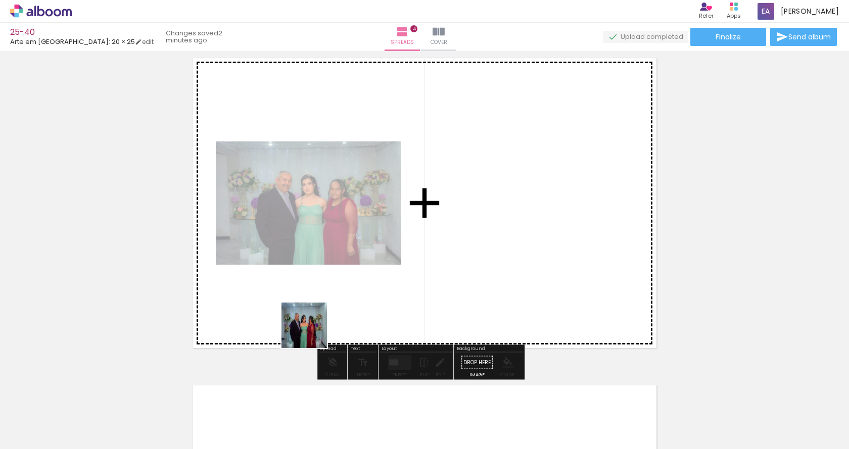
drag, startPoint x: 325, startPoint y: 413, endPoint x: 363, endPoint y: 385, distance: 46.9
click at [312, 277] on quentale-workspace at bounding box center [424, 224] width 849 height 449
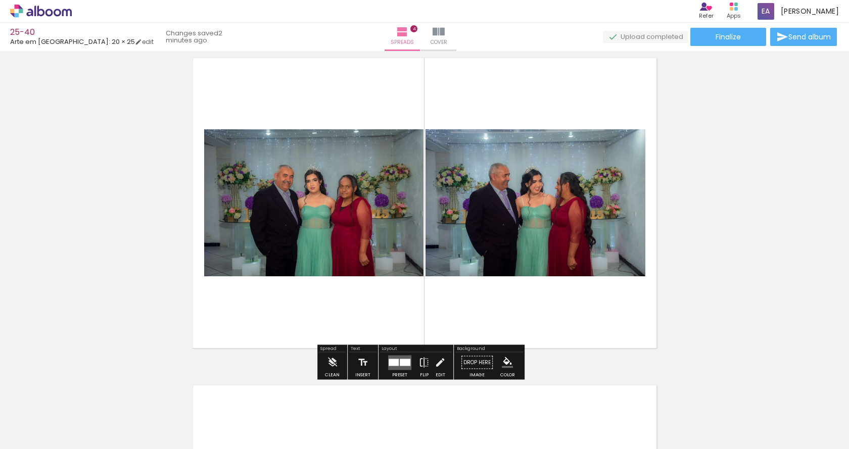
drag, startPoint x: 372, startPoint y: 410, endPoint x: 411, endPoint y: 383, distance: 47.5
click at [368, 280] on quentale-workspace at bounding box center [424, 224] width 849 height 449
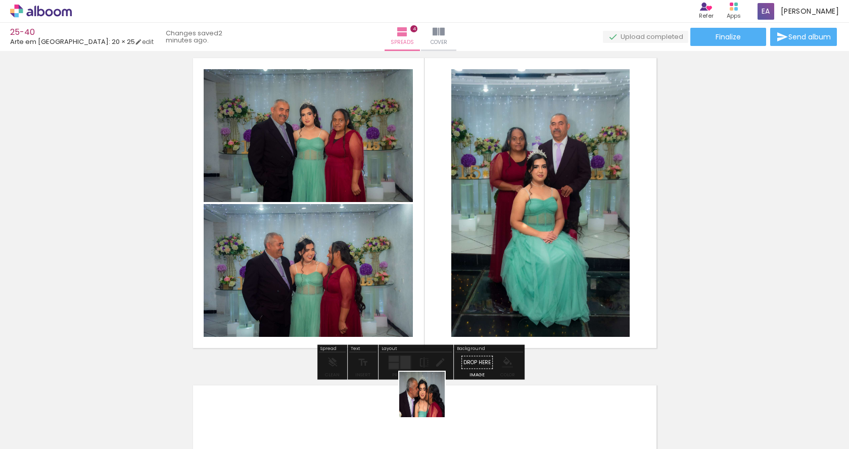
drag, startPoint x: 429, startPoint y: 402, endPoint x: 415, endPoint y: 227, distance: 175.4
click at [416, 249] on quentale-workspace at bounding box center [424, 224] width 849 height 449
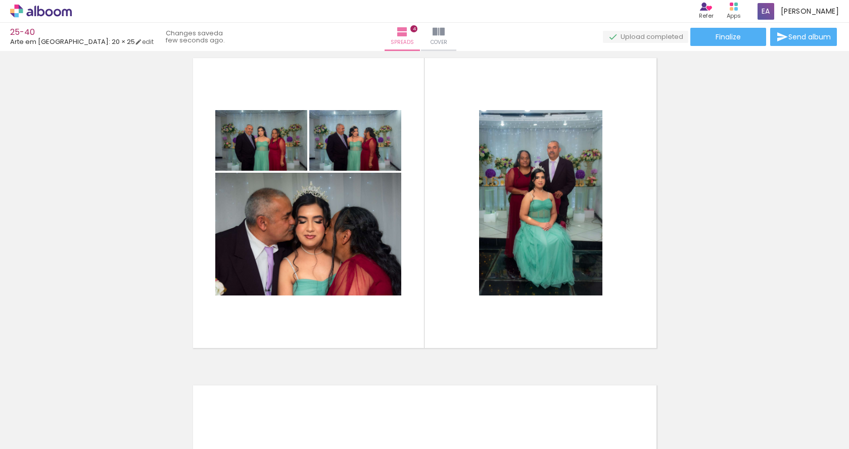
scroll to position [0, 240]
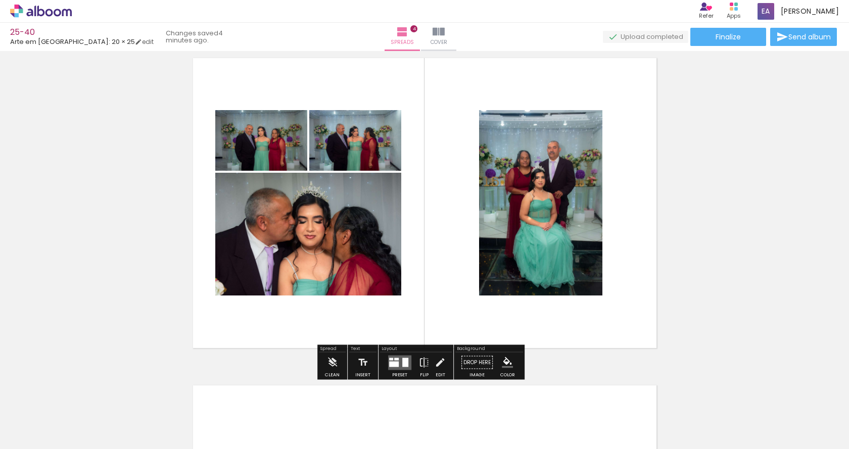
click at [394, 362] on div at bounding box center [394, 364] width 10 height 6
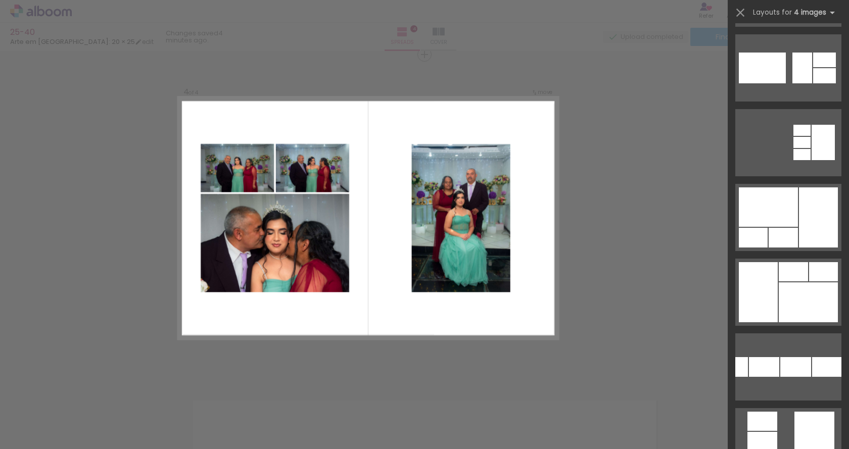
scroll to position [202, 0]
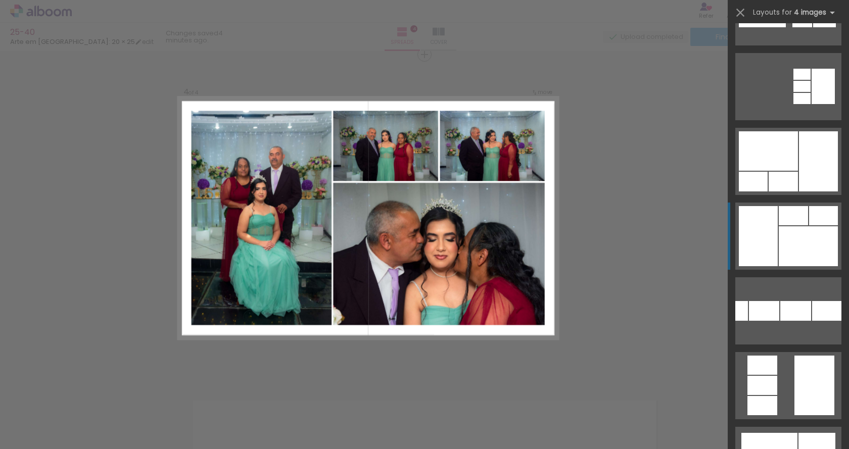
click at [784, 246] on div at bounding box center [807, 246] width 59 height 40
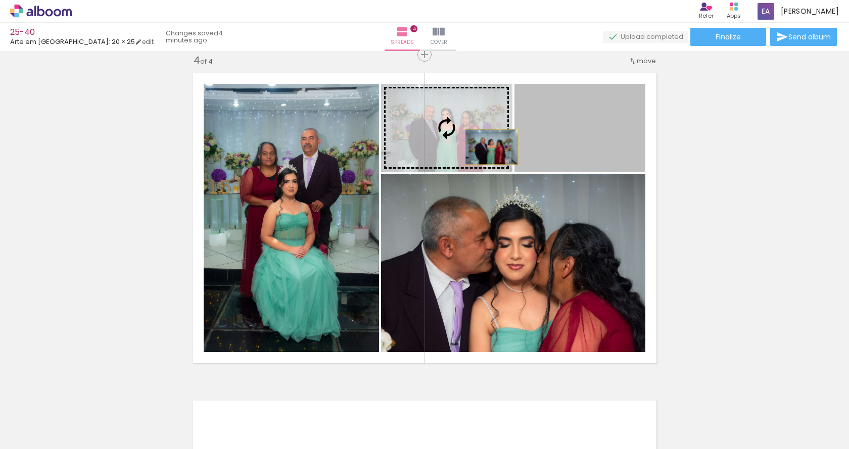
drag, startPoint x: 594, startPoint y: 153, endPoint x: 468, endPoint y: 139, distance: 126.5
click at [0, 0] on slot at bounding box center [0, 0] width 0 height 0
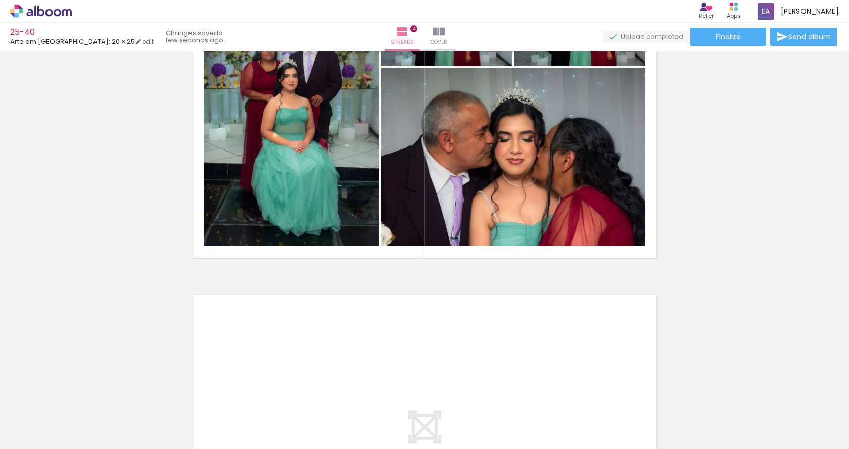
scroll to position [995, 0]
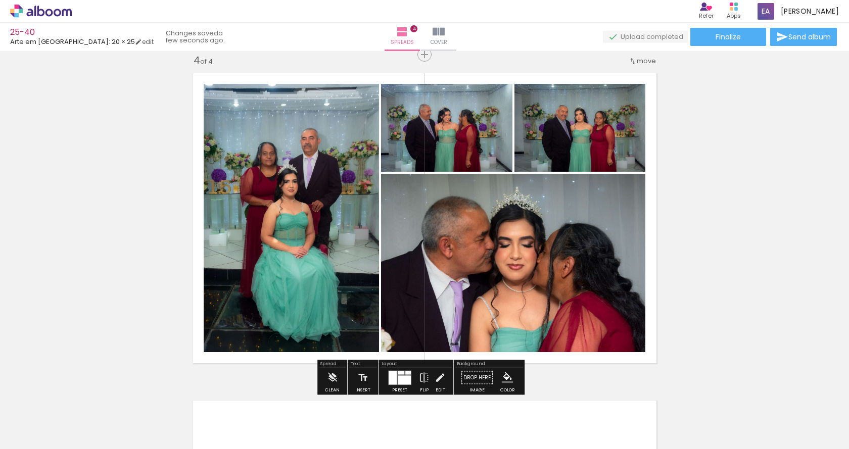
click at [400, 383] on div at bounding box center [404, 379] width 13 height 9
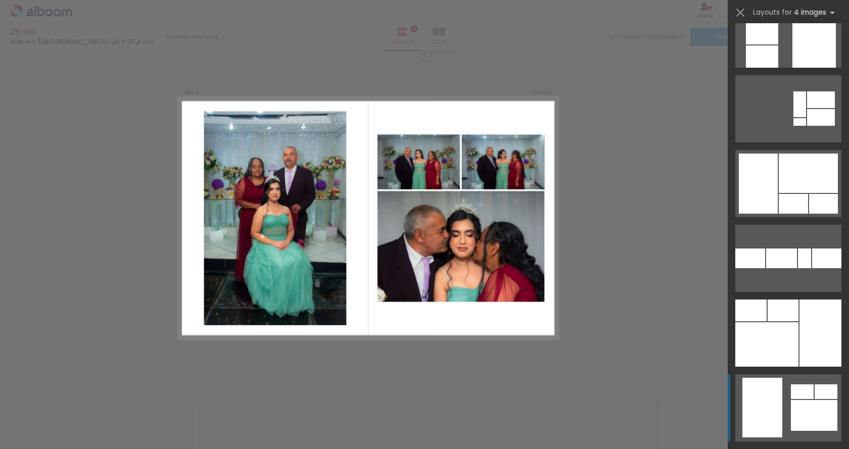
scroll to position [2899, 0]
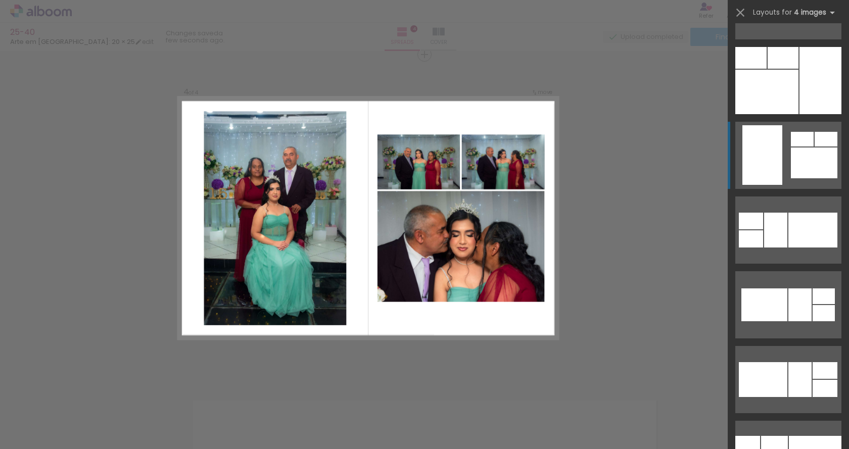
click at [812, 155] on div at bounding box center [814, 162] width 46 height 31
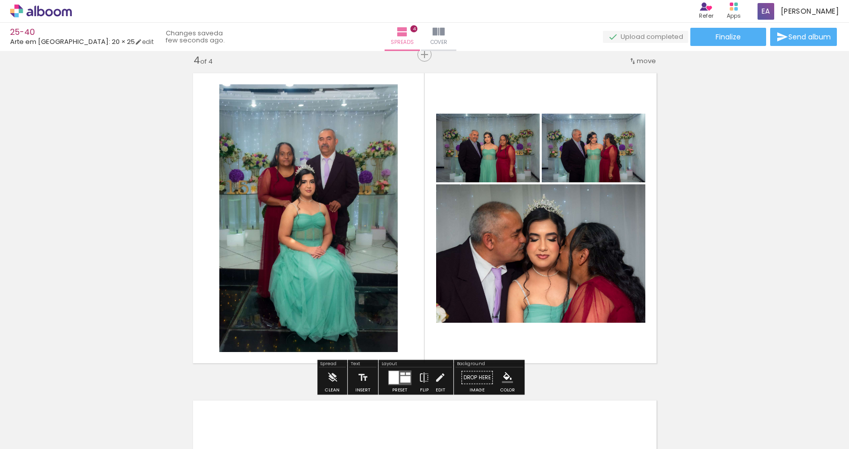
click at [490, 126] on paper-progress at bounding box center [481, 124] width 36 height 16
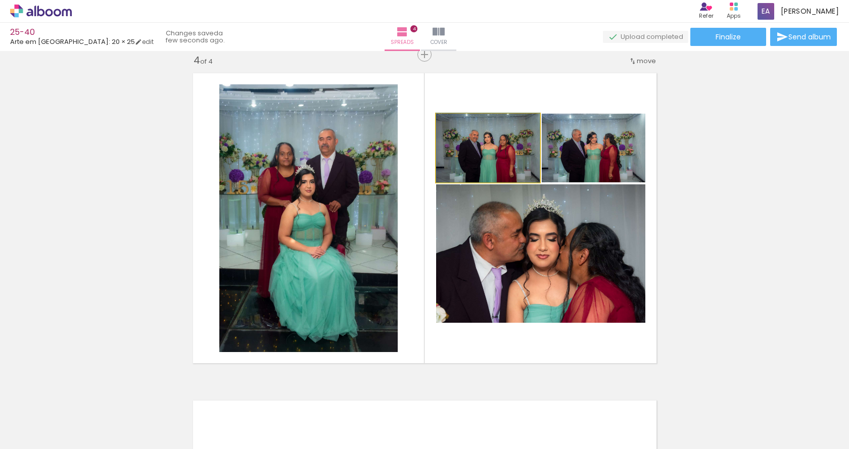
drag, startPoint x: 490, startPoint y: 129, endPoint x: 443, endPoint y: 140, distance: 48.9
type paper-slider "100"
click at [409, 137] on quentale-layouter at bounding box center [424, 218] width 475 height 302
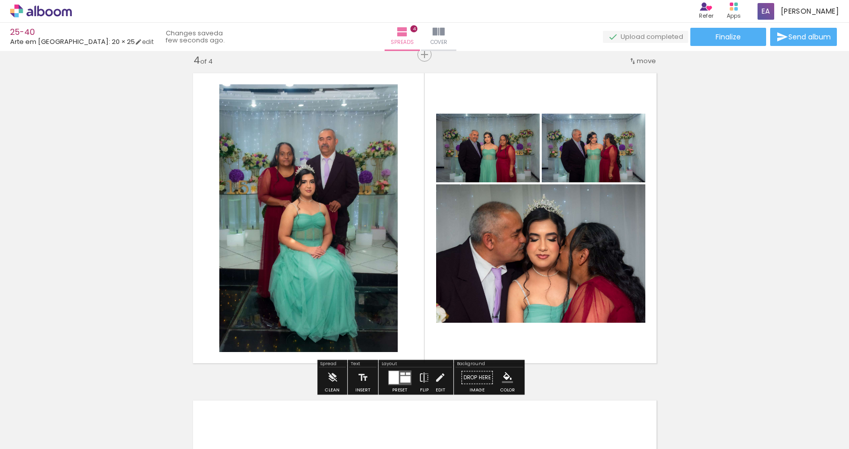
click at [488, 147] on quentale-photo at bounding box center [488, 148] width 104 height 69
click at [477, 144] on quentale-photo at bounding box center [488, 148] width 104 height 69
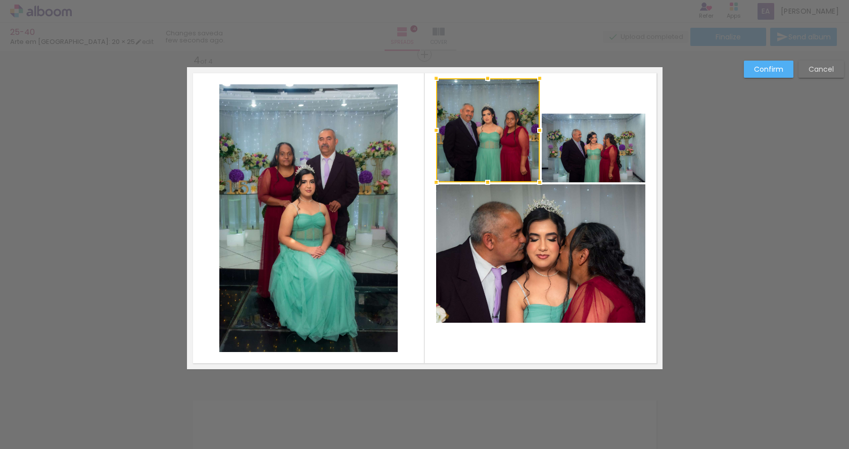
drag, startPoint x: 482, startPoint y: 116, endPoint x: 484, endPoint y: 77, distance: 38.9
click at [484, 77] on div at bounding box center [487, 78] width 20 height 20
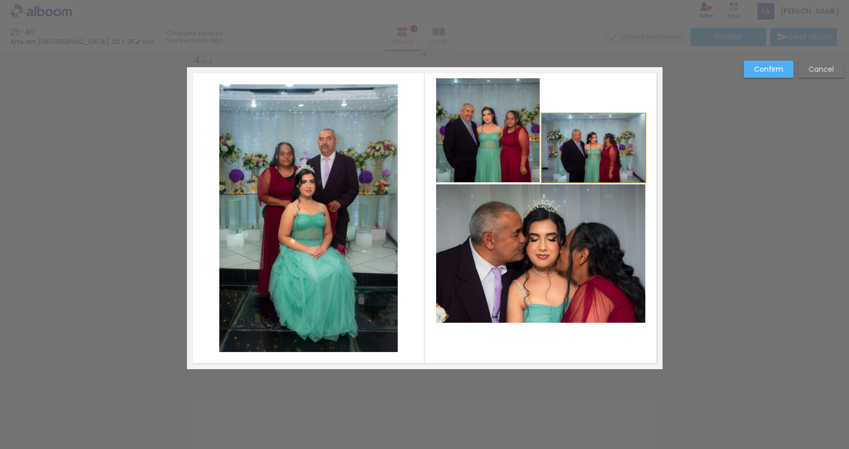
click at [574, 130] on quentale-photo at bounding box center [593, 148] width 104 height 69
click at [539, 130] on div at bounding box center [488, 130] width 104 height 104
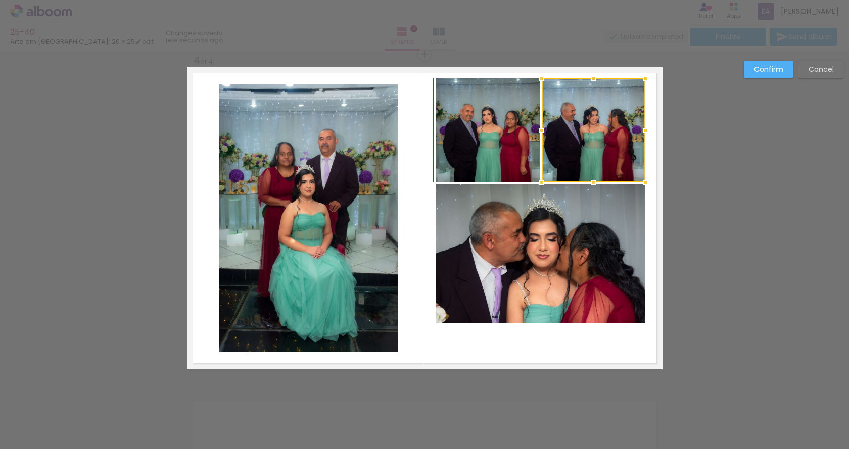
drag, startPoint x: 587, startPoint y: 113, endPoint x: 585, endPoint y: 79, distance: 33.9
click at [585, 79] on div at bounding box center [593, 78] width 20 height 20
click at [539, 259] on quentale-photo at bounding box center [540, 253] width 209 height 138
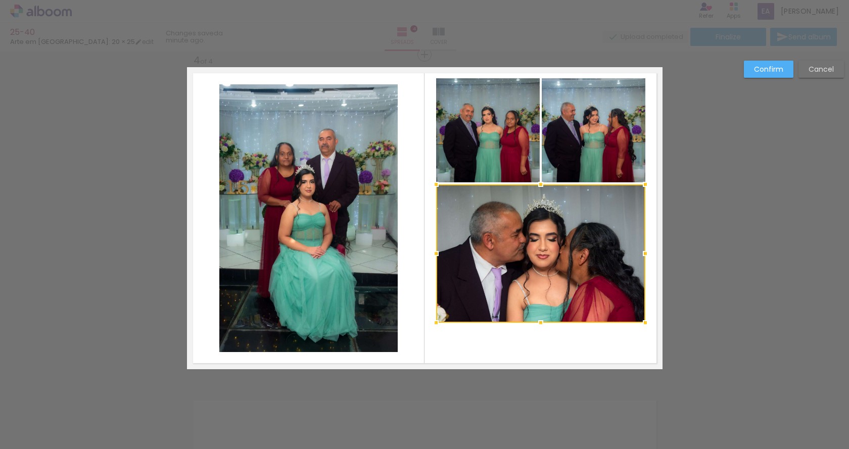
click at [528, 279] on div at bounding box center [540, 253] width 209 height 138
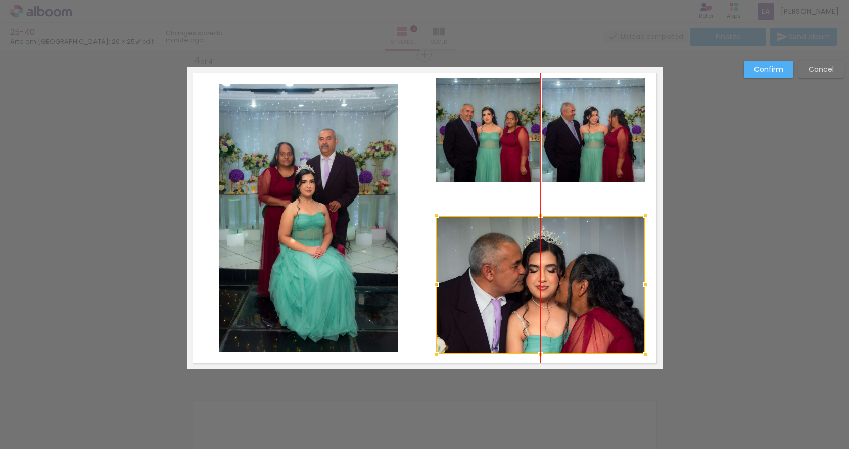
drag, startPoint x: 537, startPoint y: 251, endPoint x: 535, endPoint y: 282, distance: 31.4
click at [535, 282] on div at bounding box center [540, 285] width 209 height 138
click at [471, 141] on quentale-photo at bounding box center [488, 130] width 104 height 104
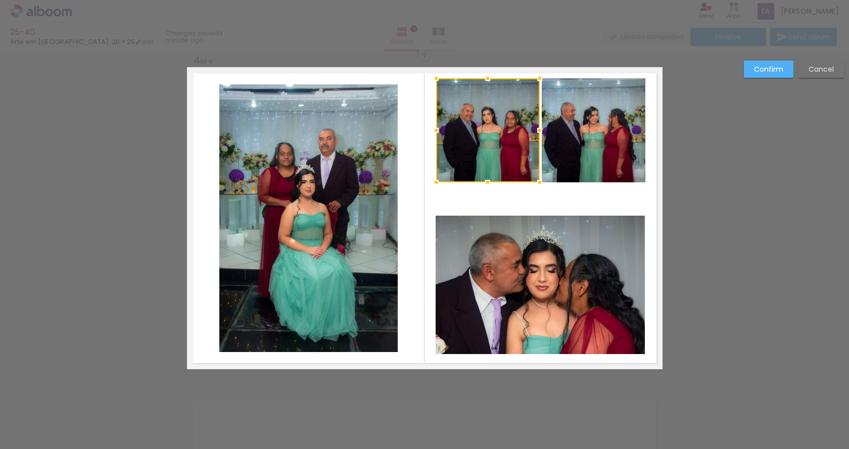
click at [471, 141] on div at bounding box center [488, 130] width 104 height 104
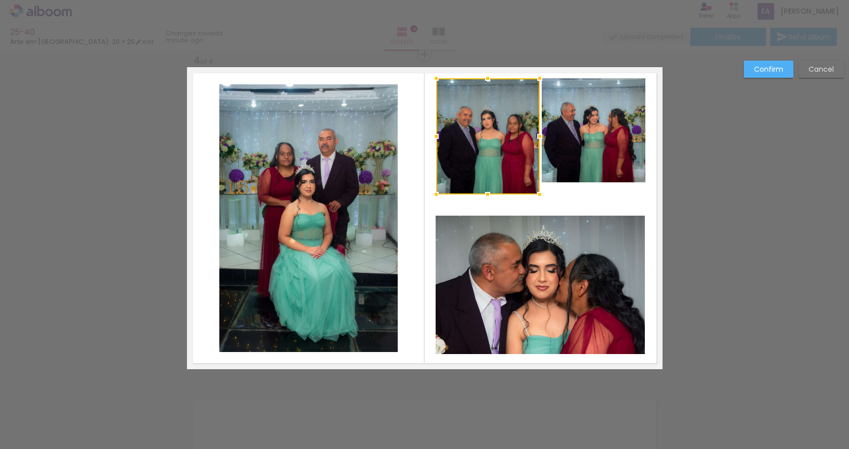
drag, startPoint x: 483, startPoint y: 180, endPoint x: 483, endPoint y: 192, distance: 12.1
click at [483, 192] on div at bounding box center [487, 194] width 20 height 20
click at [480, 150] on div at bounding box center [488, 136] width 104 height 116
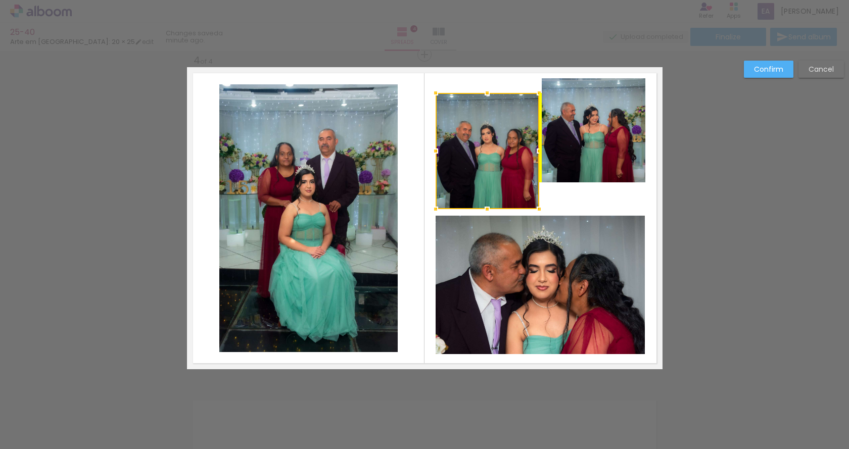
drag, startPoint x: 480, startPoint y: 137, endPoint x: 481, endPoint y: 152, distance: 14.7
click at [481, 152] on div at bounding box center [487, 151] width 104 height 116
click at [513, 144] on div at bounding box center [487, 151] width 104 height 116
click at [615, 113] on quentale-photo at bounding box center [593, 130] width 104 height 104
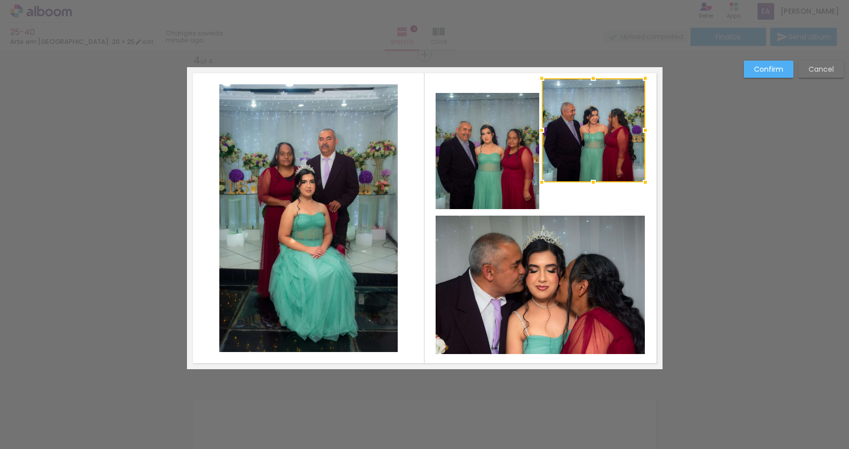
click at [612, 127] on div at bounding box center [593, 130] width 104 height 104
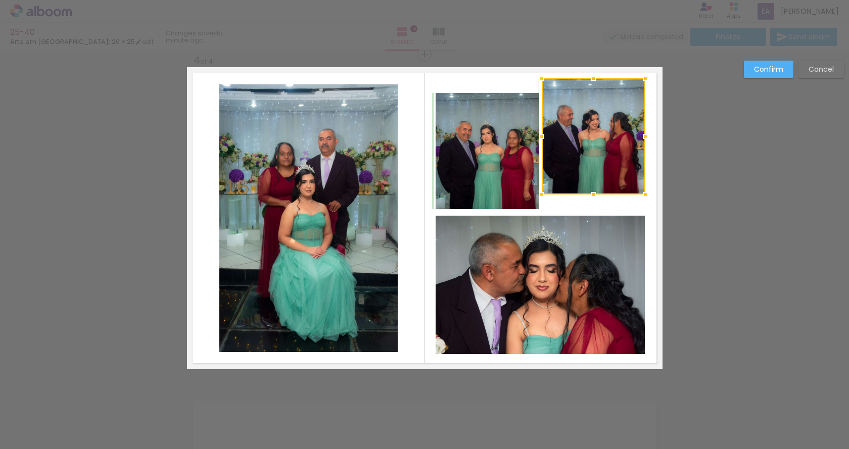
drag, startPoint x: 591, startPoint y: 179, endPoint x: 592, endPoint y: 190, distance: 10.7
click at [592, 190] on div at bounding box center [593, 194] width 20 height 20
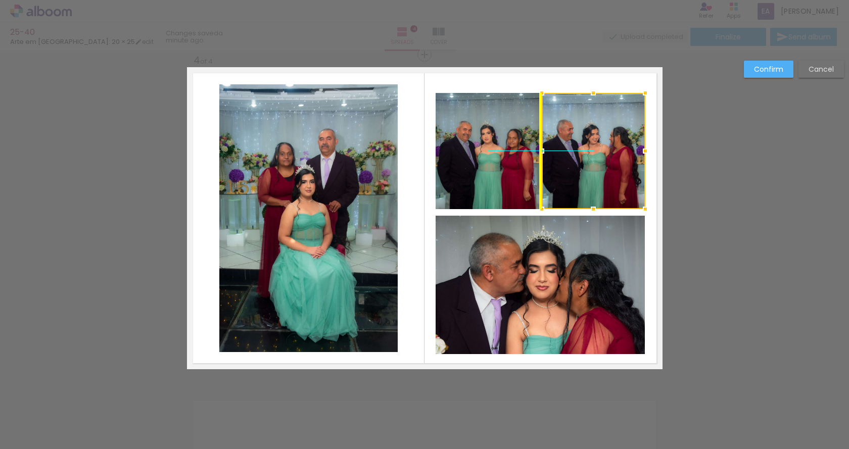
drag, startPoint x: 589, startPoint y: 127, endPoint x: 594, endPoint y: 143, distance: 16.8
click at [594, 143] on div at bounding box center [593, 151] width 104 height 116
click at [0, 0] on slot "Confirm" at bounding box center [0, 0] width 0 height 0
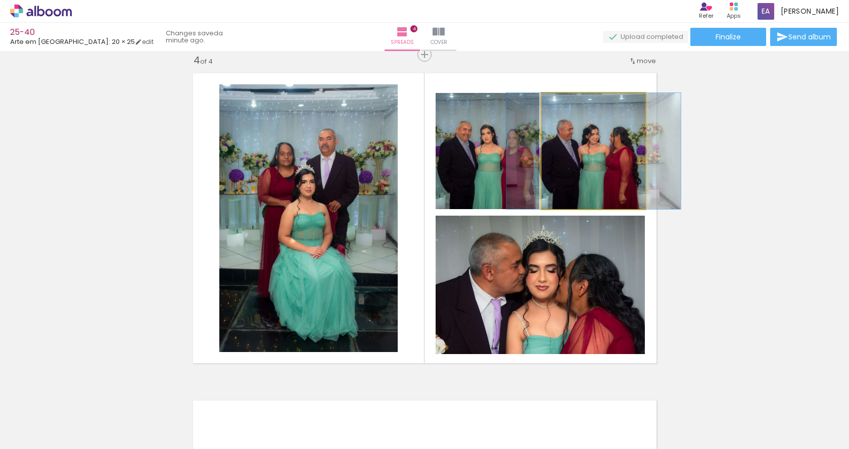
click at [585, 162] on quentale-photo at bounding box center [593, 151] width 104 height 116
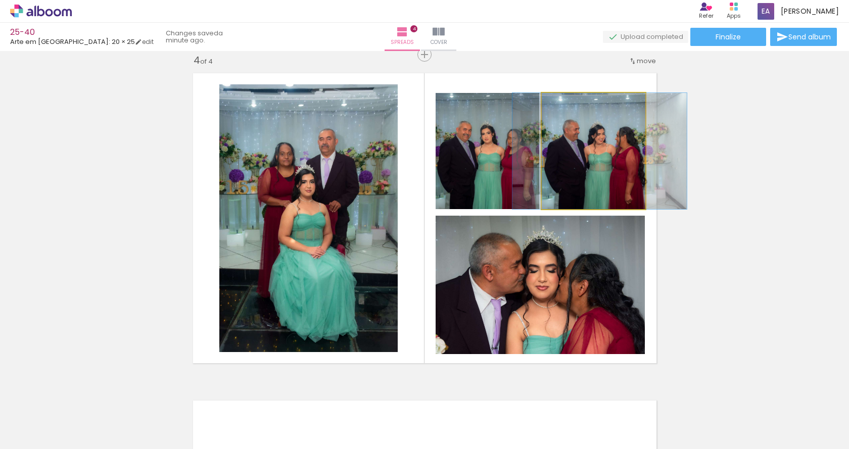
drag, startPoint x: 596, startPoint y: 154, endPoint x: 602, endPoint y: 155, distance: 5.6
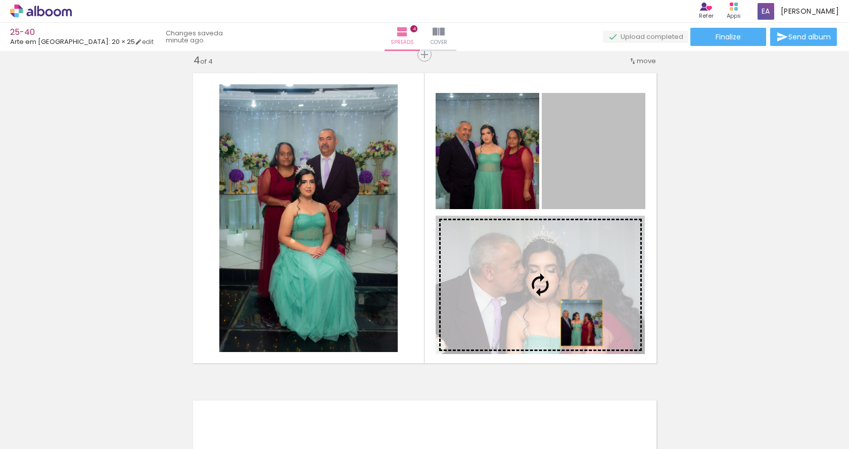
drag, startPoint x: 617, startPoint y: 155, endPoint x: 574, endPoint y: 319, distance: 170.2
click at [0, 0] on slot at bounding box center [0, 0] width 0 height 0
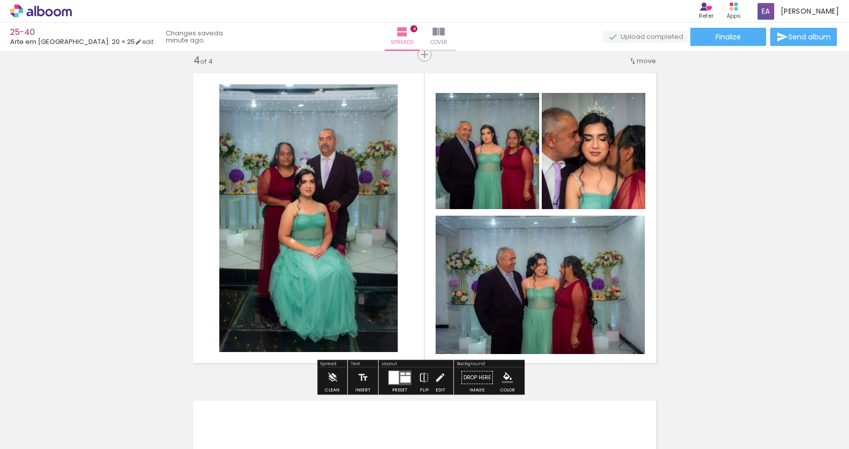
click at [577, 156] on quentale-photo at bounding box center [593, 151] width 104 height 116
click at [392, 379] on div at bounding box center [393, 377] width 10 height 13
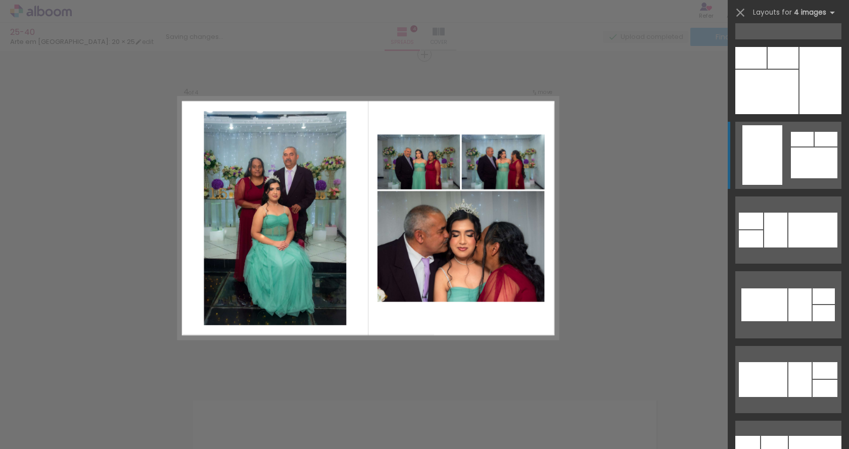
scroll to position [2990, 0]
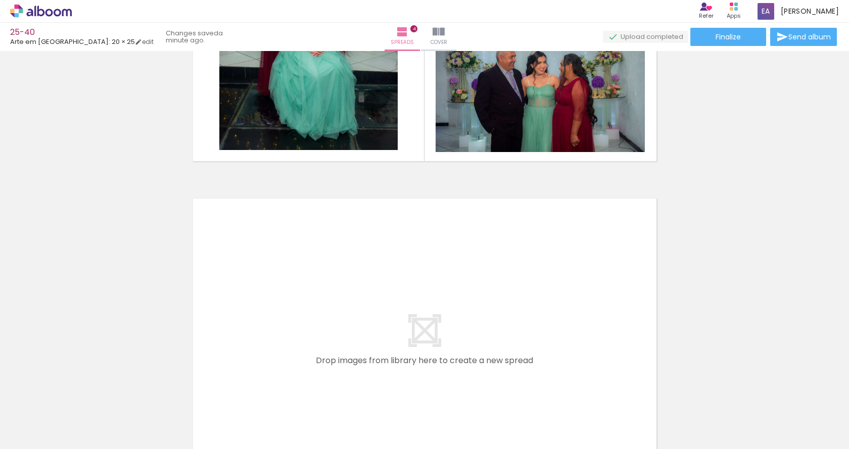
scroll to position [0, 861]
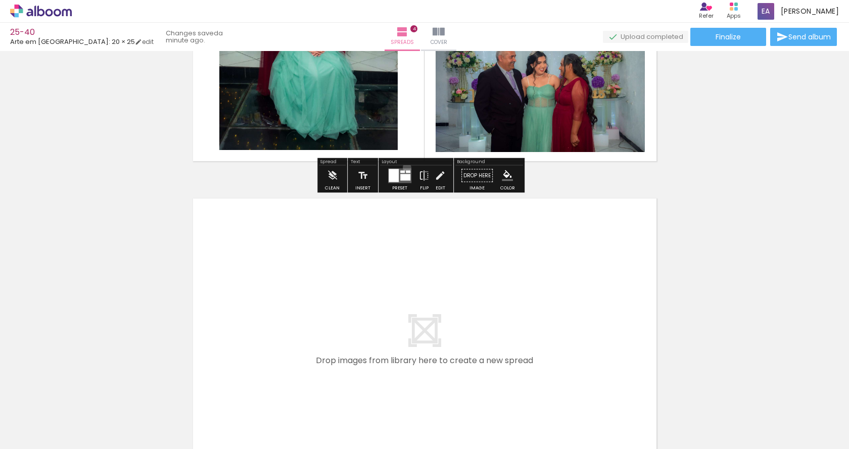
click at [406, 167] on div at bounding box center [399, 176] width 27 height 20
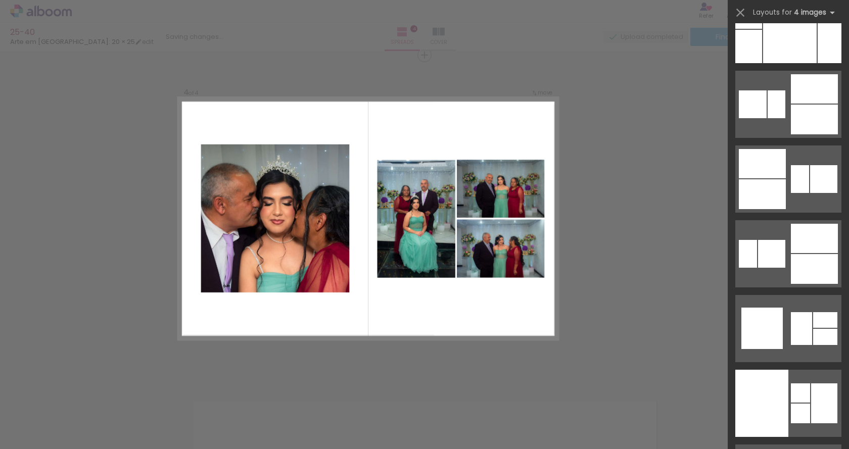
scroll to position [4203, 0]
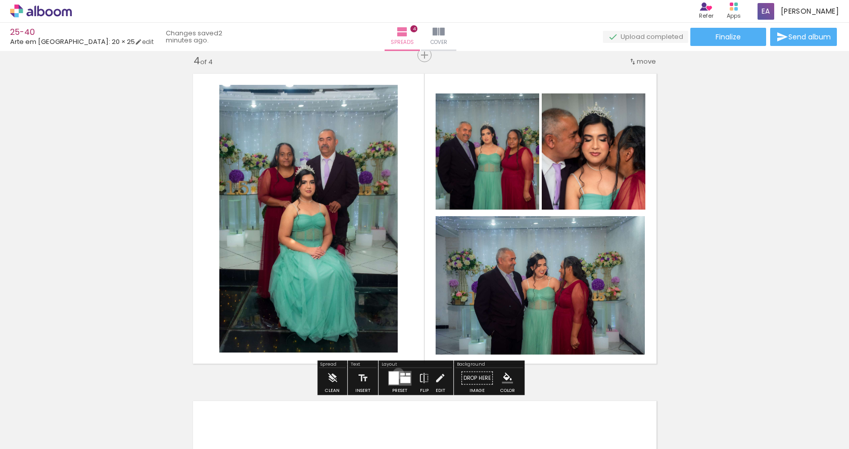
click at [397, 373] on div at bounding box center [393, 377] width 10 height 13
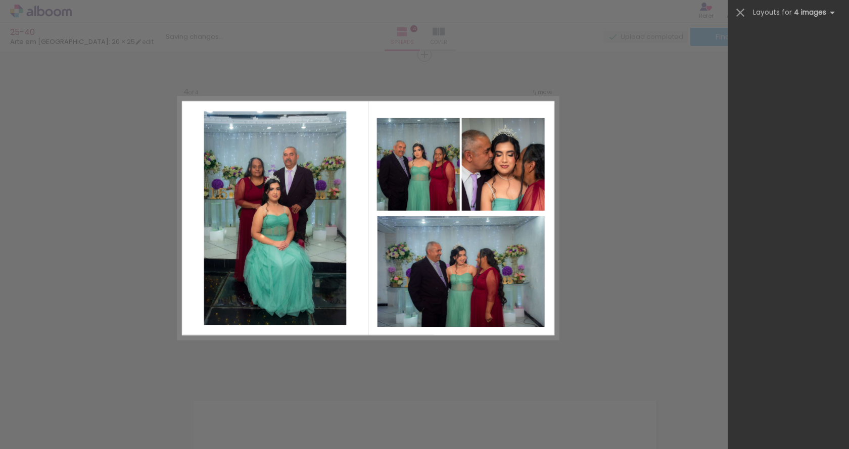
scroll to position [0, 0]
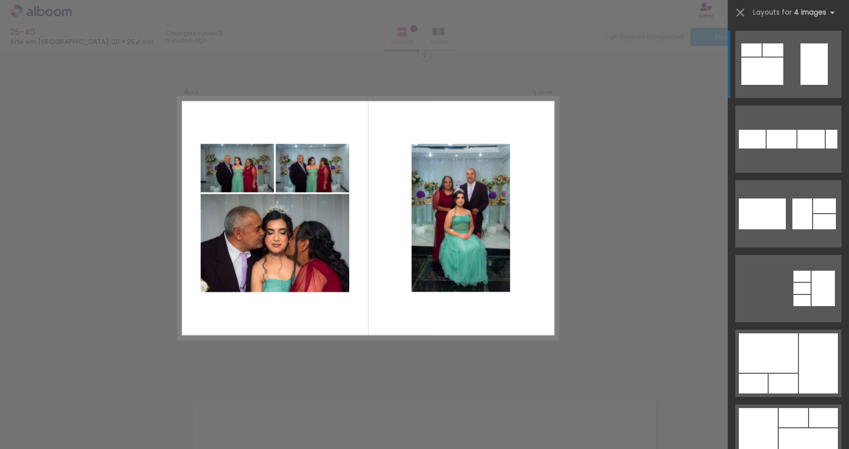
click at [800, 61] on div at bounding box center [813, 63] width 27 height 41
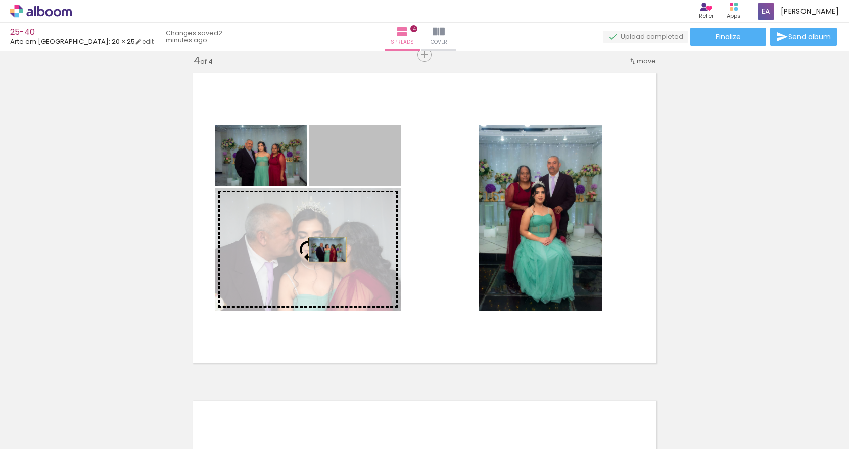
drag, startPoint x: 346, startPoint y: 160, endPoint x: 319, endPoint y: 260, distance: 103.7
click at [0, 0] on slot at bounding box center [0, 0] width 0 height 0
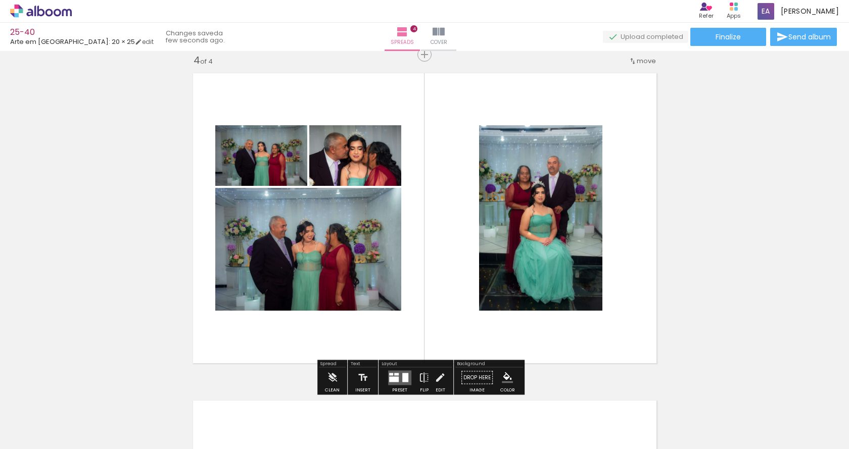
click at [396, 375] on quentale-layouter at bounding box center [399, 377] width 23 height 15
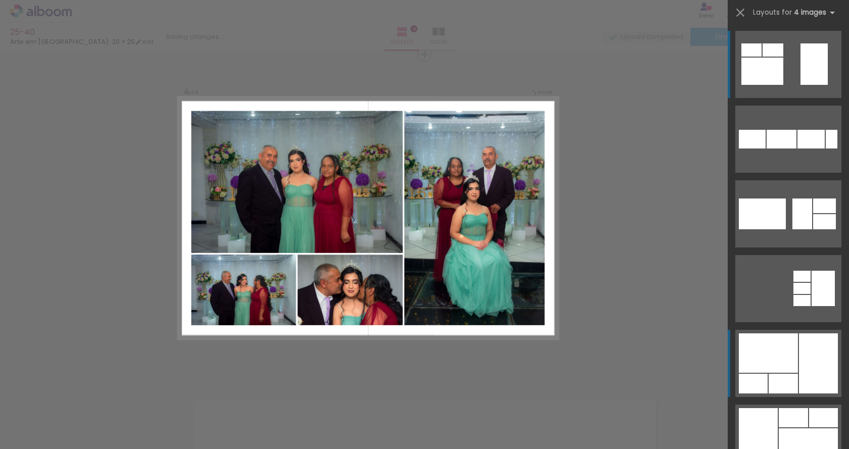
click at [785, 355] on div at bounding box center [767, 352] width 59 height 39
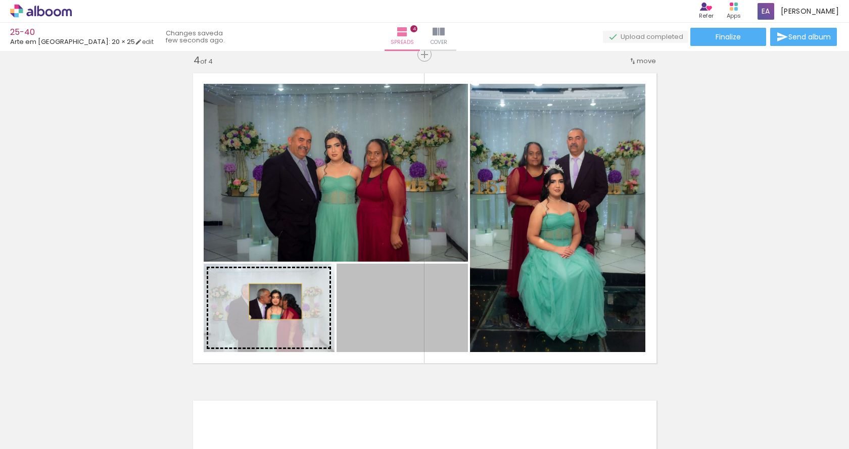
drag, startPoint x: 398, startPoint y: 301, endPoint x: 271, endPoint y: 302, distance: 126.3
click at [0, 0] on slot at bounding box center [0, 0] width 0 height 0
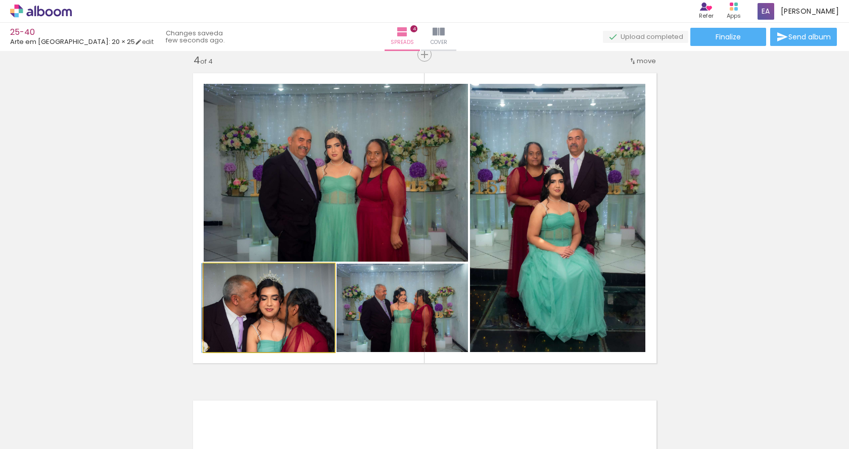
drag, startPoint x: 273, startPoint y: 295, endPoint x: 272, endPoint y: 308, distance: 12.7
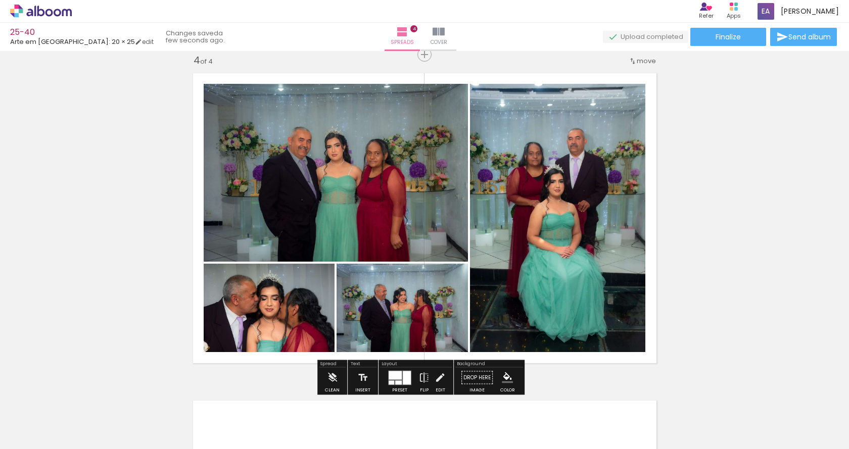
click at [0, 0] on slot at bounding box center [0, 0] width 0 height 0
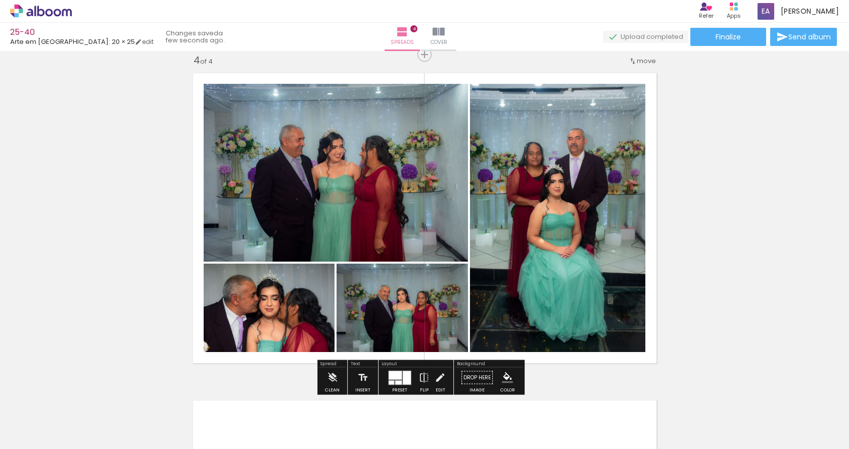
click at [418, 311] on quentale-photo at bounding box center [401, 308] width 131 height 88
click at [390, 312] on quentale-photo at bounding box center [401, 308] width 131 height 88
click at [327, 308] on quentale-photo at bounding box center [269, 308] width 131 height 88
click at [373, 305] on quentale-photo at bounding box center [401, 308] width 131 height 88
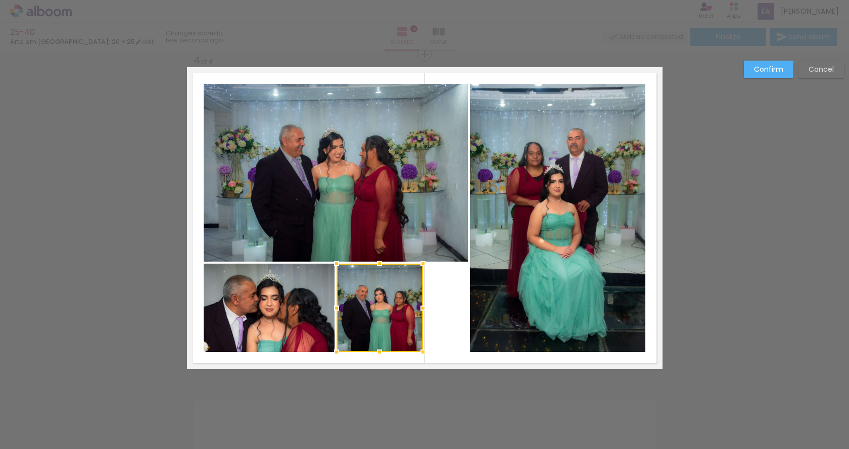
drag, startPoint x: 463, startPoint y: 311, endPoint x: 413, endPoint y: 304, distance: 50.0
click at [413, 304] on div at bounding box center [423, 308] width 20 height 20
click at [404, 189] on quentale-photo at bounding box center [336, 173] width 264 height 178
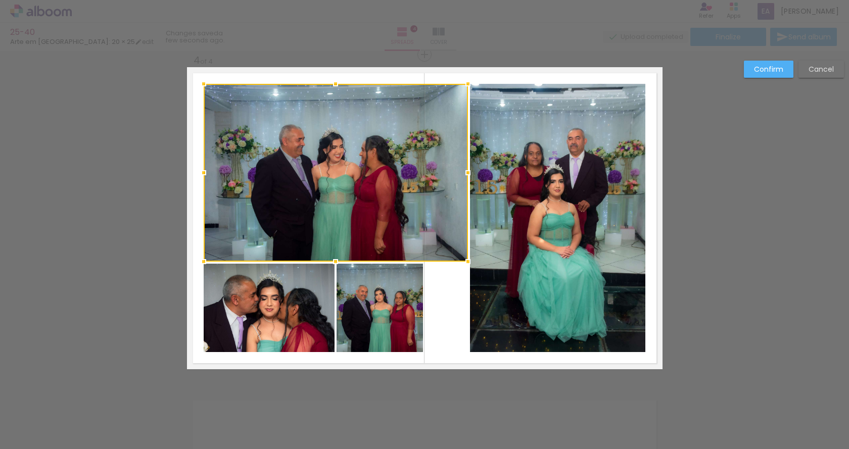
click at [403, 189] on div at bounding box center [336, 173] width 264 height 178
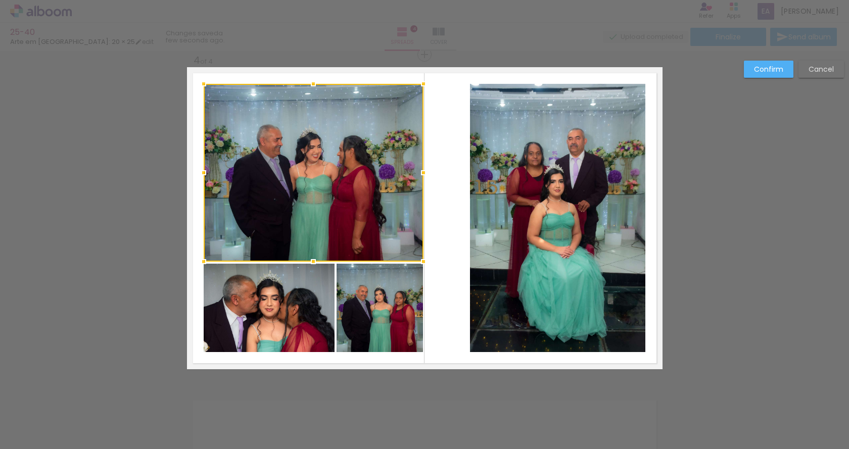
drag, startPoint x: 463, startPoint y: 173, endPoint x: 419, endPoint y: 171, distance: 44.5
click at [419, 171] on div at bounding box center [423, 173] width 20 height 20
click at [788, 61] on paper-button "Confirm" at bounding box center [769, 69] width 50 height 17
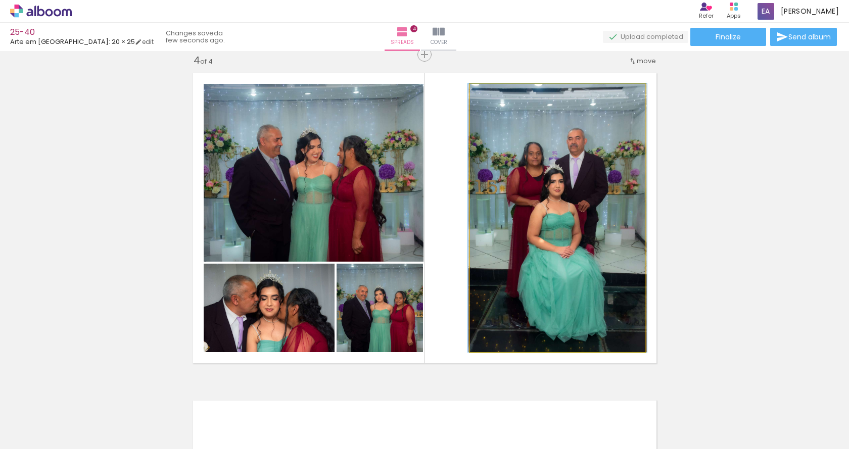
click at [541, 175] on quentale-photo at bounding box center [557, 218] width 175 height 268
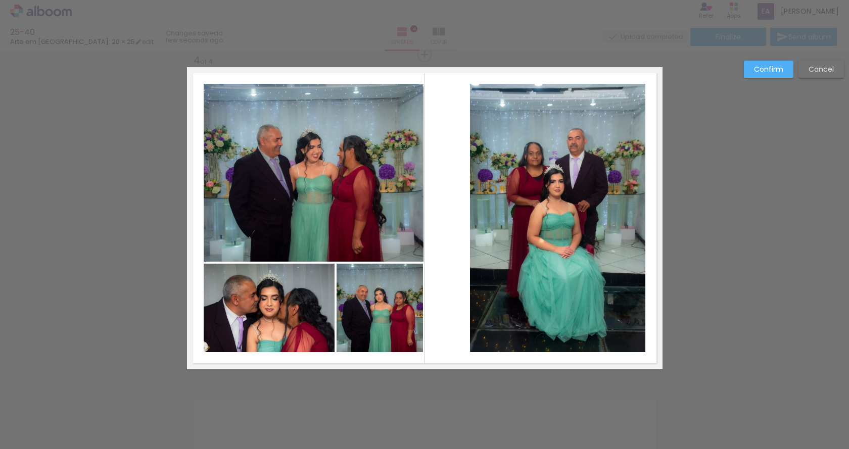
click at [495, 110] on quentale-photo at bounding box center [557, 218] width 175 height 268
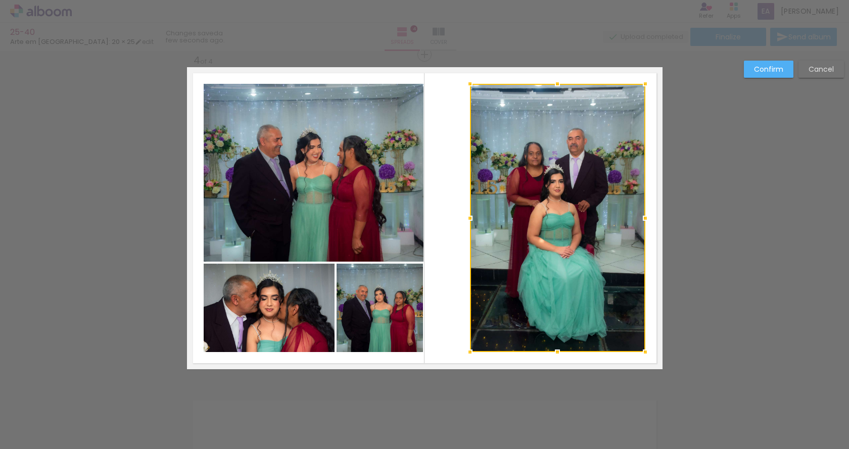
click at [495, 110] on div at bounding box center [557, 218] width 175 height 268
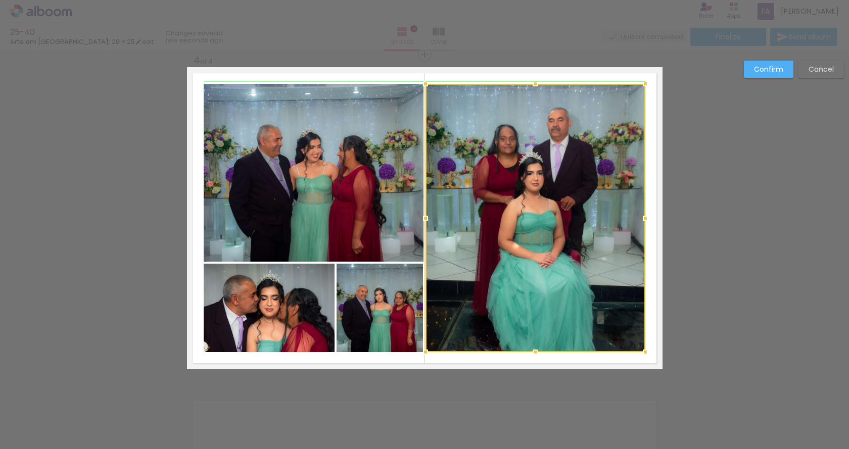
drag, startPoint x: 465, startPoint y: 217, endPoint x: 426, endPoint y: 221, distance: 39.6
click at [426, 221] on div at bounding box center [425, 218] width 20 height 20
click at [752, 61] on paper-button "Confirm" at bounding box center [769, 69] width 50 height 17
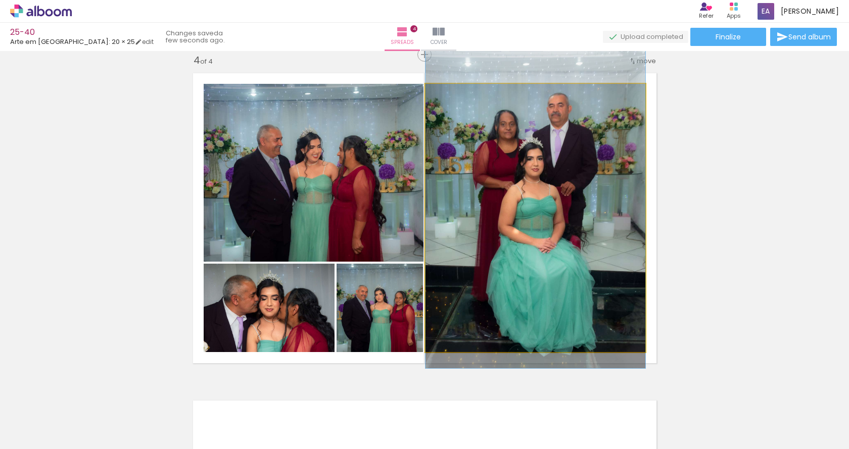
drag, startPoint x: 531, startPoint y: 210, endPoint x: 528, endPoint y: 197, distance: 13.6
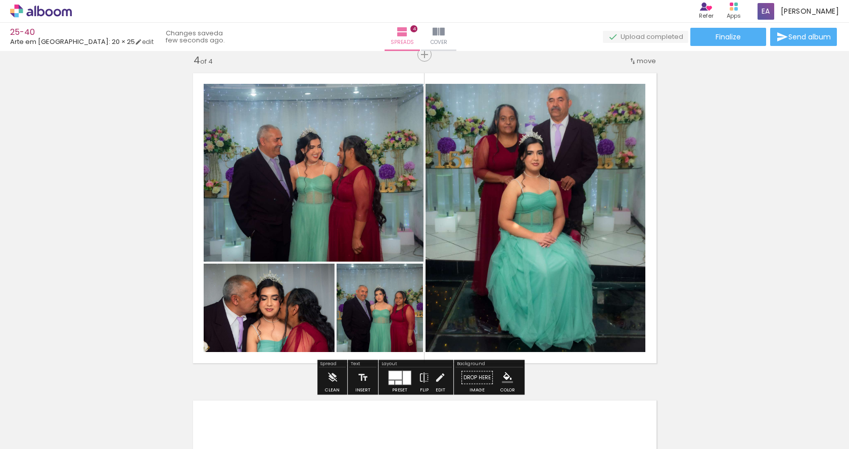
click at [309, 123] on paper-item at bounding box center [306, 125] width 18 height 7
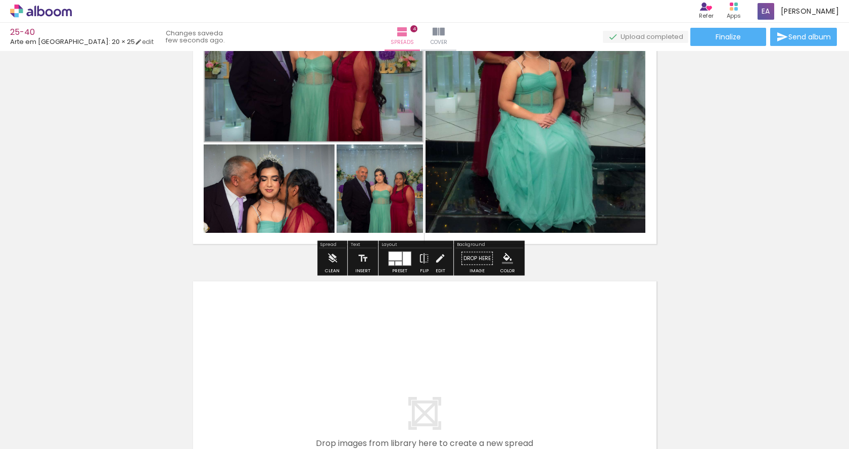
scroll to position [1147, 0]
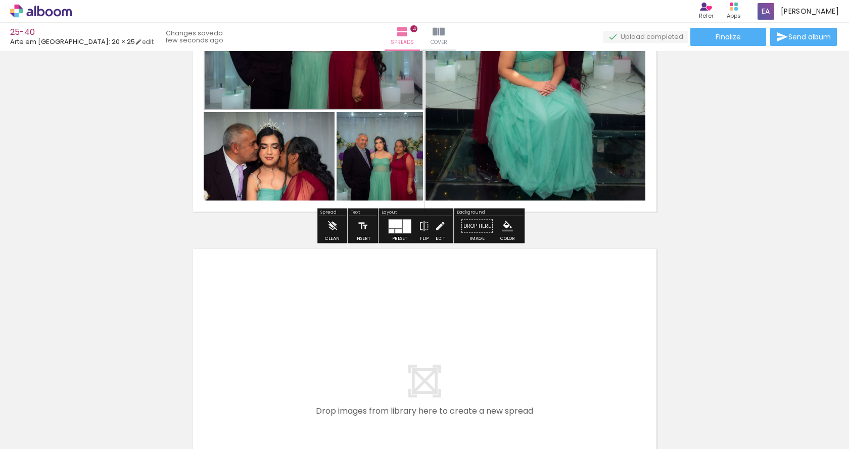
click at [307, 153] on paper-item at bounding box center [306, 153] width 18 height 7
click at [365, 168] on paper-item at bounding box center [368, 169] width 18 height 7
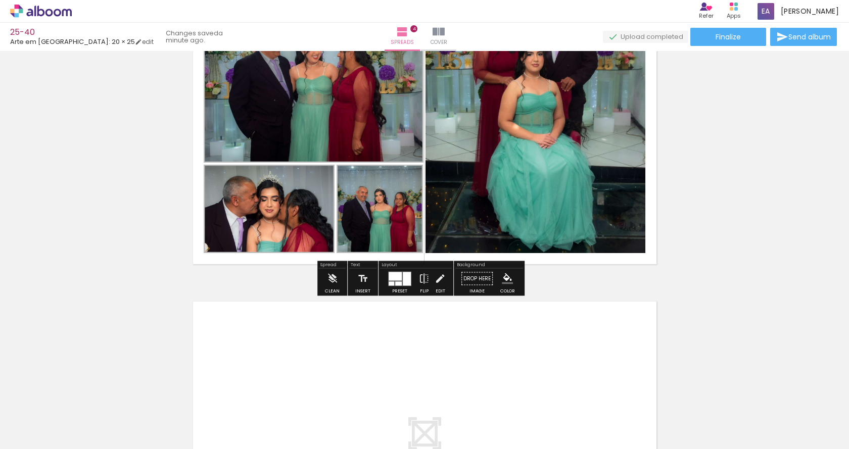
scroll to position [1046, 0]
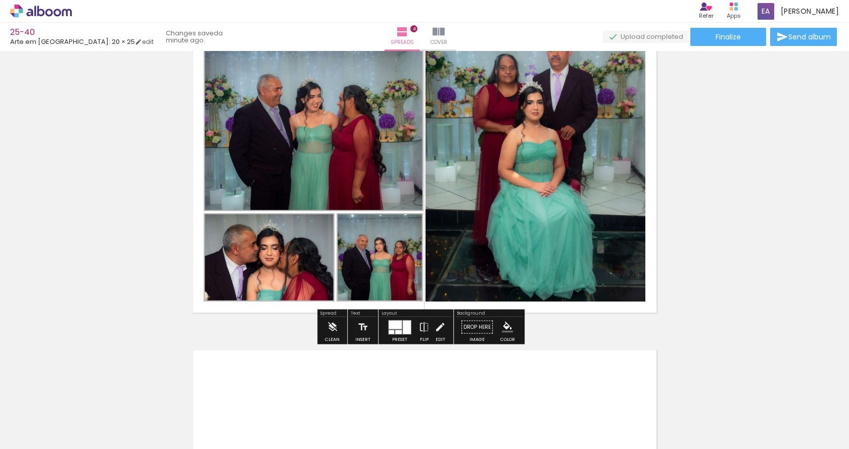
click at [550, 114] on quentale-photo at bounding box center [535, 167] width 220 height 268
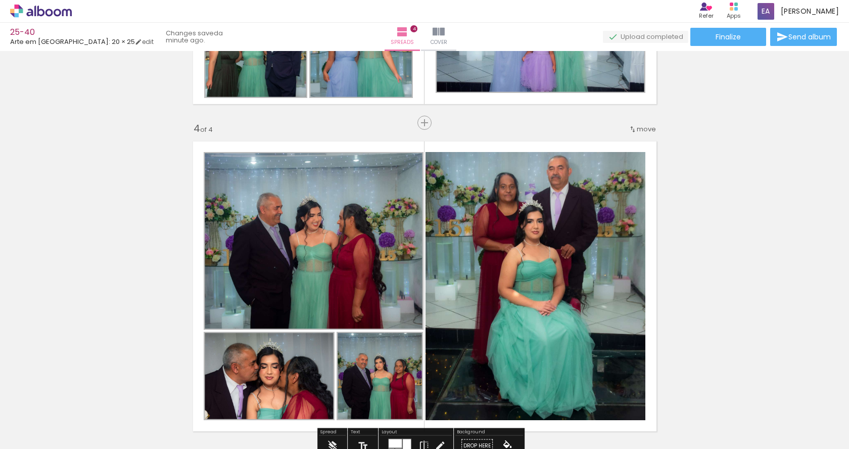
scroll to position [945, 0]
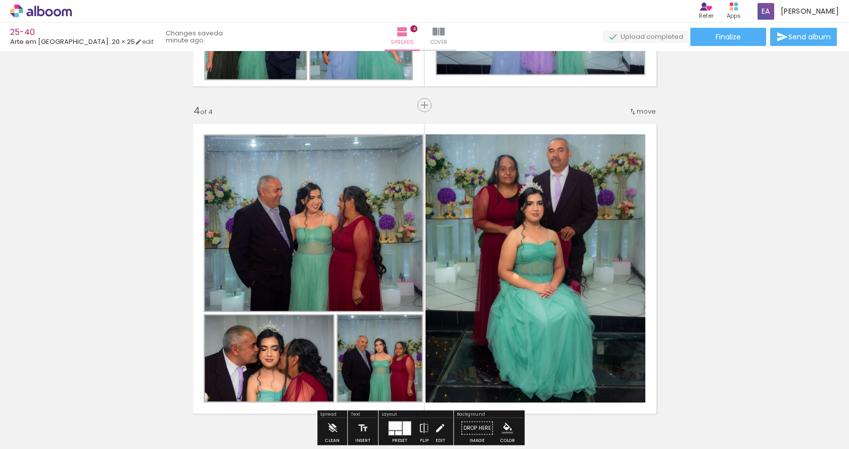
click at [527, 176] on paper-item at bounding box center [528, 175] width 18 height 7
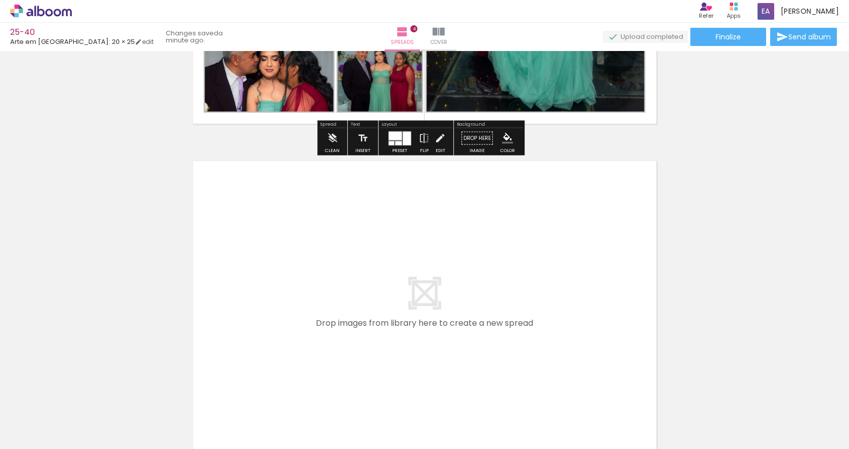
scroll to position [1341, 0]
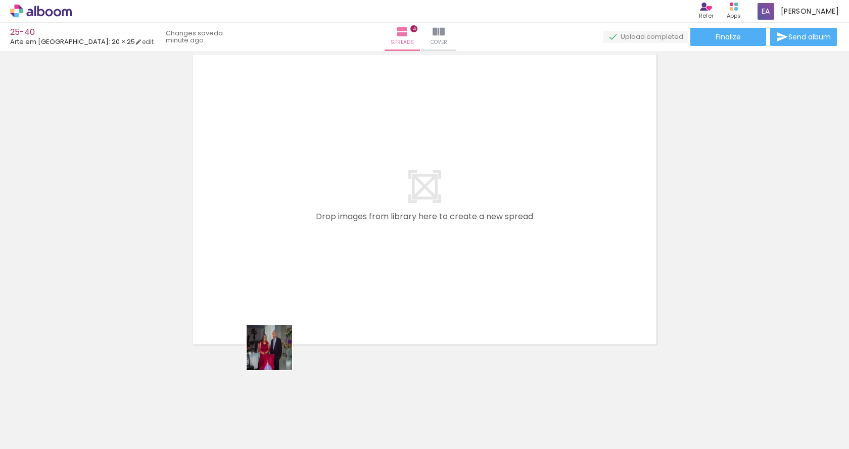
drag, startPoint x: 261, startPoint y: 418, endPoint x: 312, endPoint y: 396, distance: 55.9
click at [285, 281] on quentale-workspace at bounding box center [424, 224] width 849 height 449
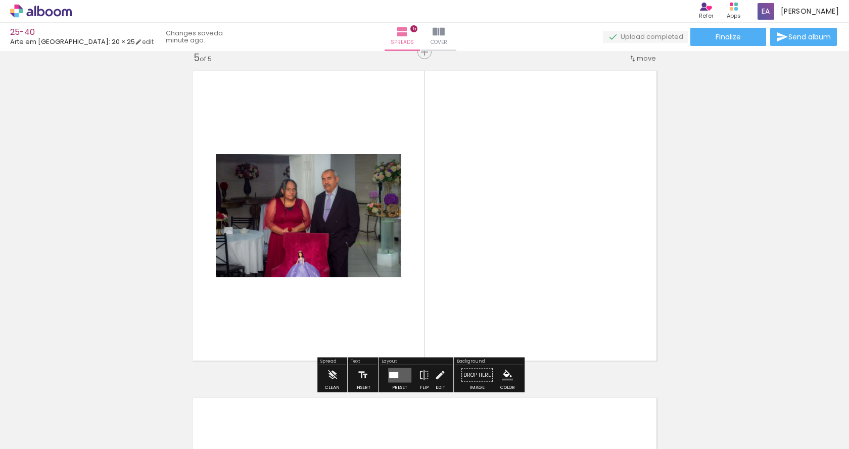
scroll to position [1322, 0]
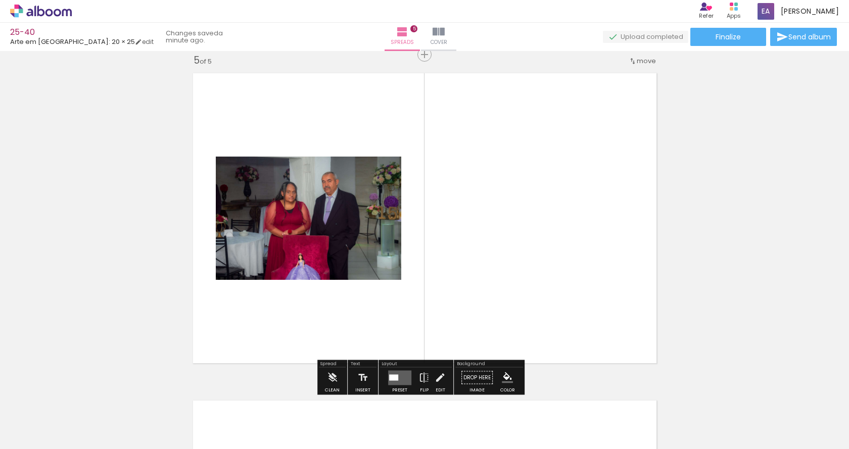
drag, startPoint x: 318, startPoint y: 429, endPoint x: 384, endPoint y: 323, distance: 125.2
click at [385, 302] on quentale-workspace at bounding box center [424, 224] width 849 height 449
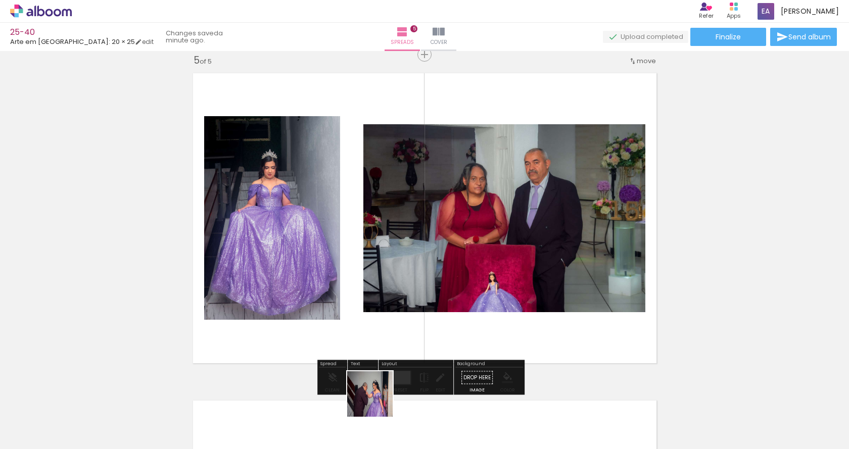
drag, startPoint x: 375, startPoint y: 412, endPoint x: 401, endPoint y: 305, distance: 110.3
click at [400, 297] on quentale-workspace at bounding box center [424, 224] width 849 height 449
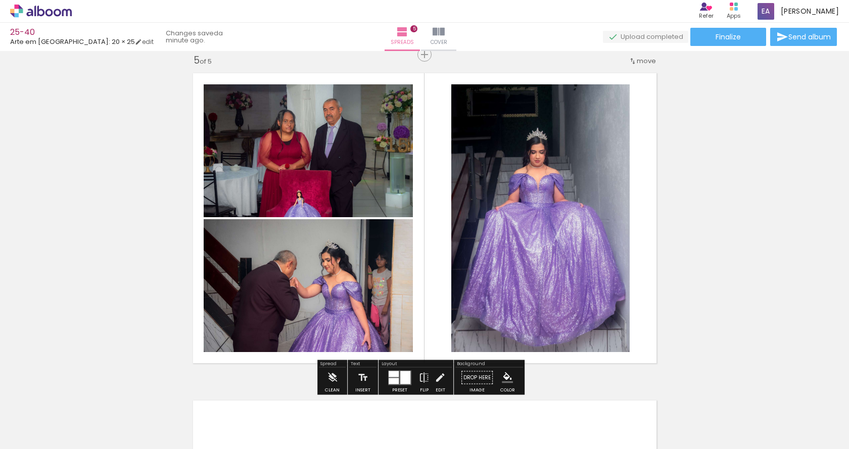
drag, startPoint x: 453, startPoint y: 353, endPoint x: 456, endPoint y: 423, distance: 70.8
click at [453, 314] on quentale-workspace at bounding box center [424, 224] width 849 height 449
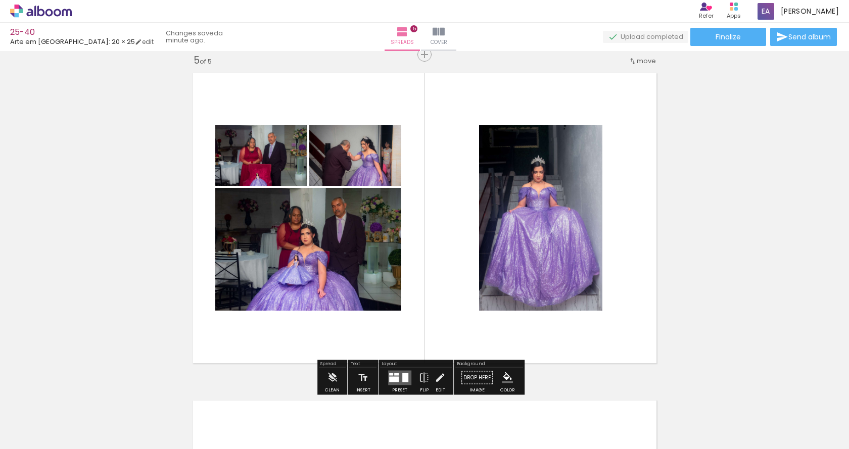
click at [400, 379] on quentale-layouter at bounding box center [399, 377] width 23 height 15
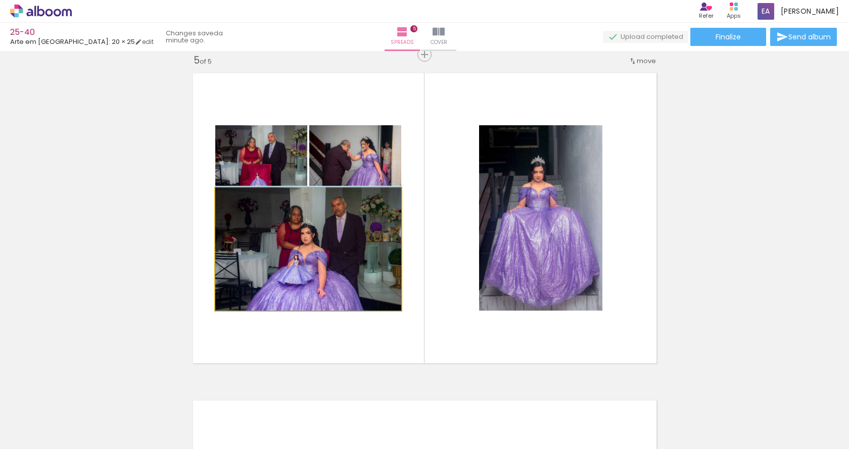
drag, startPoint x: 316, startPoint y: 253, endPoint x: 268, endPoint y: 140, distance: 123.1
click at [0, 0] on slot at bounding box center [0, 0] width 0 height 0
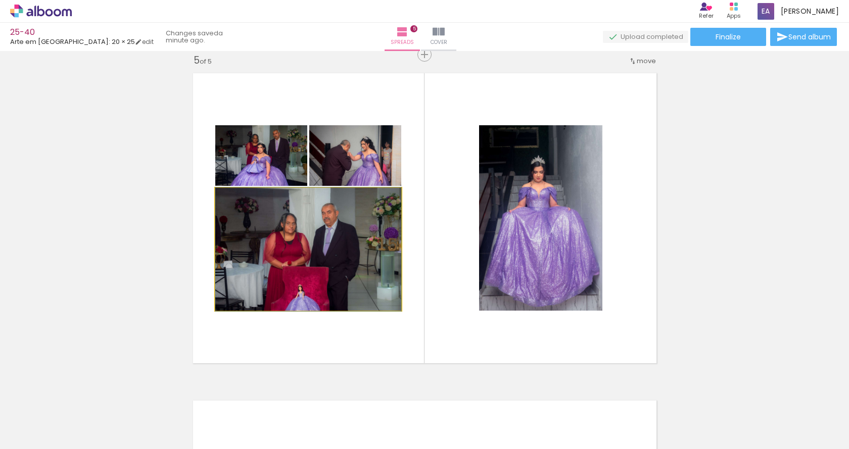
drag, startPoint x: 319, startPoint y: 265, endPoint x: 266, endPoint y: 159, distance: 118.4
click at [0, 0] on slot at bounding box center [0, 0] width 0 height 0
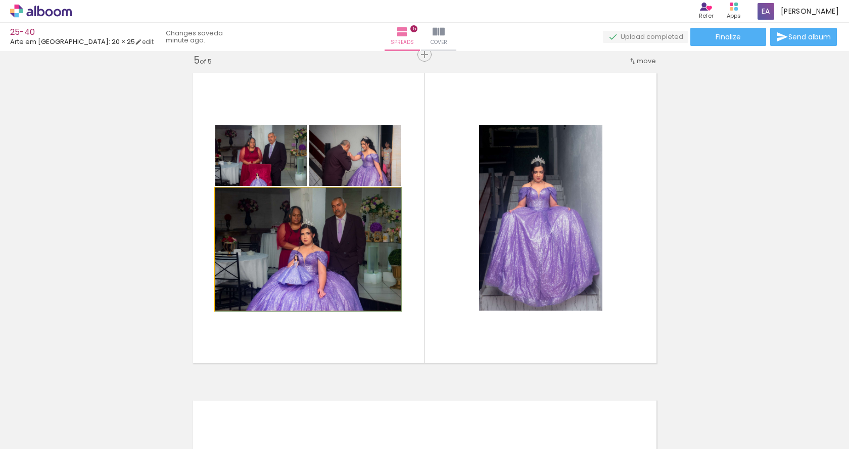
click at [359, 244] on quentale-photo at bounding box center [308, 249] width 186 height 123
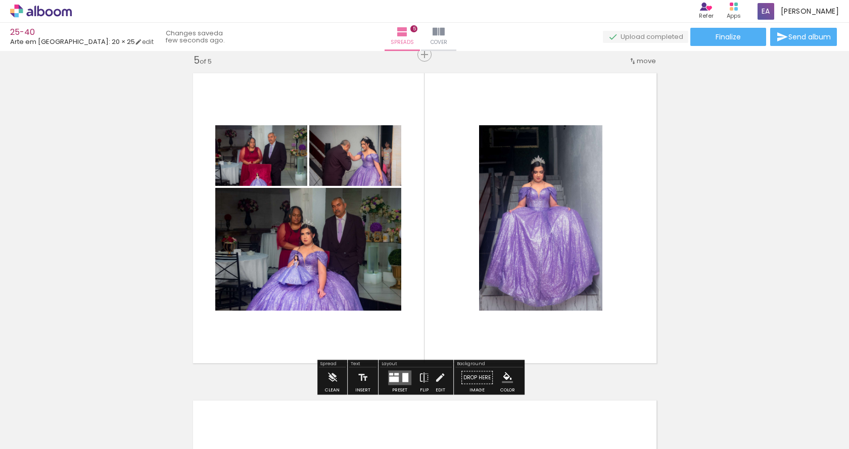
drag, startPoint x: 476, startPoint y: 420, endPoint x: 510, endPoint y: 446, distance: 42.4
click at [450, 215] on quentale-workspace at bounding box center [424, 224] width 849 height 449
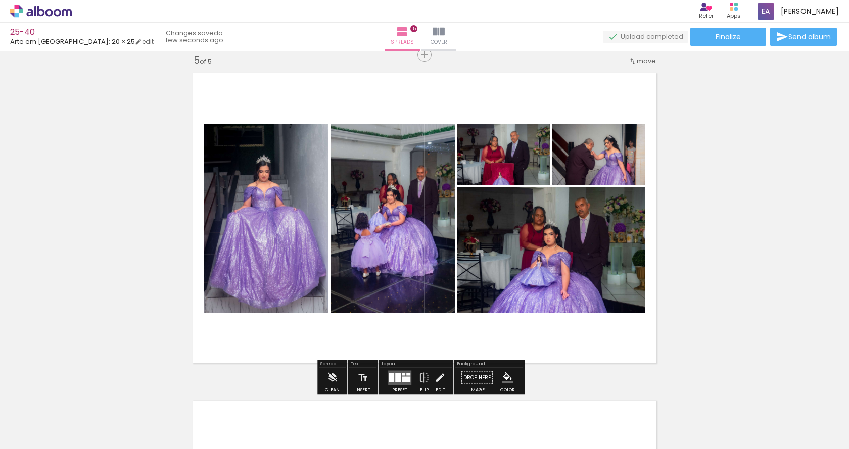
click at [423, 377] on iron-icon at bounding box center [423, 378] width 11 height 20
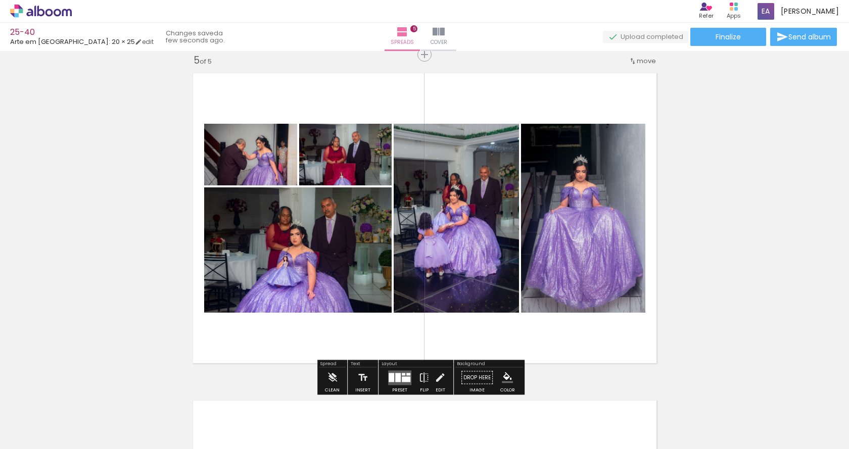
click at [295, 241] on quentale-photo at bounding box center [297, 249] width 187 height 125
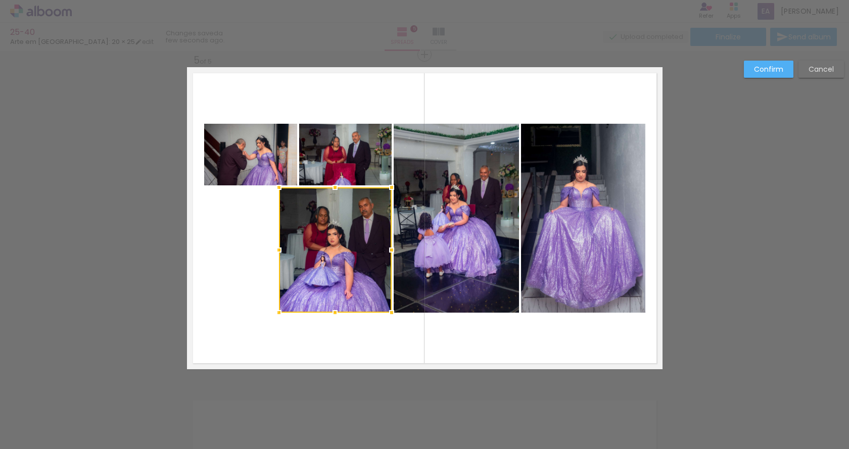
drag, startPoint x: 202, startPoint y: 249, endPoint x: 271, endPoint y: 255, distance: 70.0
click at [271, 255] on div at bounding box center [279, 250] width 20 height 20
click at [592, 220] on quentale-photo at bounding box center [583, 218] width 124 height 189
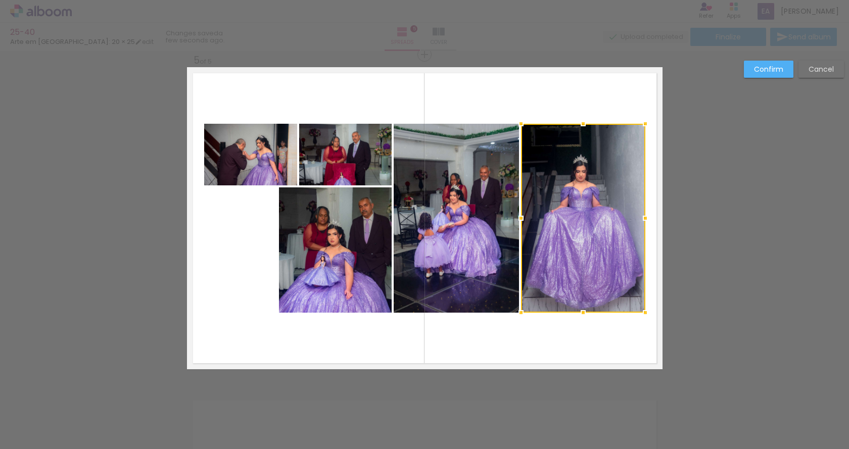
click at [592, 220] on div at bounding box center [583, 218] width 124 height 189
click at [593, 204] on div at bounding box center [583, 218] width 124 height 189
click at [0, 0] on slot "Cancel" at bounding box center [0, 0] width 0 height 0
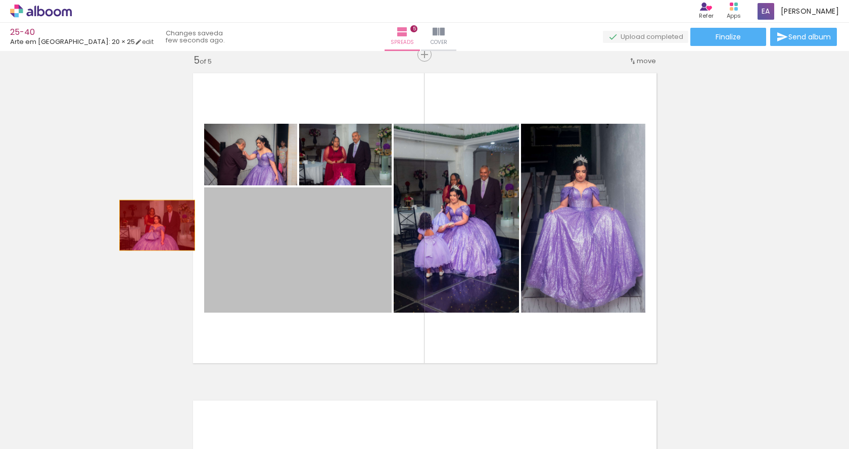
drag, startPoint x: 153, startPoint y: 225, endPoint x: 307, endPoint y: 259, distance: 157.6
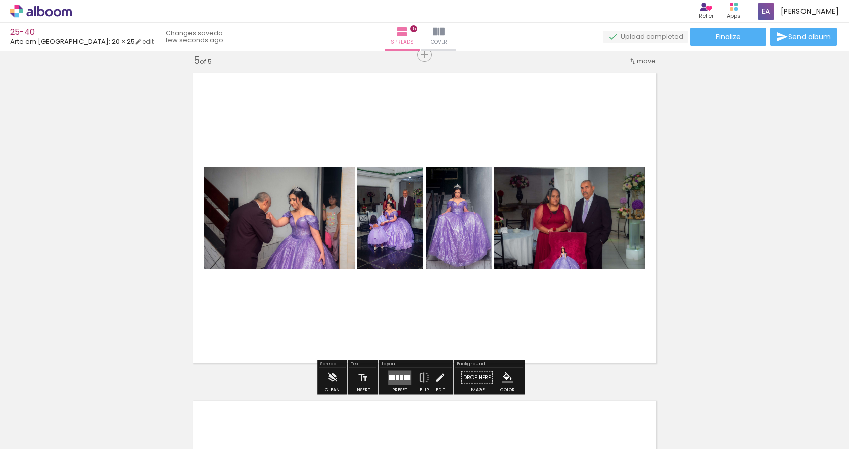
drag, startPoint x: 288, startPoint y: 269, endPoint x: 114, endPoint y: 222, distance: 180.0
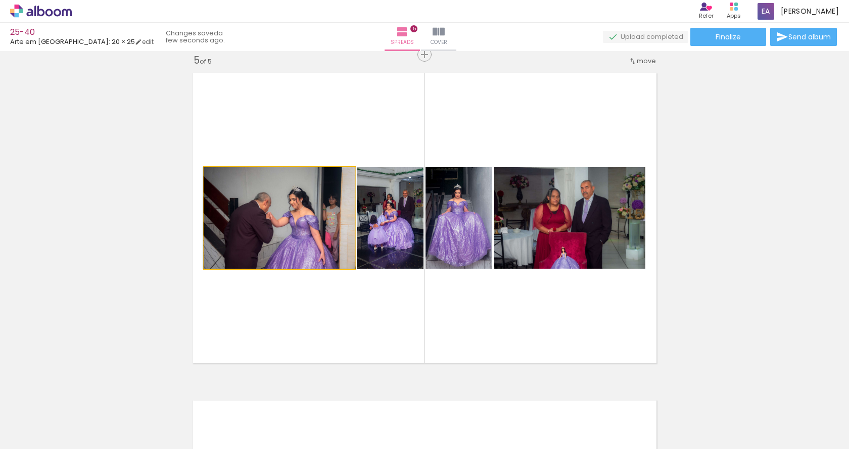
drag, startPoint x: 291, startPoint y: 221, endPoint x: 327, endPoint y: 268, distance: 58.8
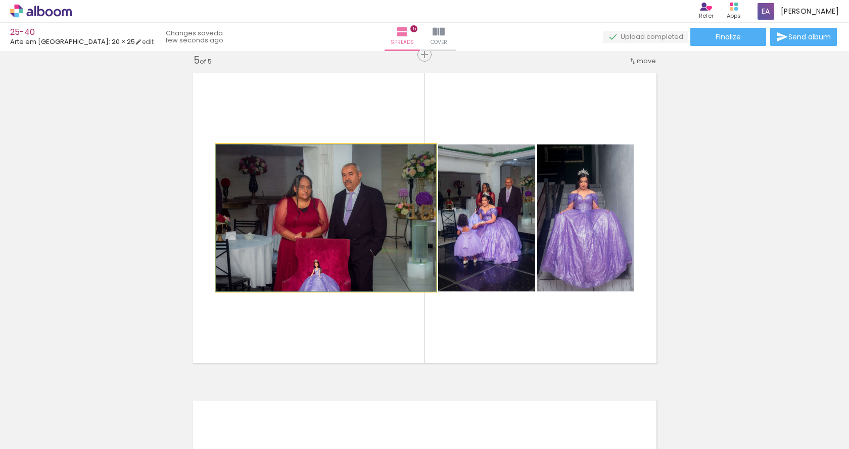
drag, startPoint x: 299, startPoint y: 243, endPoint x: 337, endPoint y: 254, distance: 39.7
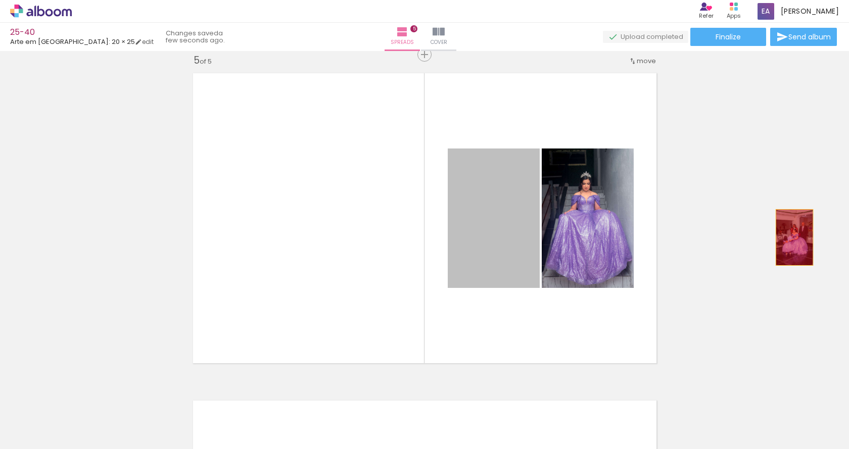
drag, startPoint x: 549, startPoint y: 242, endPoint x: 615, endPoint y: 261, distance: 68.8
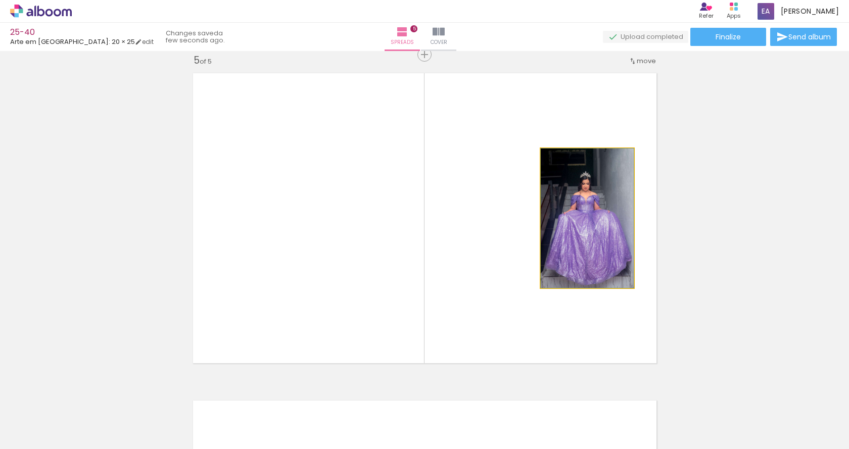
drag, startPoint x: 587, startPoint y: 242, endPoint x: 765, endPoint y: 227, distance: 178.9
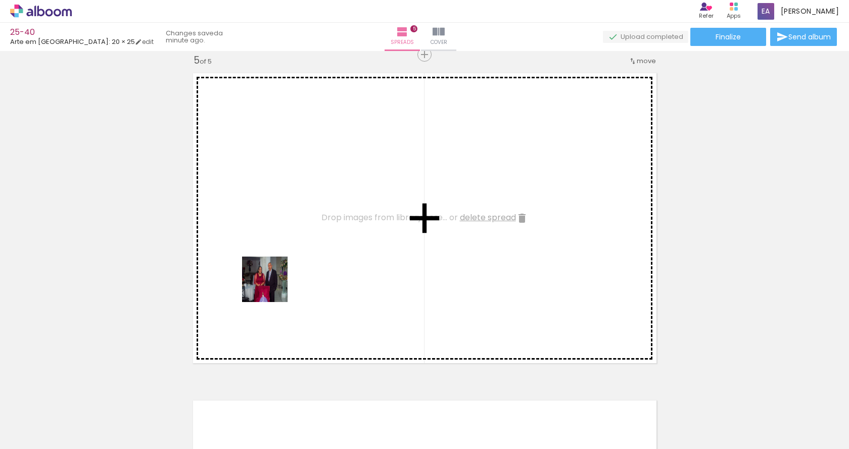
drag, startPoint x: 251, startPoint y: 429, endPoint x: 271, endPoint y: 269, distance: 160.9
click at [271, 272] on quentale-workspace at bounding box center [424, 224] width 849 height 449
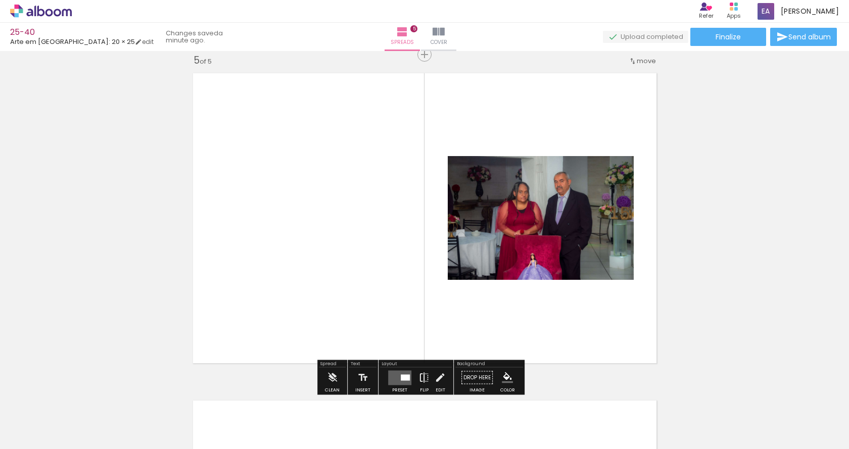
click at [421, 373] on iron-icon at bounding box center [423, 378] width 11 height 20
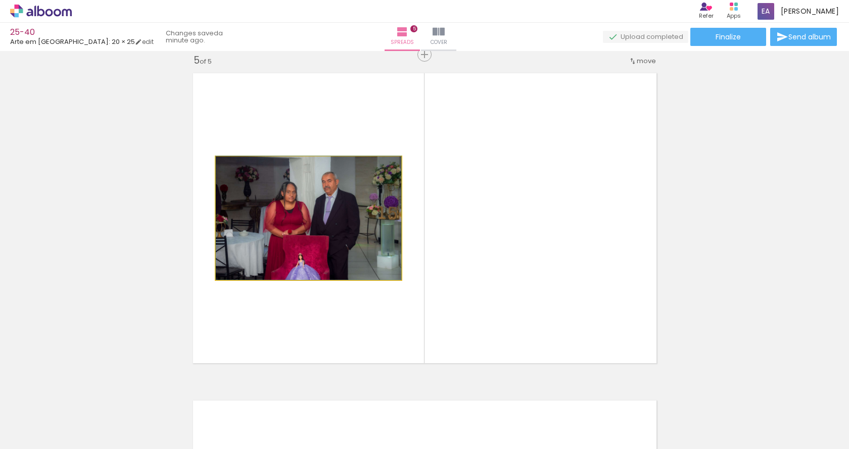
click at [332, 203] on quentale-photo at bounding box center [308, 218] width 185 height 123
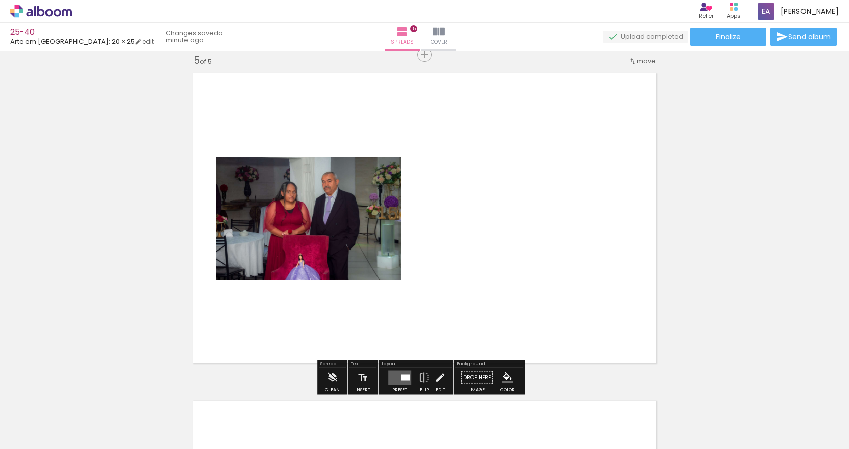
click at [332, 203] on quentale-photo at bounding box center [308, 218] width 185 height 123
click at [308, 214] on quentale-photo at bounding box center [308, 218] width 185 height 123
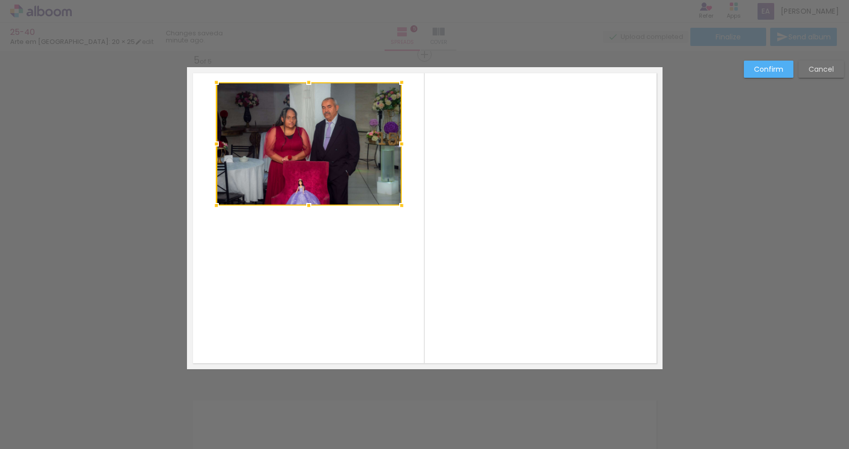
drag, startPoint x: 313, startPoint y: 202, endPoint x: 311, endPoint y: 128, distance: 74.3
click at [311, 128] on div at bounding box center [308, 143] width 185 height 123
click at [0, 0] on slot "Confirm" at bounding box center [0, 0] width 0 height 0
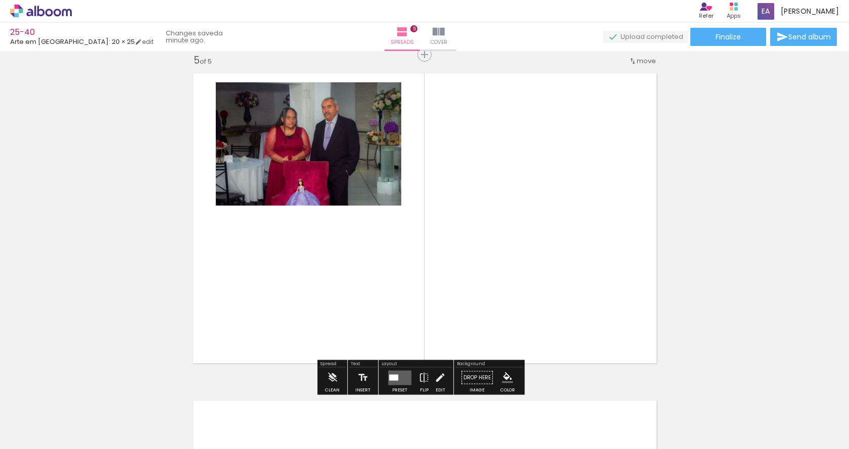
drag, startPoint x: 320, startPoint y: 379, endPoint x: 319, endPoint y: 266, distance: 113.1
click at [319, 266] on quentale-workspace at bounding box center [424, 224] width 849 height 449
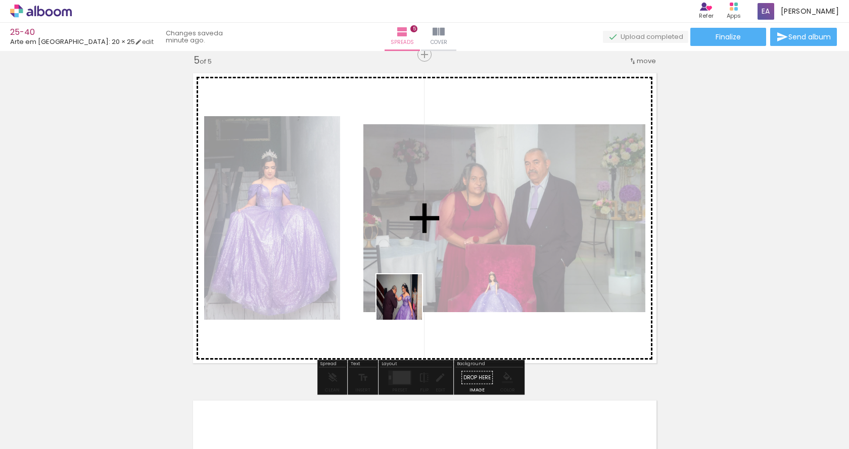
drag, startPoint x: 381, startPoint y: 417, endPoint x: 415, endPoint y: 271, distance: 150.3
click at [414, 279] on quentale-workspace at bounding box center [424, 224] width 849 height 449
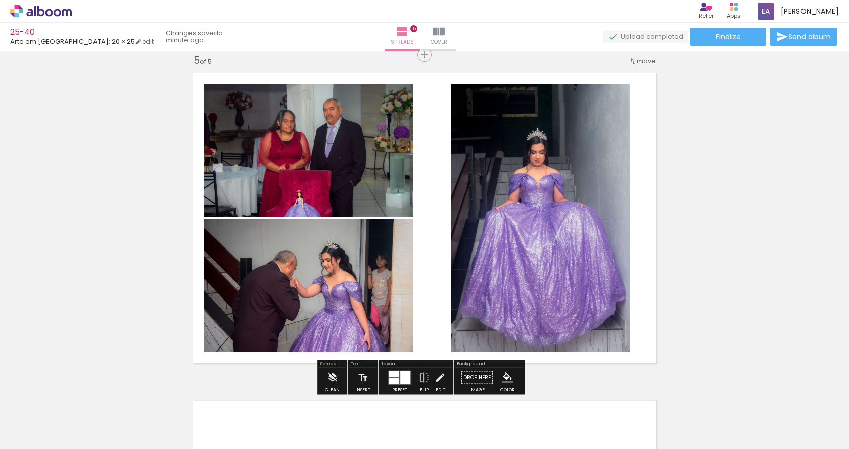
scroll to position [0, 861]
